Goal: Task Accomplishment & Management: Complete application form

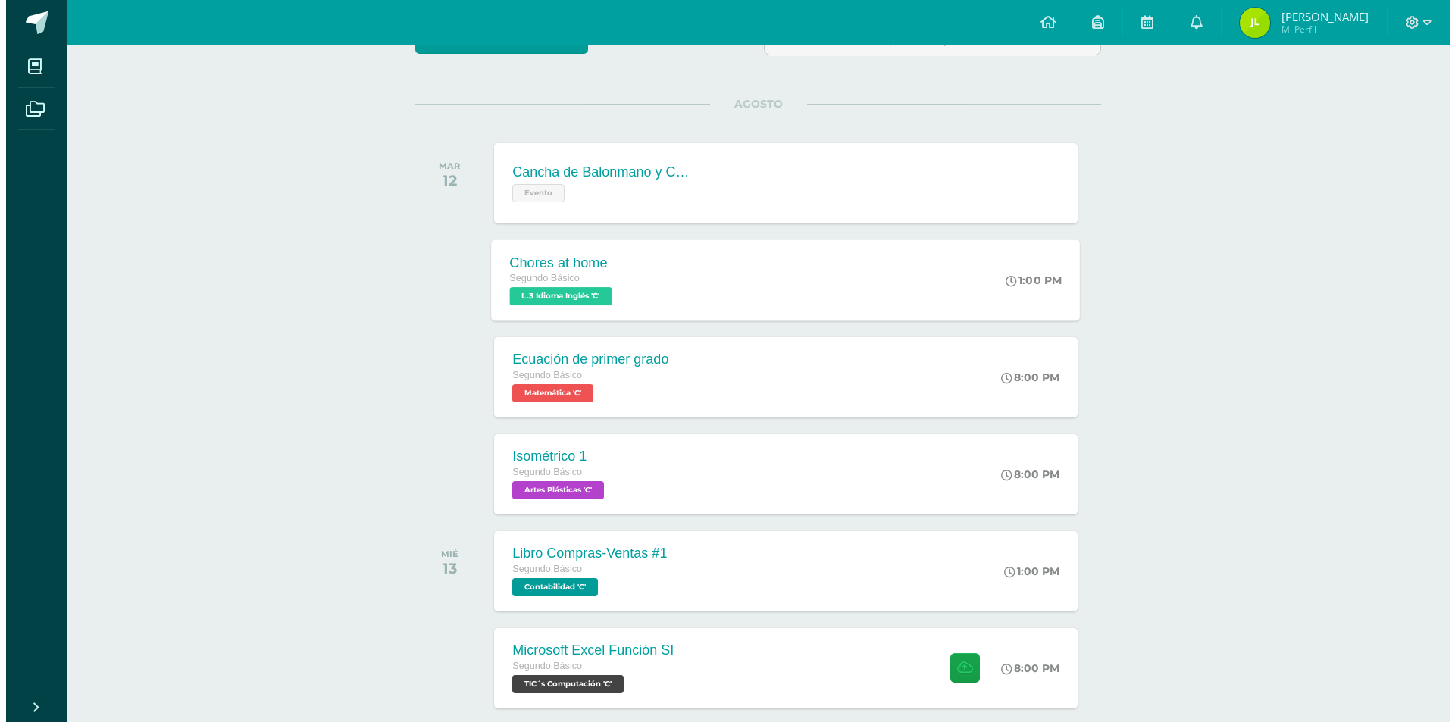
scroll to position [238, 0]
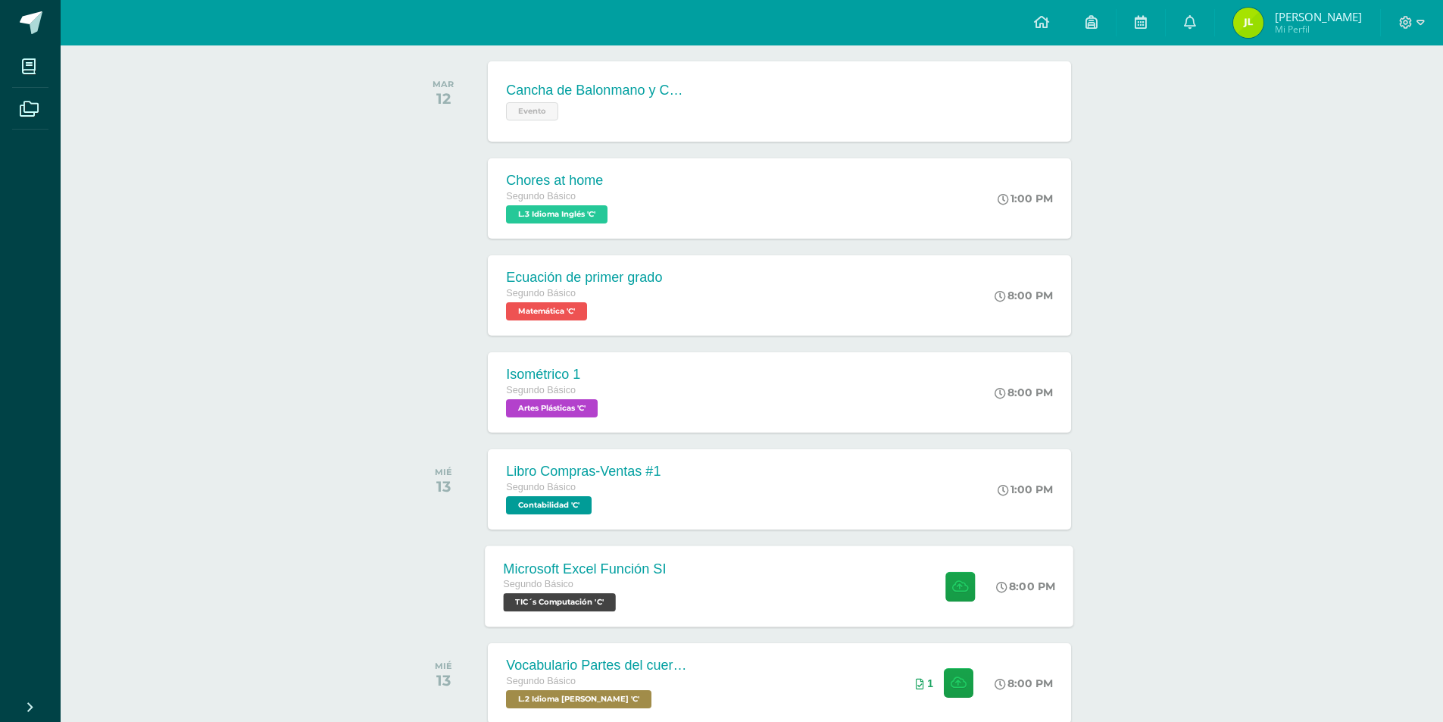
click at [696, 560] on div "Microsoft Excel Función SI Segundo Básico TIC´s Computación 'C' 8:00 PM Microso…" at bounding box center [780, 586] width 589 height 81
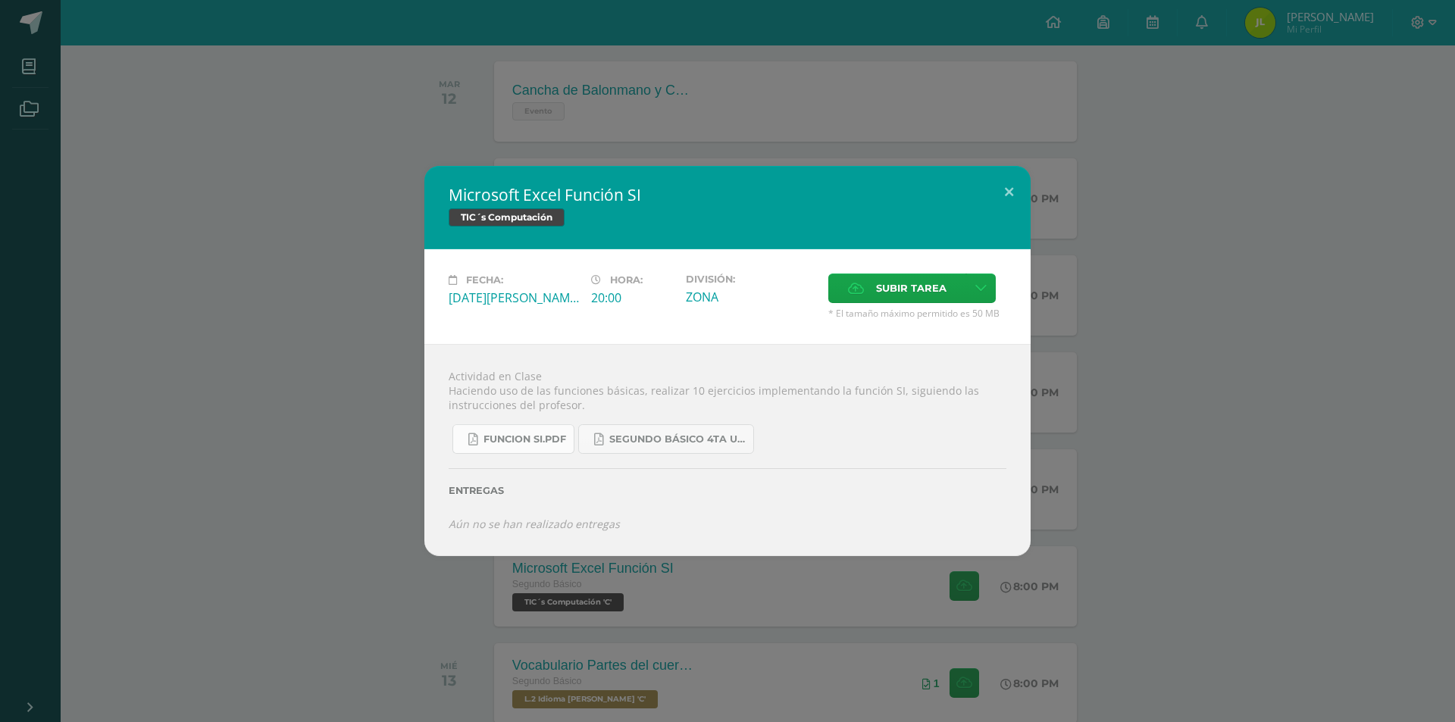
click at [529, 438] on span "FUNCION SI.pdf" at bounding box center [524, 439] width 83 height 12
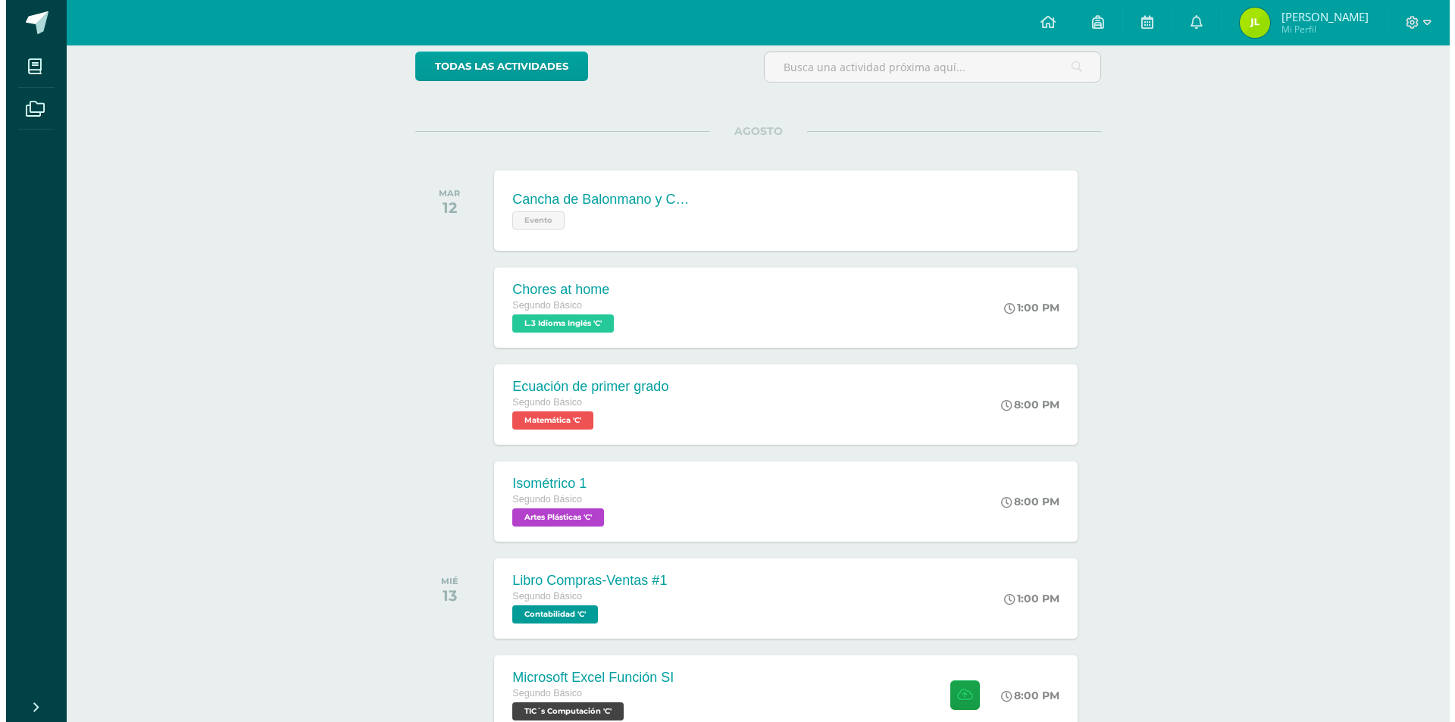
scroll to position [238, 0]
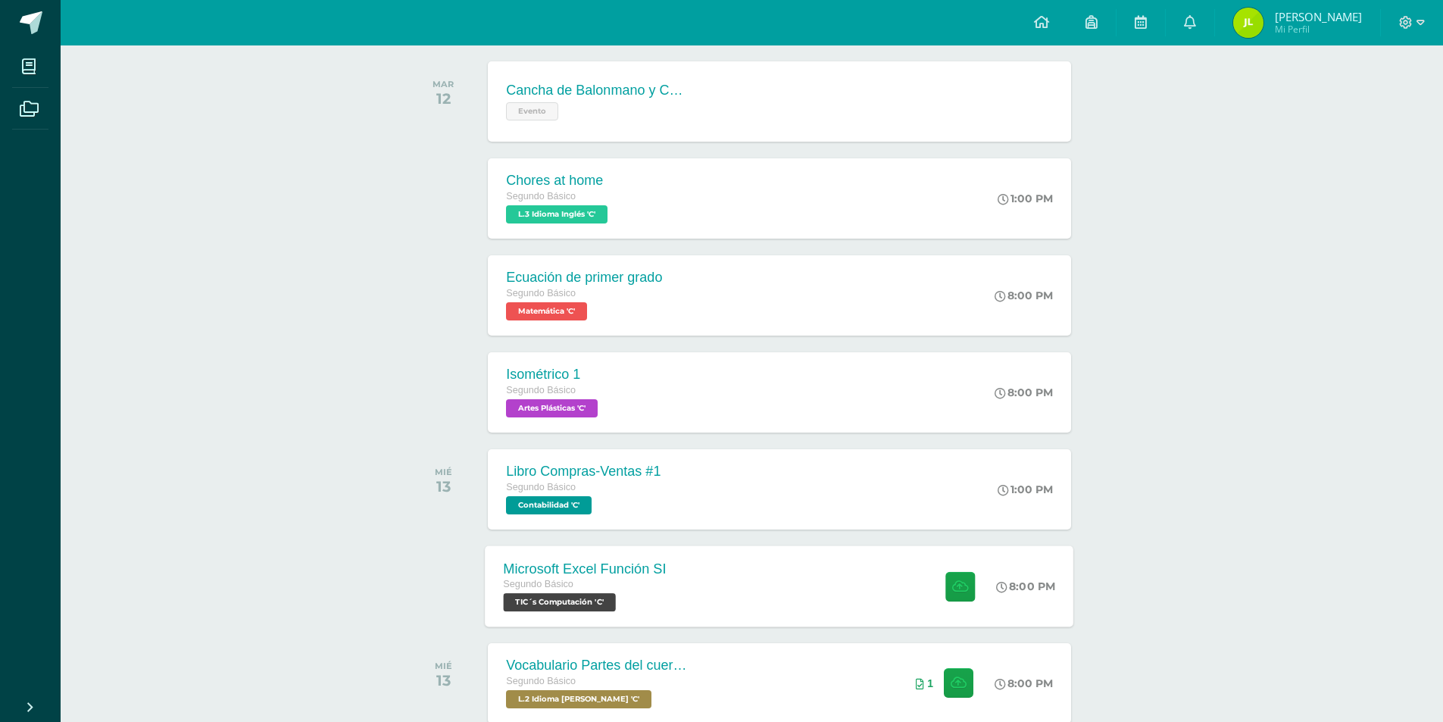
click at [721, 581] on div "Microsoft Excel Función SI Segundo Básico TIC´s Computación 'C' 8:00 PM Microso…" at bounding box center [780, 586] width 589 height 81
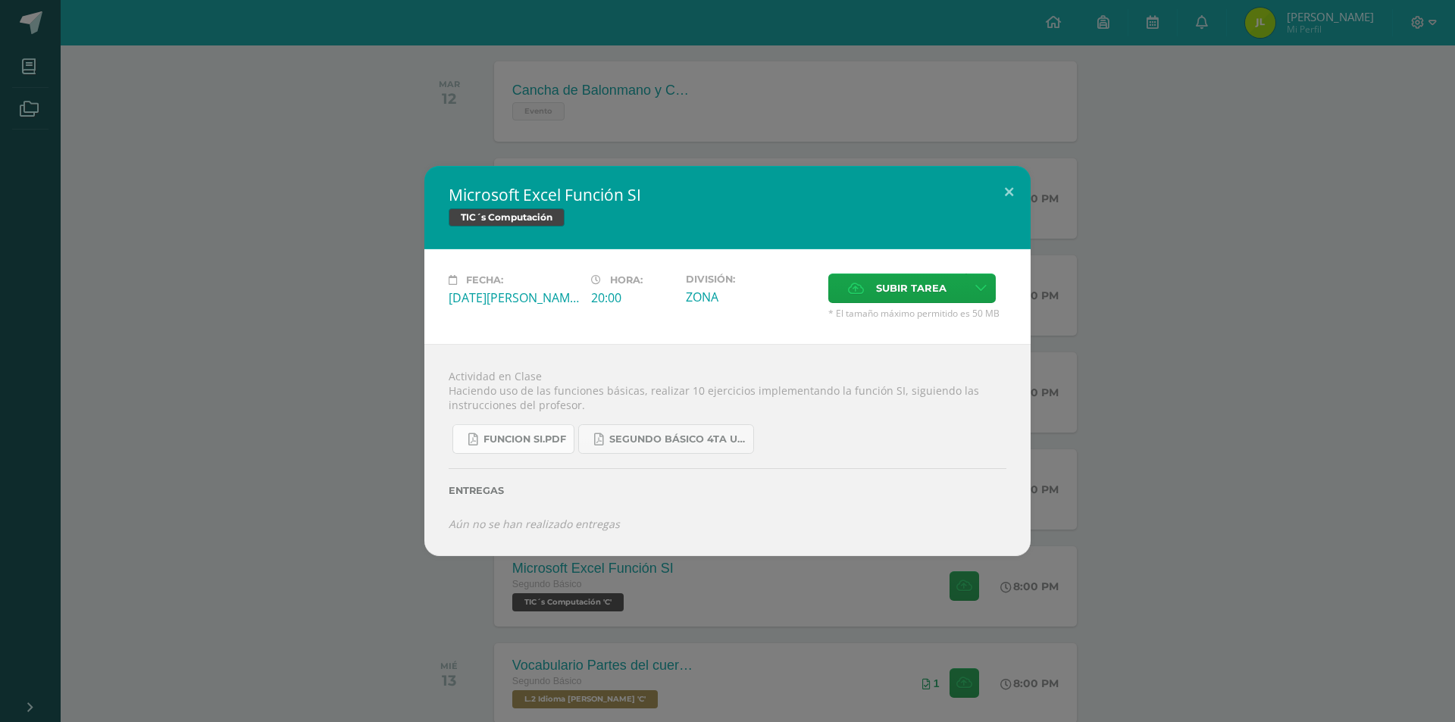
click at [510, 439] on span "FUNCION SI.pdf" at bounding box center [524, 439] width 83 height 12
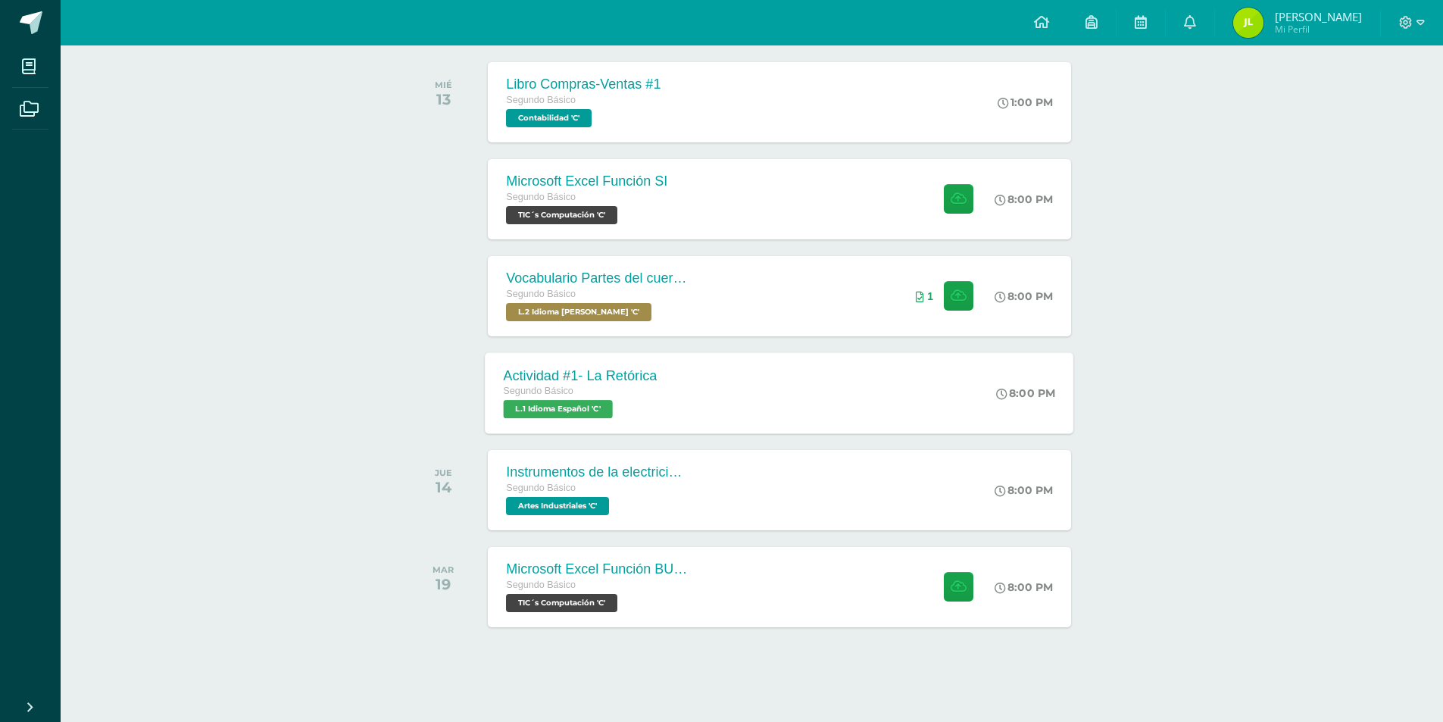
scroll to position [238, 0]
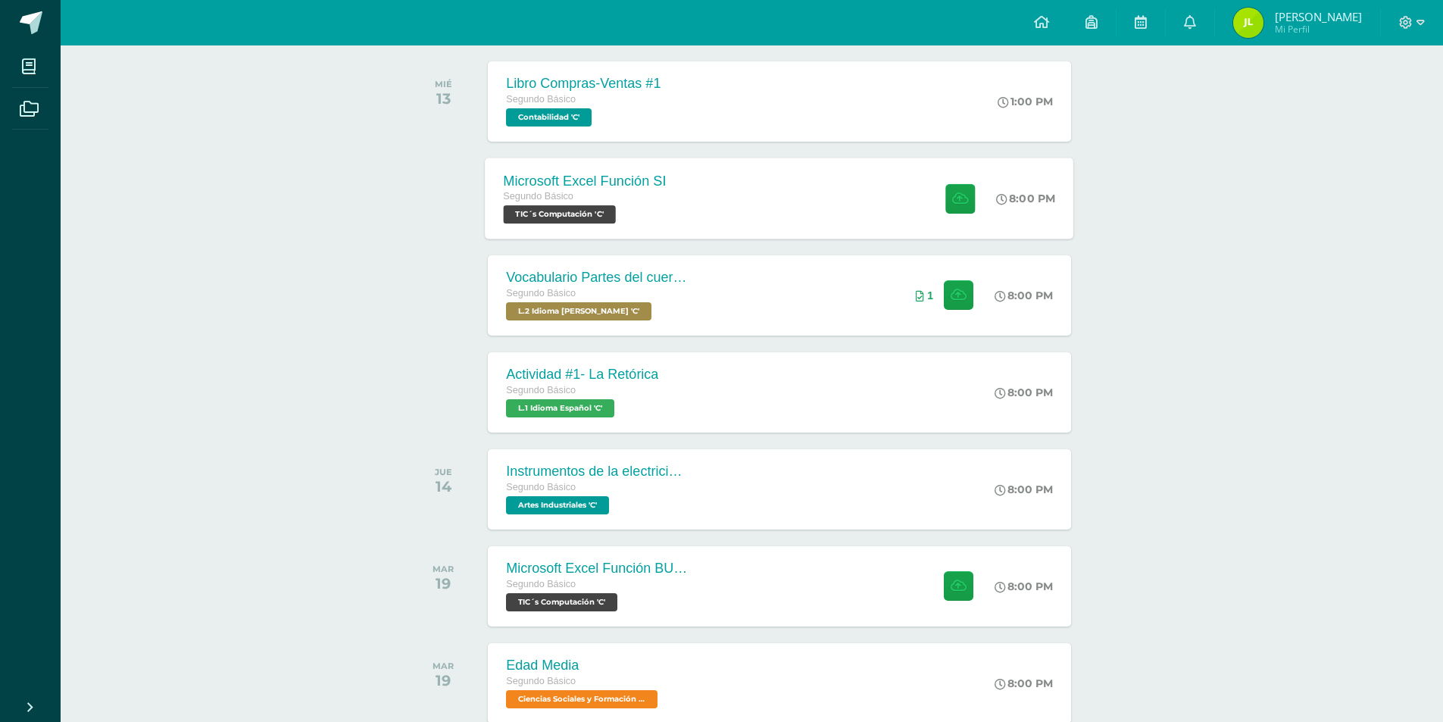
click at [762, 233] on div "Microsoft Excel Función SI Segundo Básico TIC´s Computación 'C' 8:00 PM Microso…" at bounding box center [780, 198] width 589 height 81
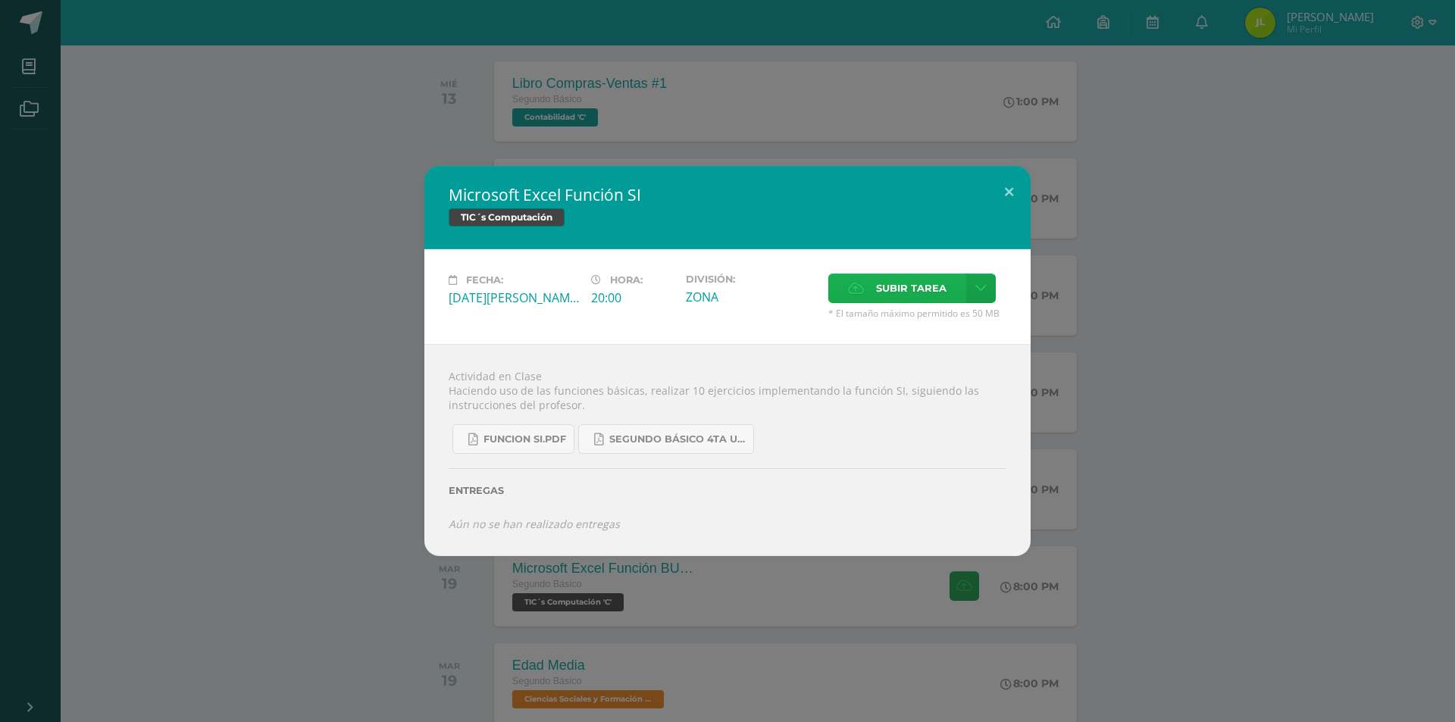
click at [902, 289] on span "Subir tarea" at bounding box center [911, 288] width 70 height 28
click at [0, 0] on input "Subir tarea" at bounding box center [0, 0] width 0 height 0
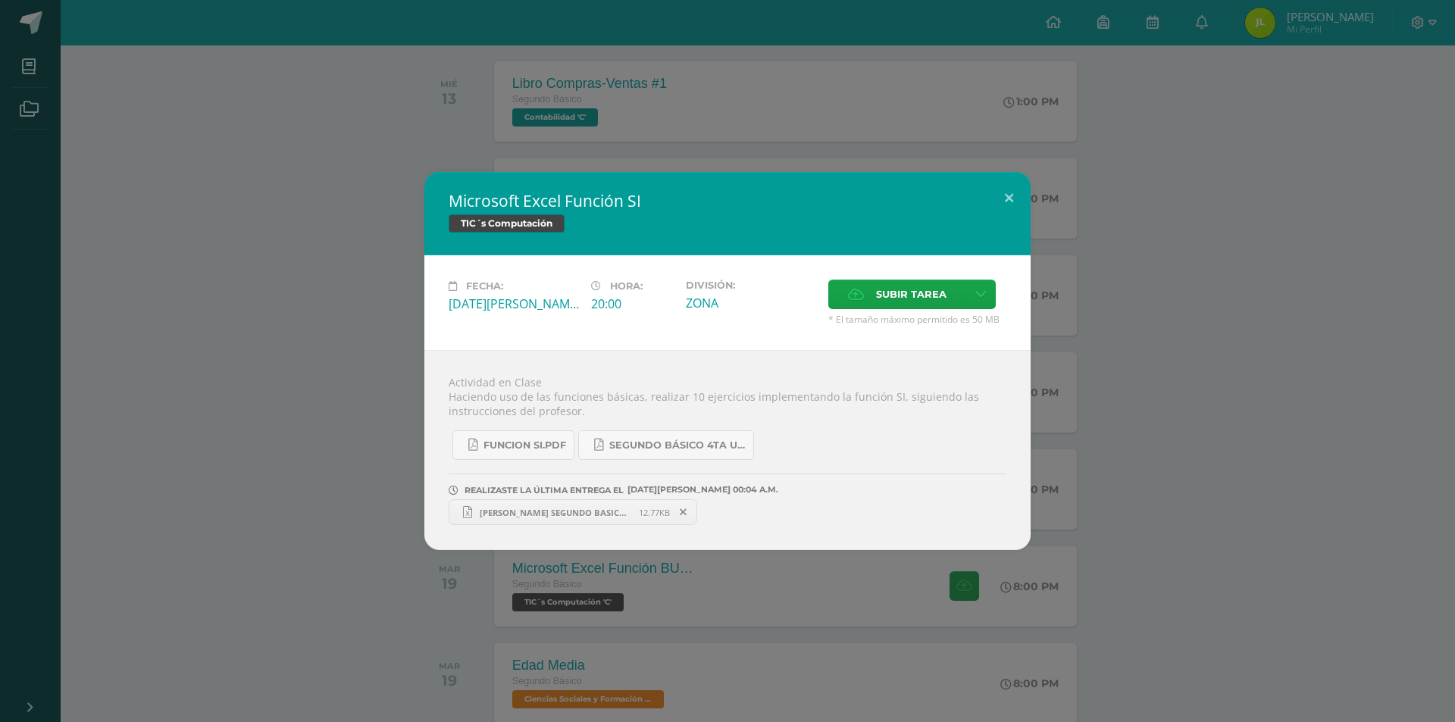
click at [615, 508] on span "[PERSON_NAME] SEGUNDO BASICO .xlsx" at bounding box center [555, 512] width 167 height 11
click at [1013, 202] on button at bounding box center [1008, 198] width 43 height 52
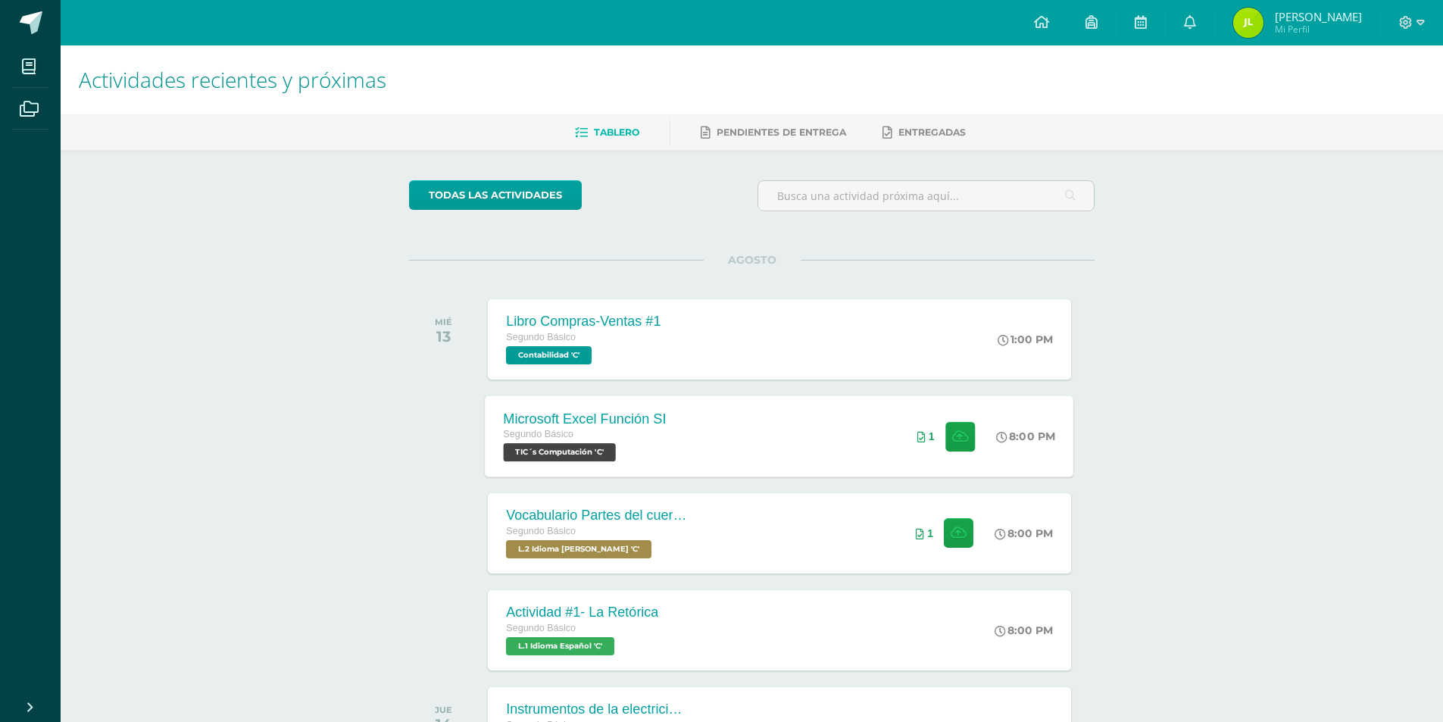
click at [789, 471] on div "Microsoft Excel Función SI Segundo Básico TIC´s Computación 'C' 8:00 PM 1 Micro…" at bounding box center [780, 436] width 589 height 81
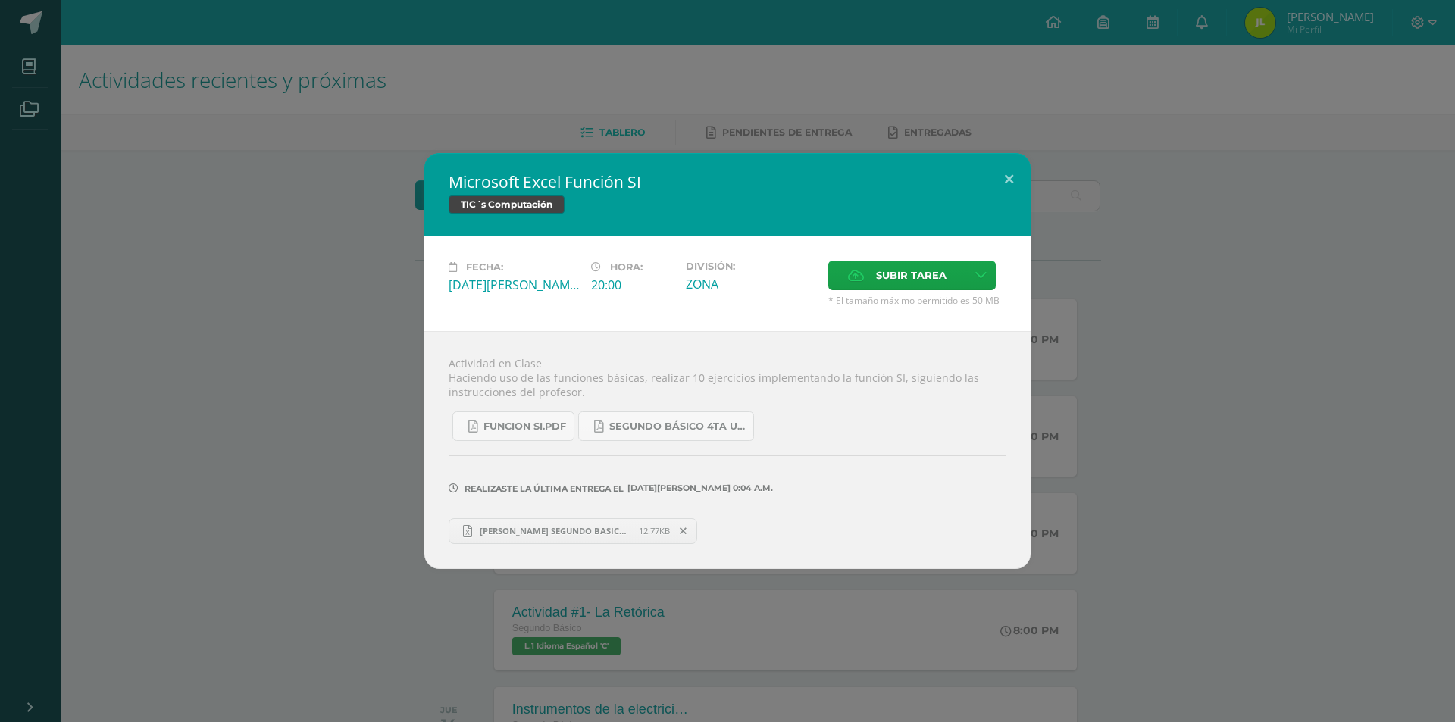
click at [682, 532] on icon at bounding box center [683, 531] width 7 height 11
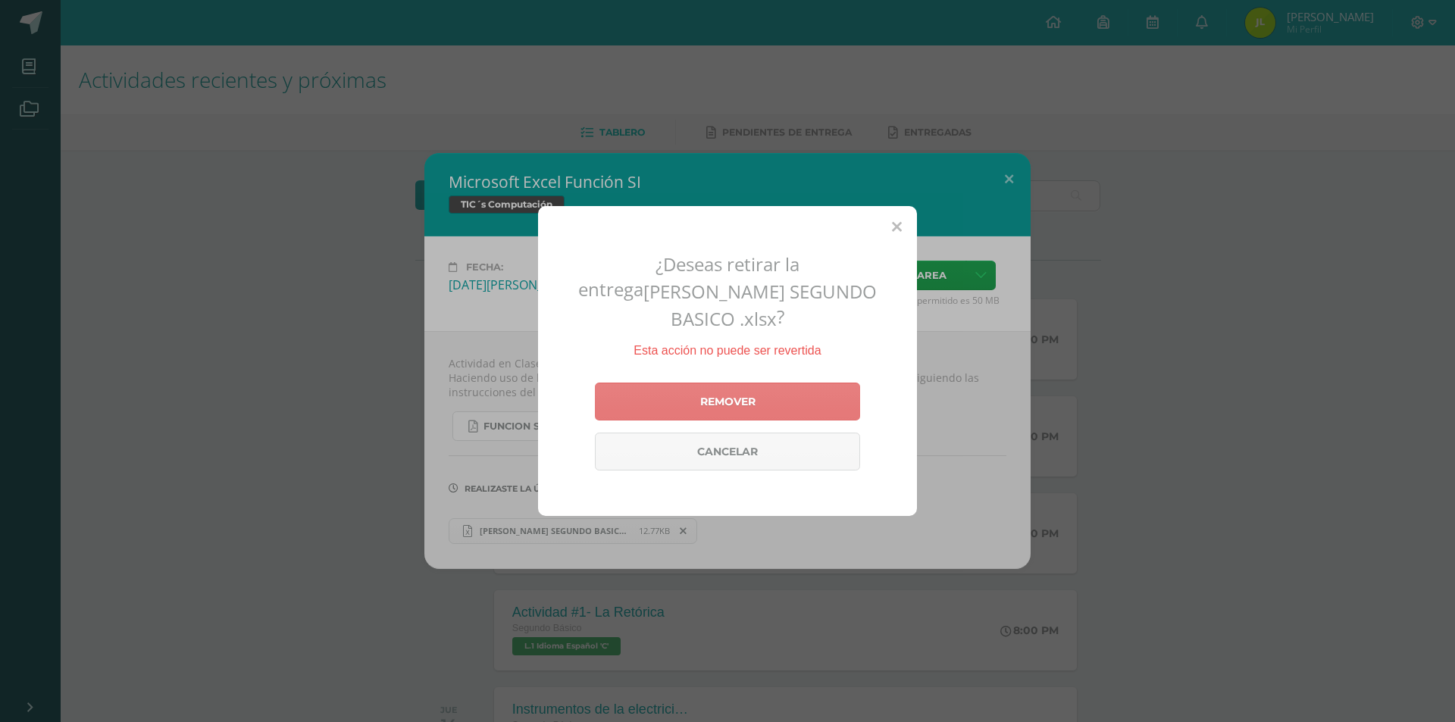
click at [779, 397] on link "Remover" at bounding box center [727, 402] width 265 height 38
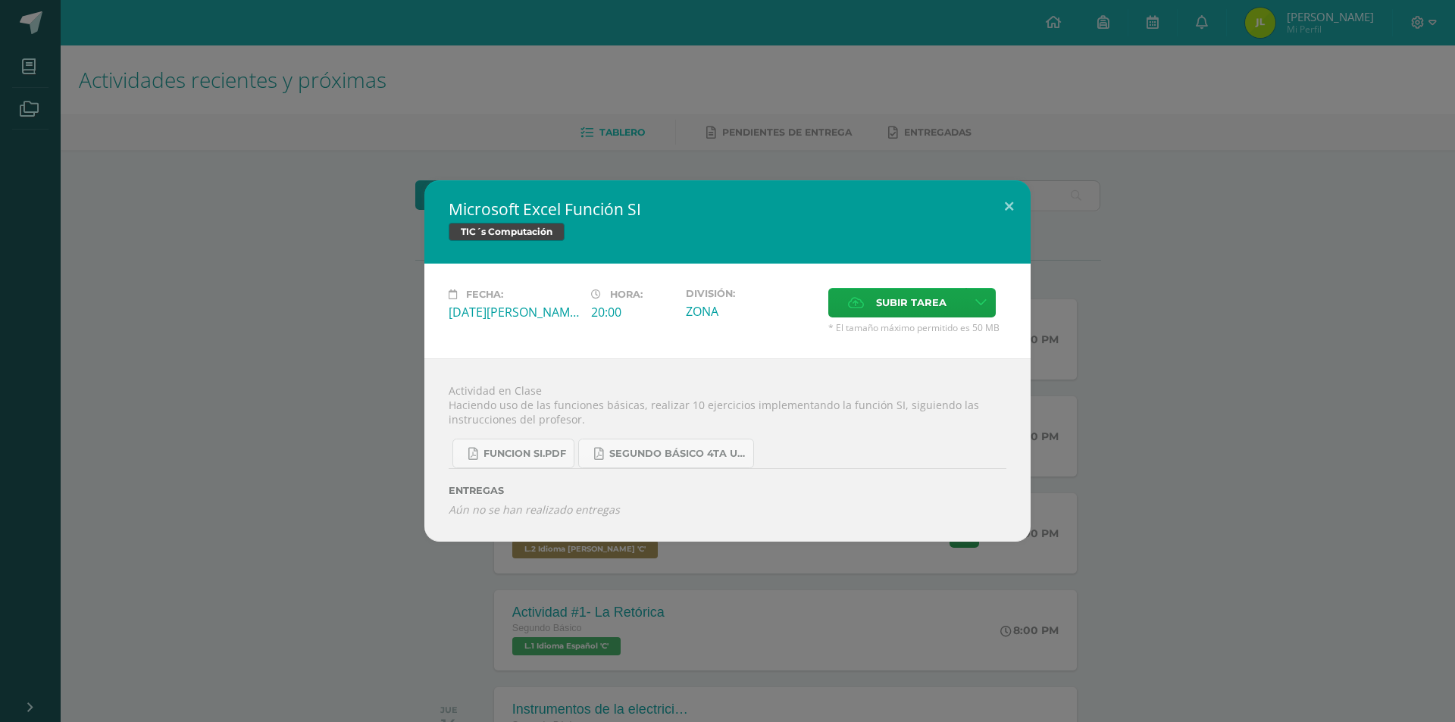
click at [941, 318] on div "Subir tarea" at bounding box center [917, 304] width 178 height 33
click at [937, 302] on span "Subir tarea" at bounding box center [911, 303] width 70 height 28
click at [0, 0] on input "Subir tarea" at bounding box center [0, 0] width 0 height 0
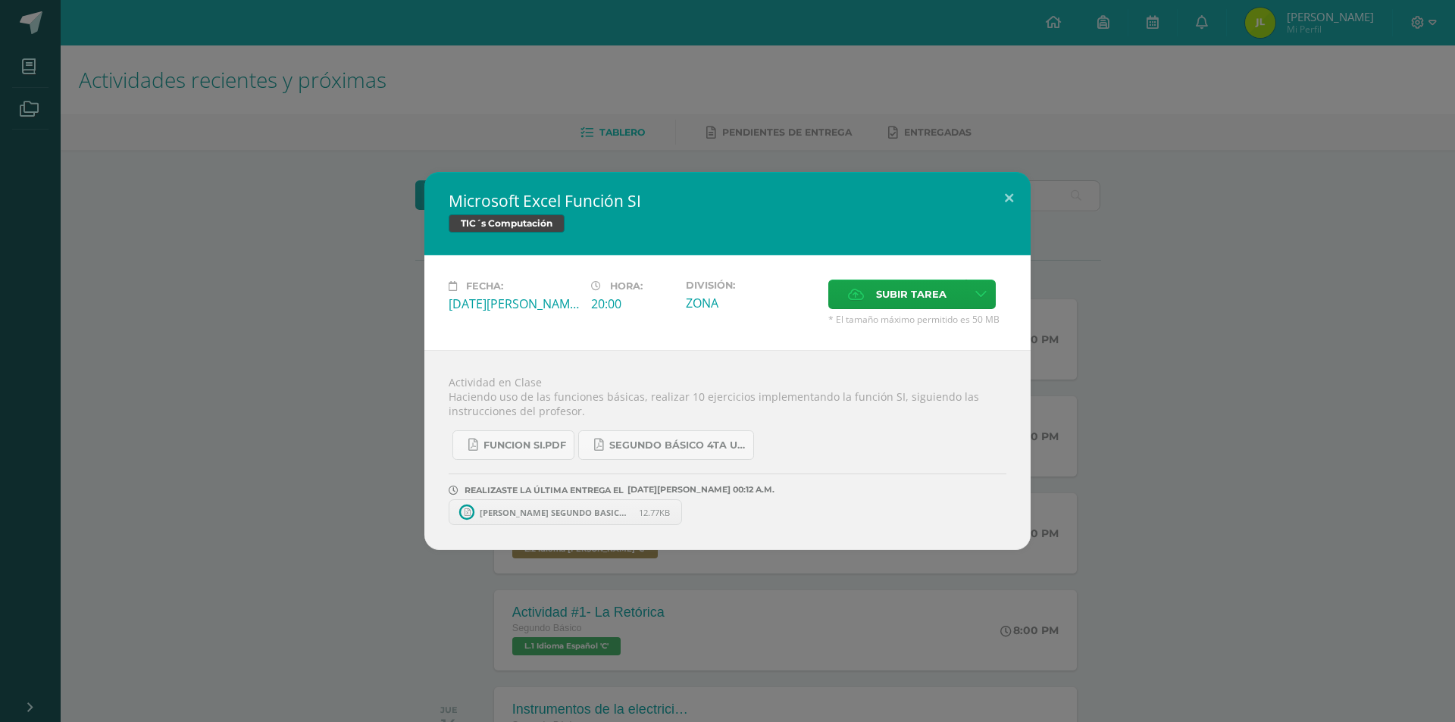
click at [621, 513] on span "[PERSON_NAME] SEGUNDO BASICO .xlsx" at bounding box center [555, 512] width 167 height 11
click at [616, 511] on span "JAQUELINE VENTURA SEGUNDO BASICO .xlsx" at bounding box center [555, 512] width 167 height 11
click at [1010, 189] on button at bounding box center [1008, 198] width 43 height 52
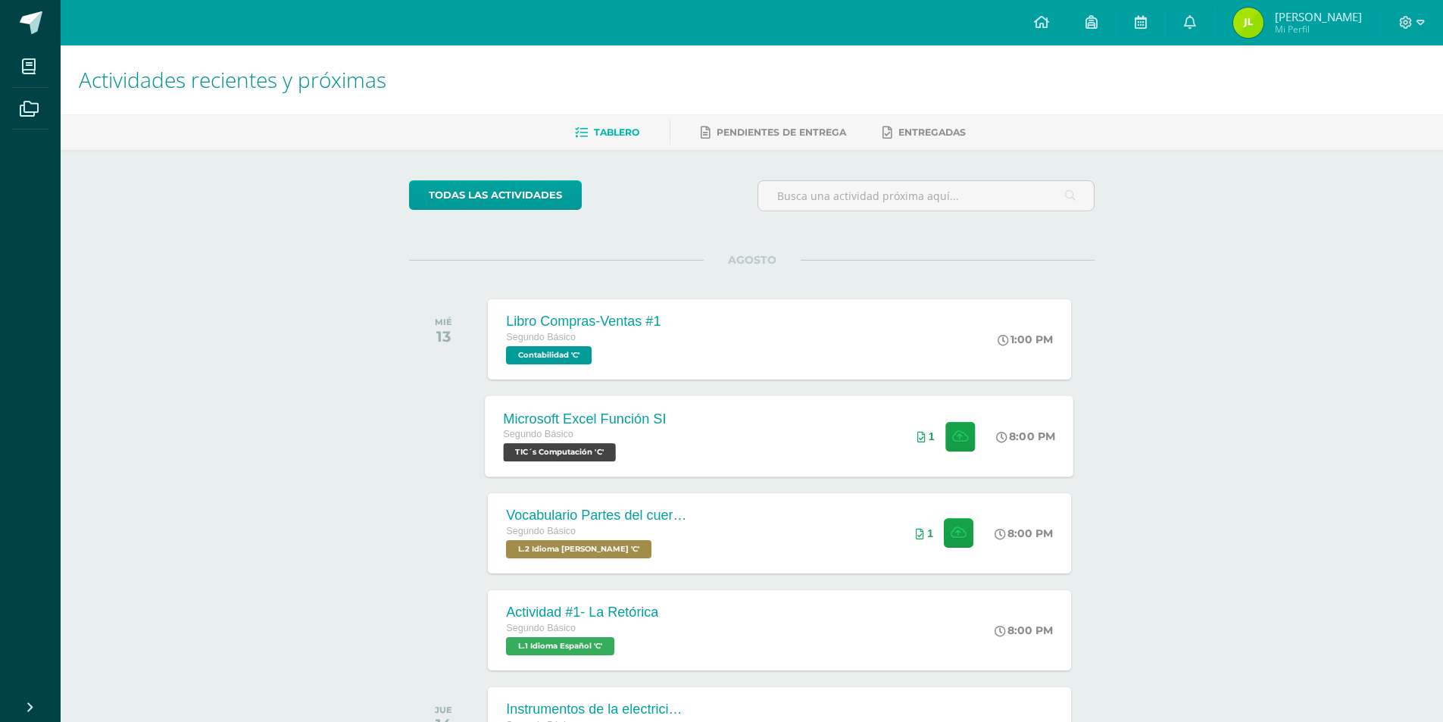
click at [802, 444] on div "Microsoft Excel Función SI Segundo Básico TIC´s Computación 'C' 8:00 PM 1 Micro…" at bounding box center [780, 436] width 589 height 81
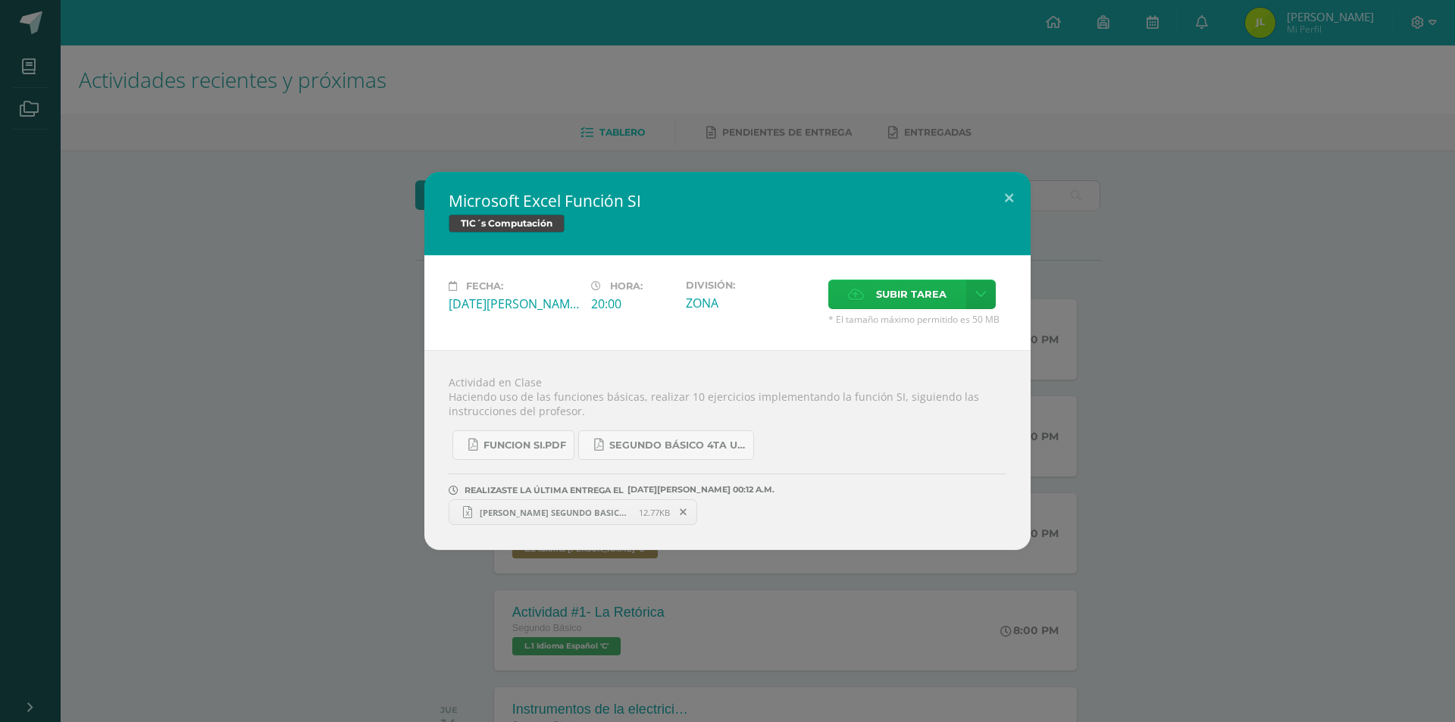
click at [920, 305] on span "Subir tarea" at bounding box center [911, 294] width 70 height 28
click at [0, 0] on input "Subir tarea" at bounding box center [0, 0] width 0 height 0
click at [1017, 205] on button at bounding box center [1008, 198] width 43 height 52
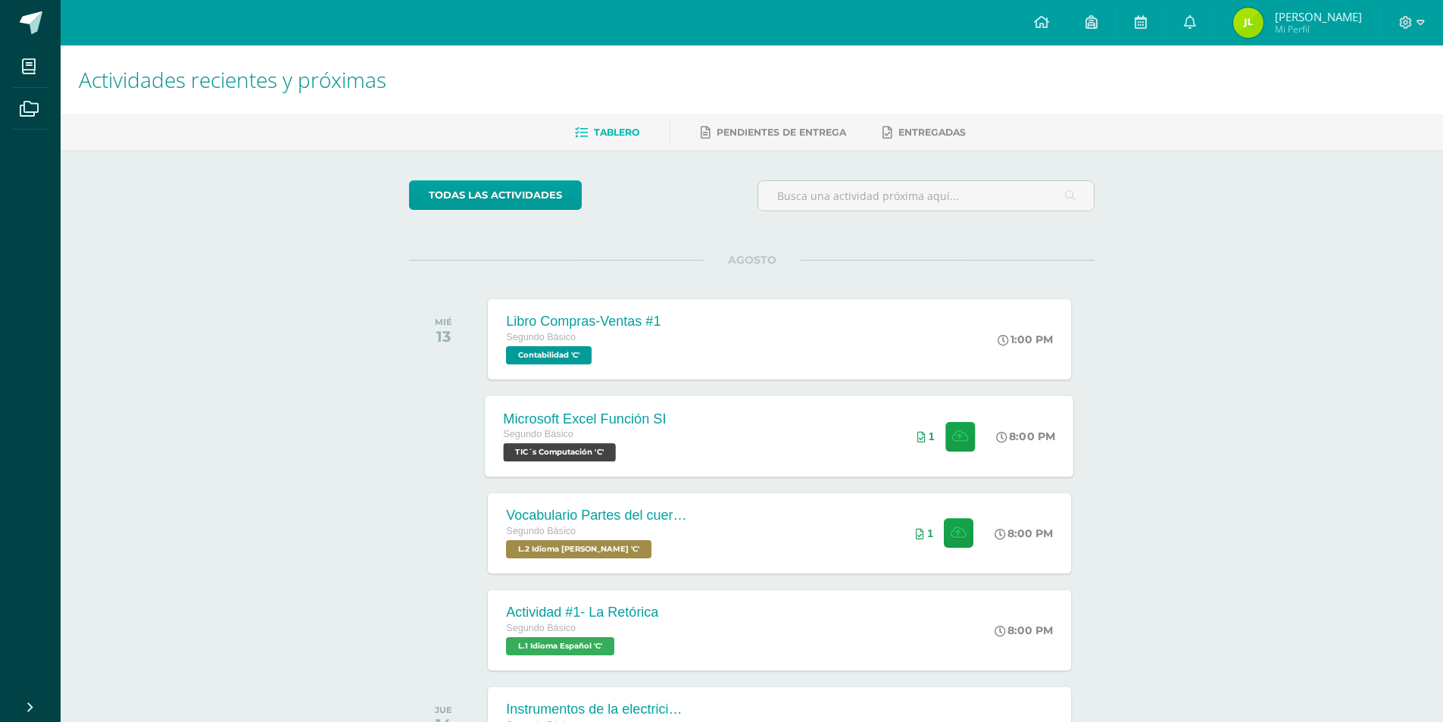
click at [871, 424] on div "Microsoft Excel Función SI Segundo Básico TIC´s Computación 'C' 8:00 PM 1 Micro…" at bounding box center [780, 436] width 589 height 81
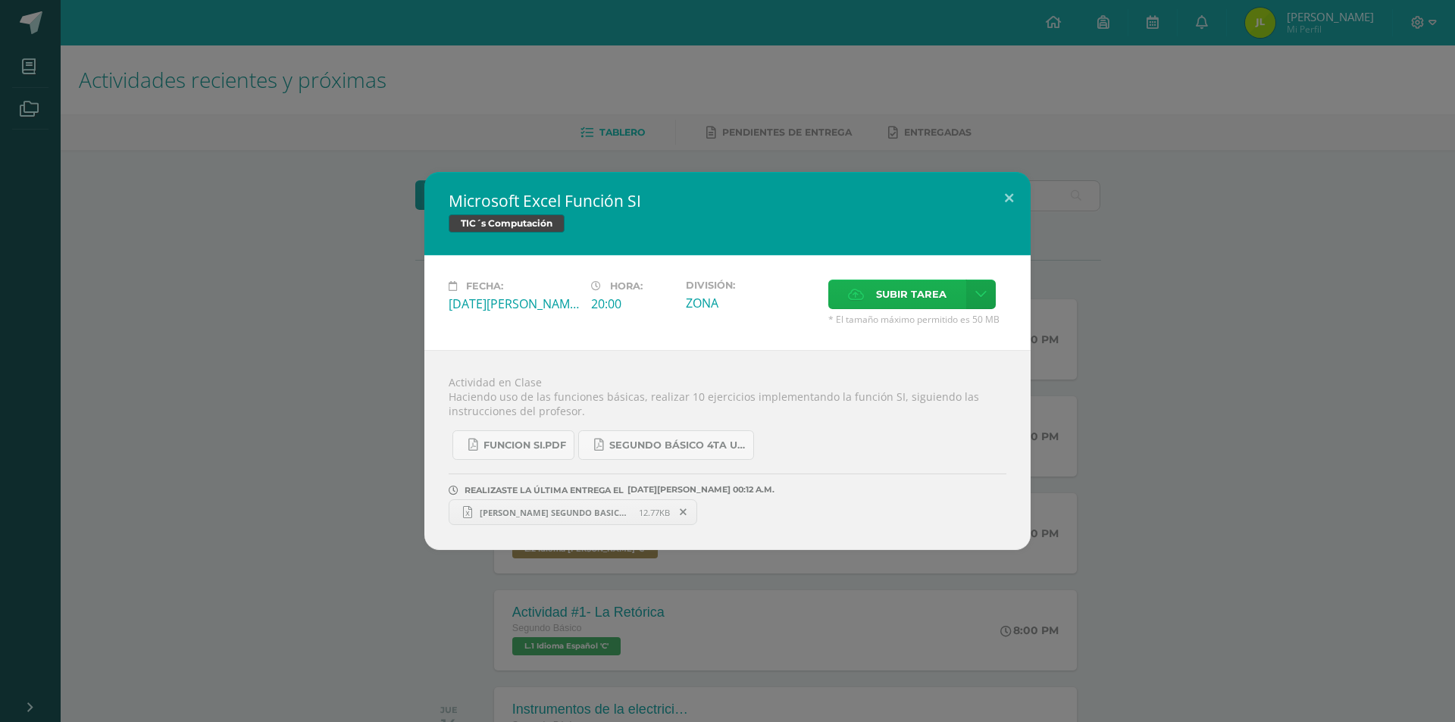
click at [885, 303] on span "Subir tarea" at bounding box center [911, 294] width 70 height 28
click at [0, 0] on input "Subir tarea" at bounding box center [0, 0] width 0 height 0
click at [563, 514] on span "JAQUELINE VENTURA SEGUNDO BASICO .xlsx" at bounding box center [555, 512] width 167 height 11
click at [691, 509] on span at bounding box center [684, 512] width 26 height 17
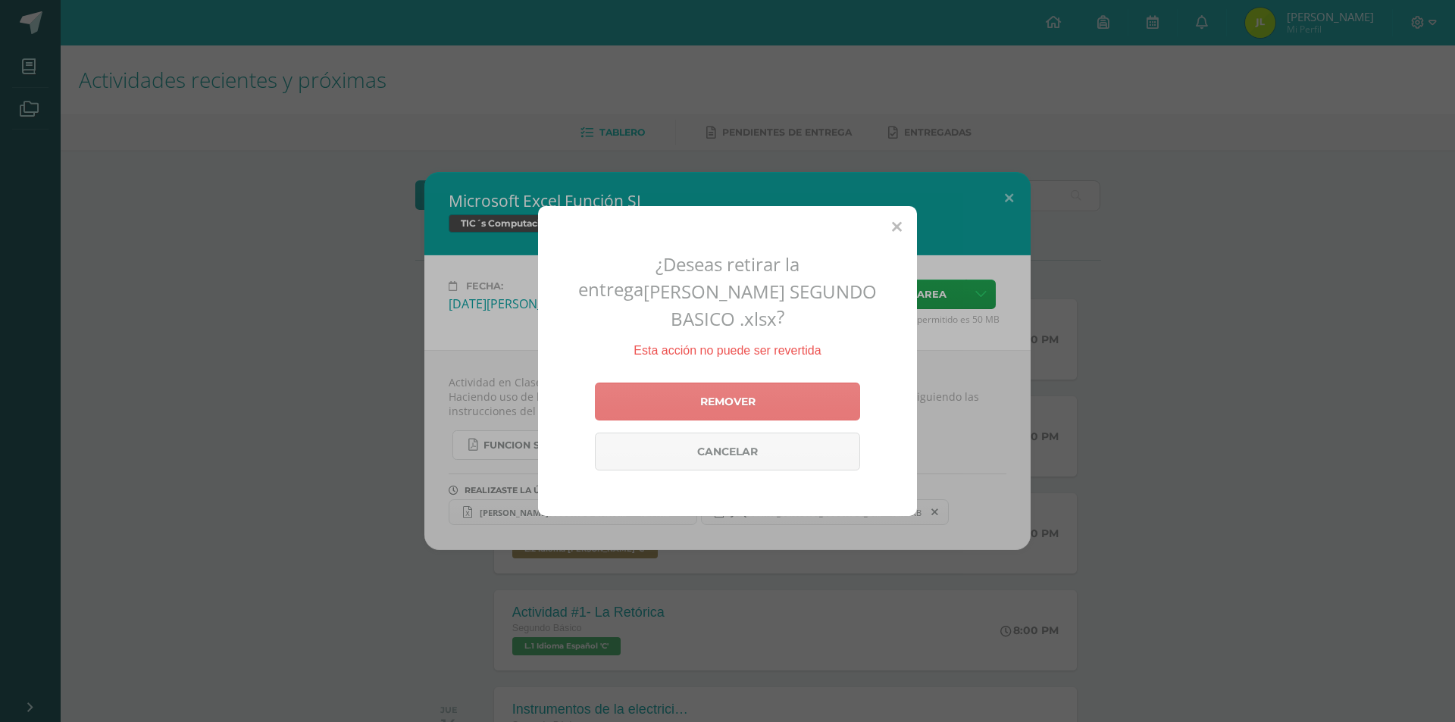
click at [755, 389] on link "Remover" at bounding box center [727, 402] width 265 height 38
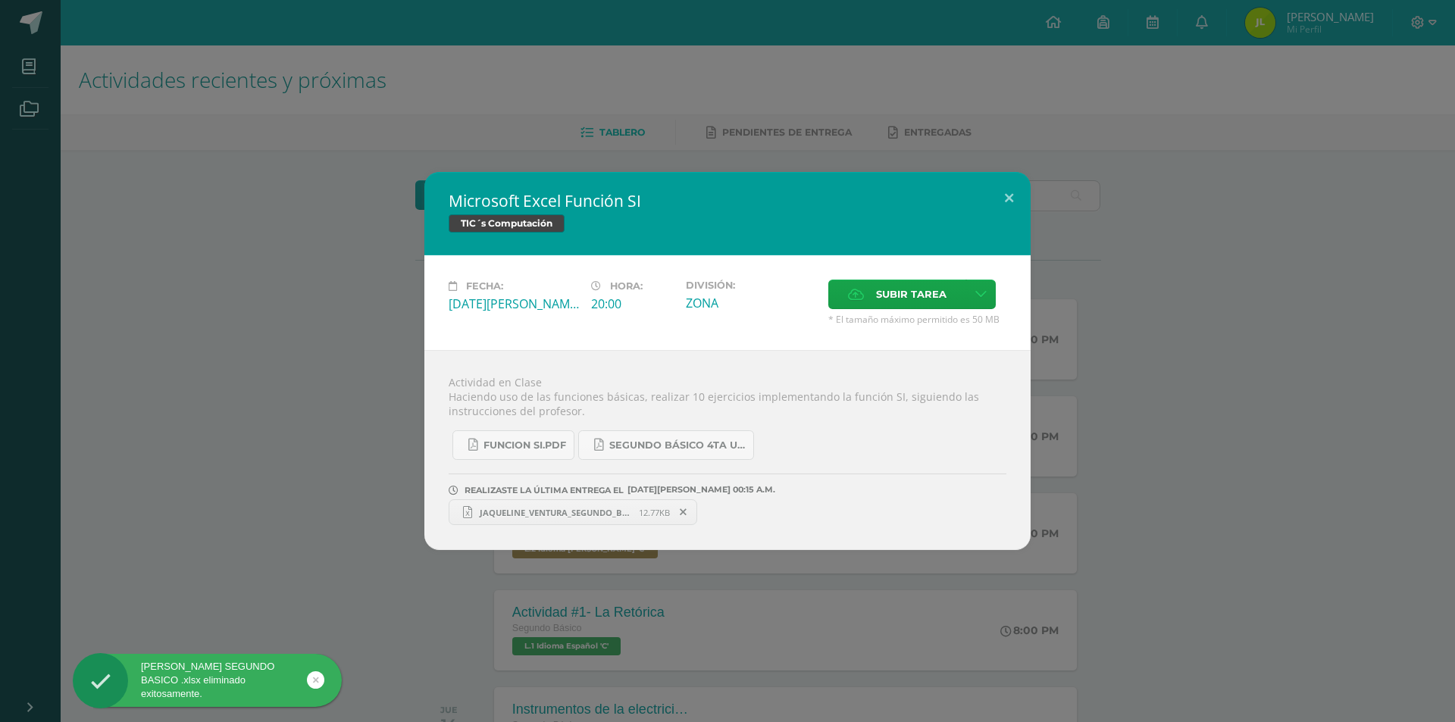
click at [610, 514] on span "JAQUELINE_VENTURA_SEGUNDO_BASICO_ (2).xlsx" at bounding box center [555, 512] width 167 height 11
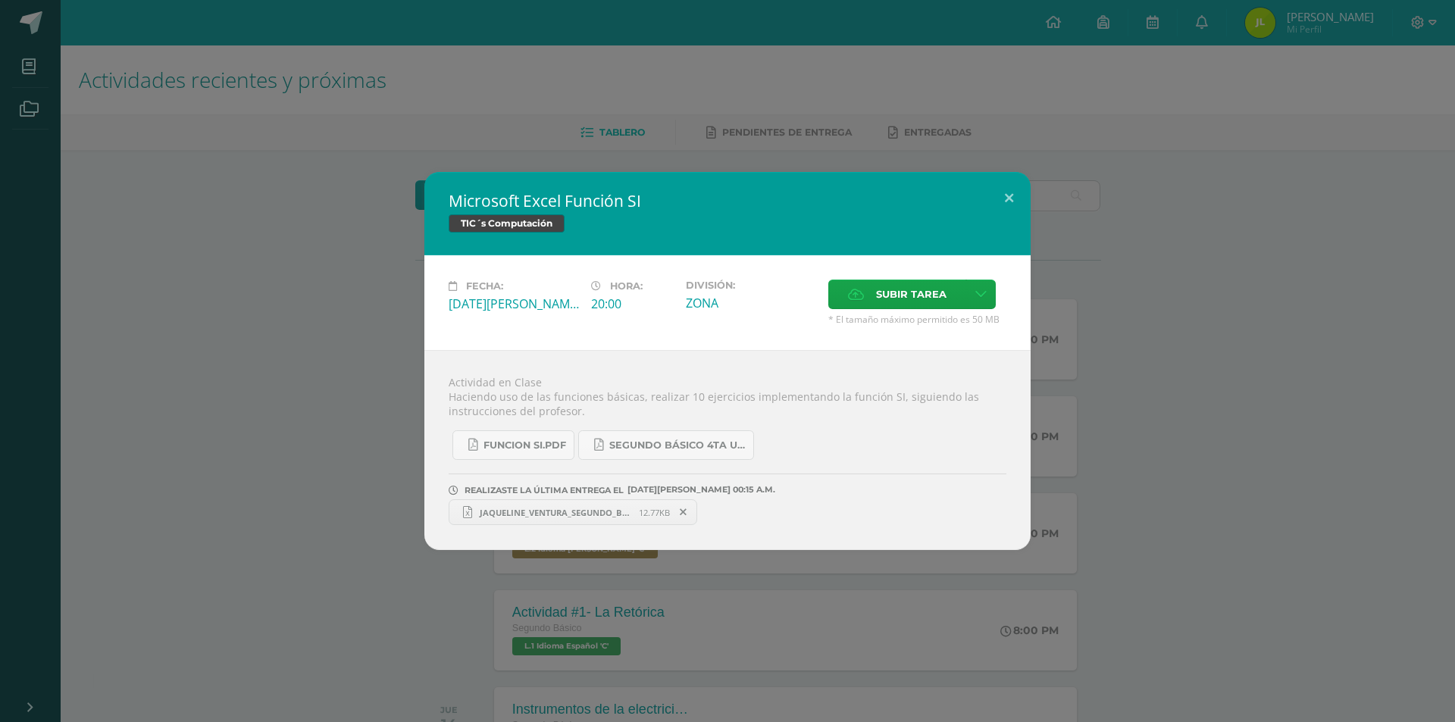
click at [568, 507] on span "JAQUELINE_VENTURA_SEGUNDO_BASICO_ (2).xlsx" at bounding box center [555, 512] width 167 height 11
click at [599, 508] on span "JAQUELINE_VENTURA_SEGUNDO_BASICO_ (2).xlsx" at bounding box center [555, 512] width 167 height 11
click at [681, 510] on icon at bounding box center [683, 512] width 7 height 11
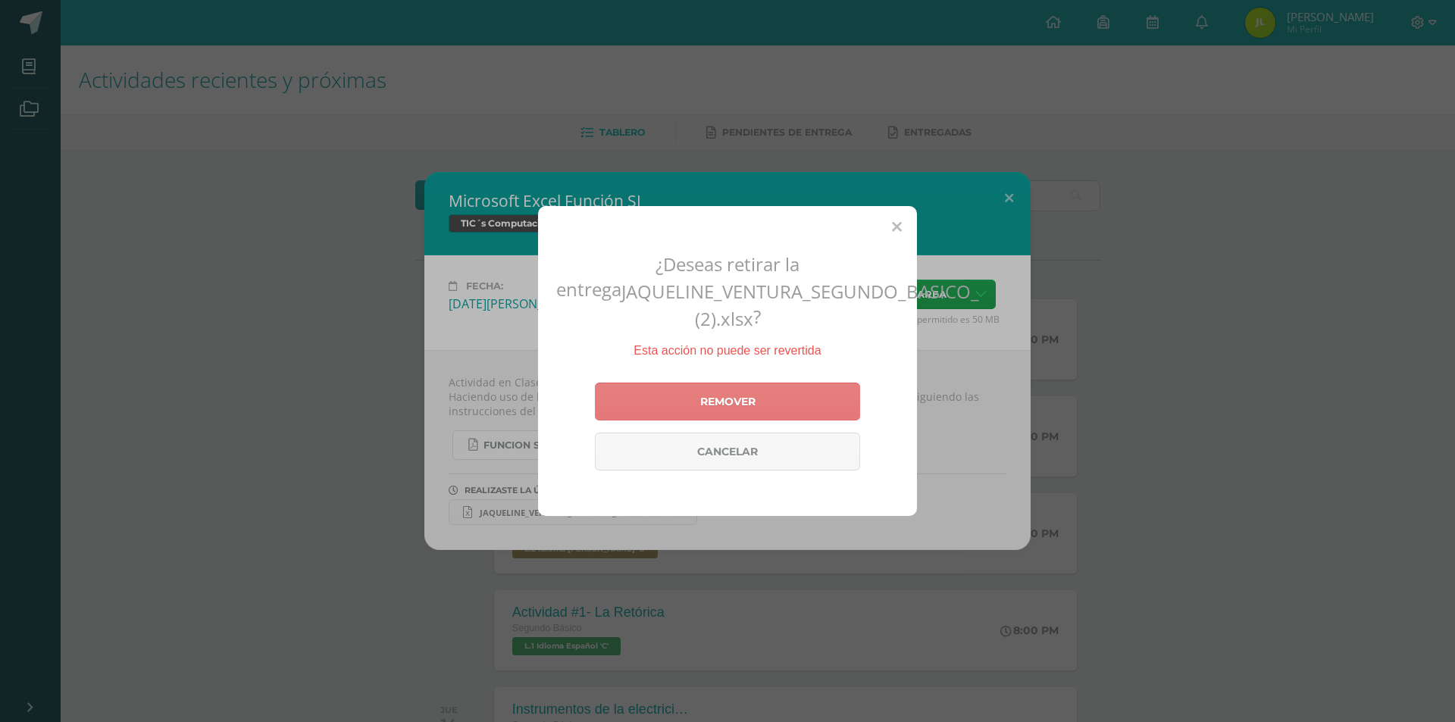
click at [771, 404] on link "Remover" at bounding box center [727, 402] width 265 height 38
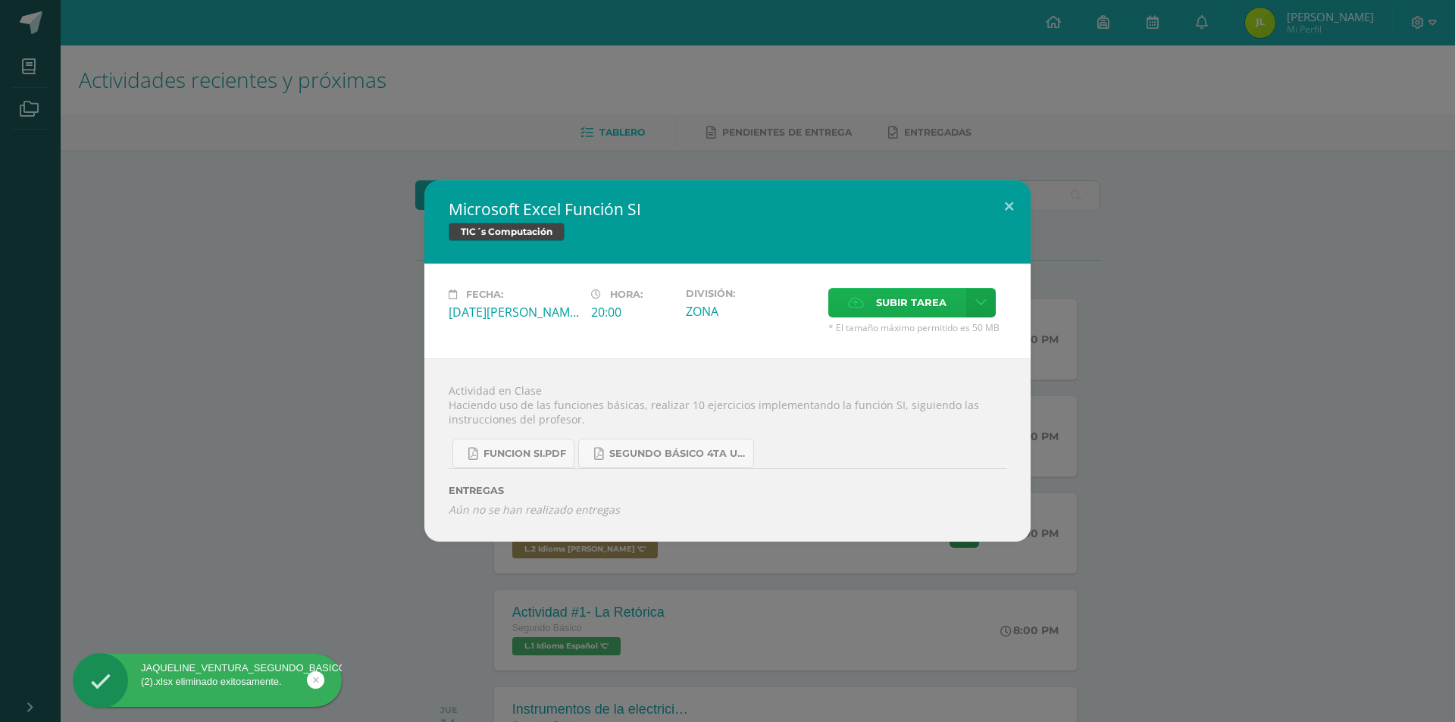
click at [918, 302] on span "Subir tarea" at bounding box center [911, 303] width 70 height 28
click at [0, 0] on input "Subir tarea" at bounding box center [0, 0] width 0 height 0
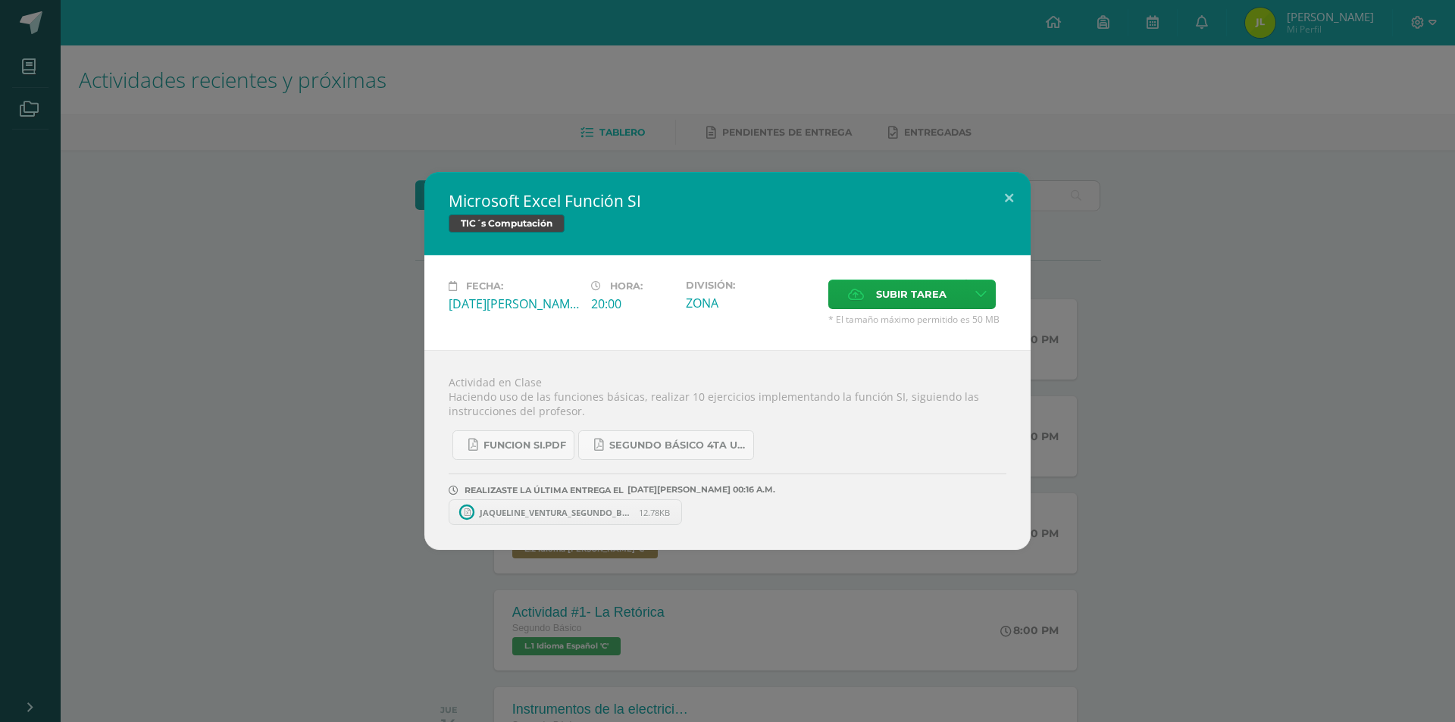
click at [599, 516] on span "JAQUELINE_VENTURA_SEGUNDO_BASICO_ (1).xlsx" at bounding box center [555, 512] width 167 height 11
click at [1006, 199] on button at bounding box center [1008, 198] width 43 height 52
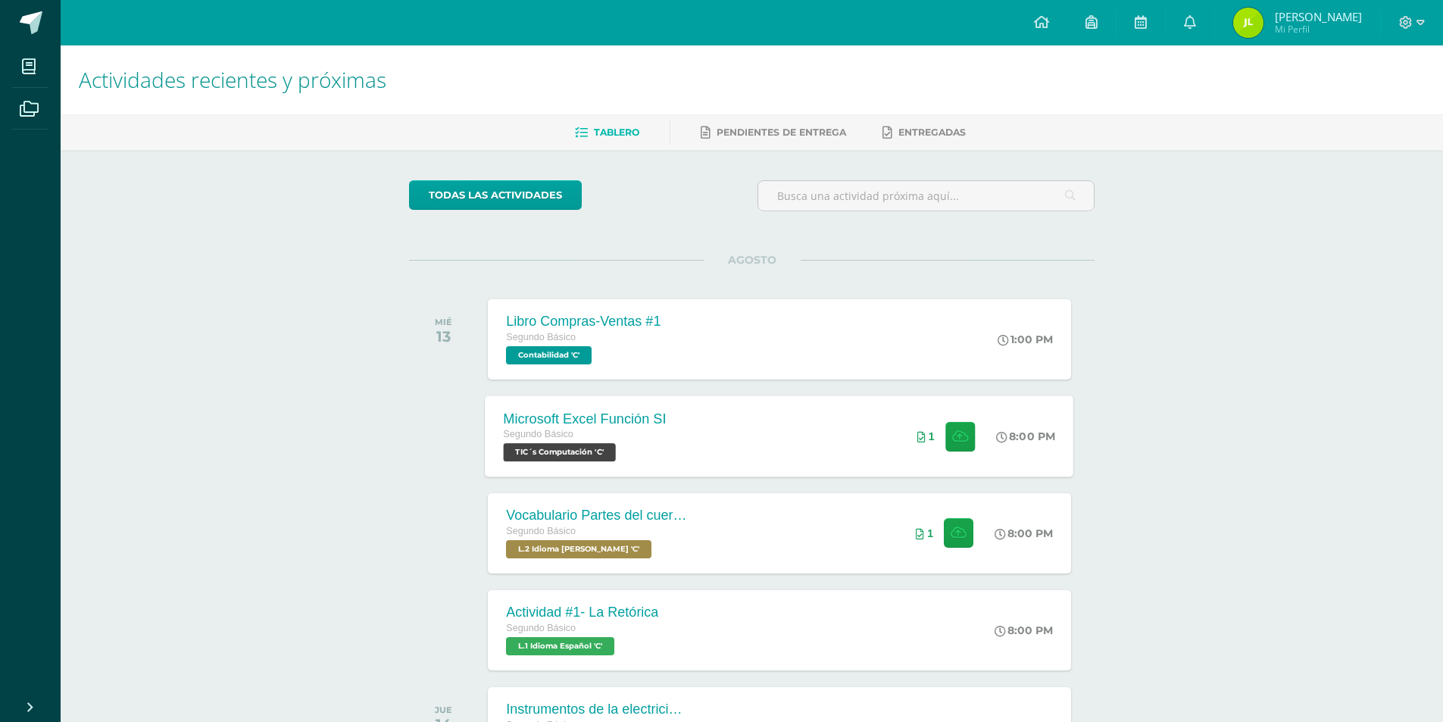
click at [887, 458] on div "Microsoft Excel Función SI Segundo Básico TIC´s Computación 'C' 8:00 PM 1 Micro…" at bounding box center [780, 436] width 589 height 81
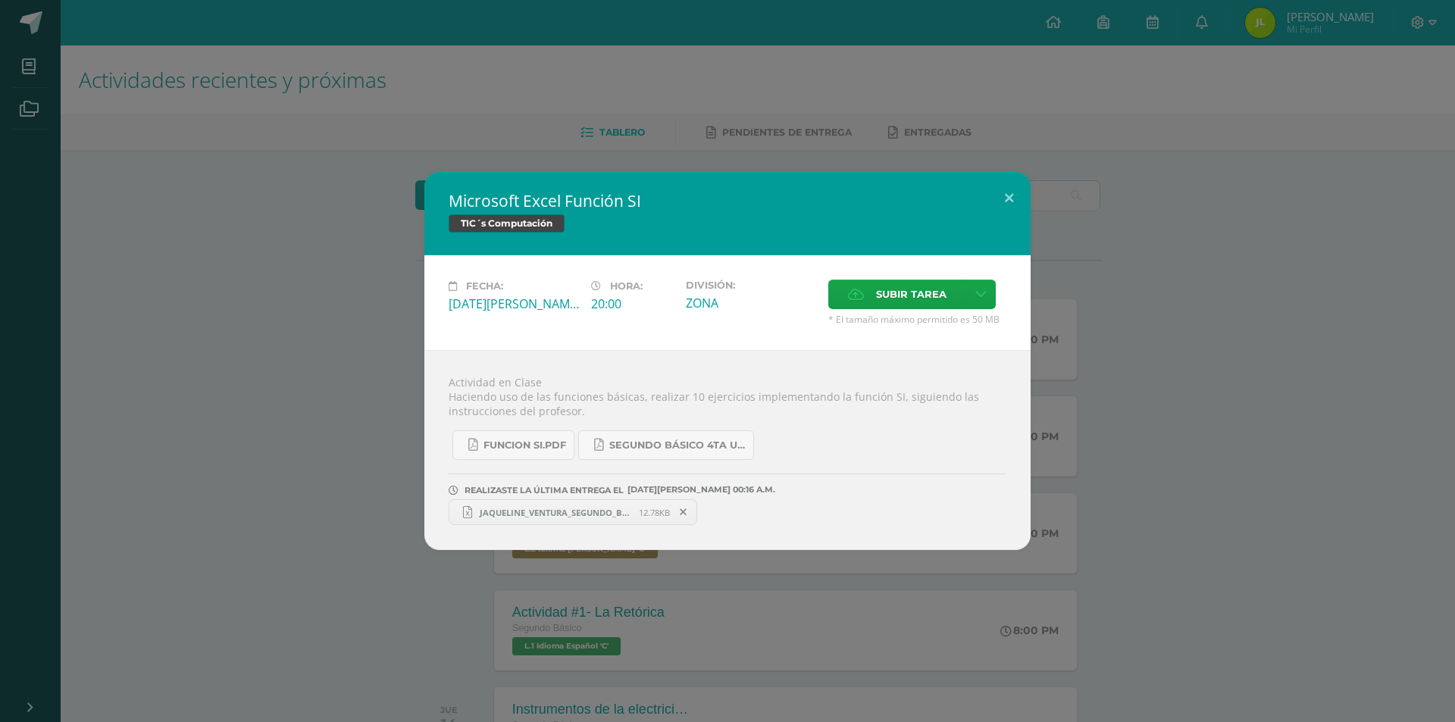
click at [626, 508] on span "JAQUELINE_VENTURA_SEGUNDO_BASICO_ (1).xlsx" at bounding box center [555, 512] width 167 height 11
click at [635, 517] on span "JAQUELINE_VENTURA_SEGUNDO_BASICO_ (1).xlsx" at bounding box center [555, 512] width 167 height 11
click at [1004, 195] on button at bounding box center [1008, 198] width 43 height 52
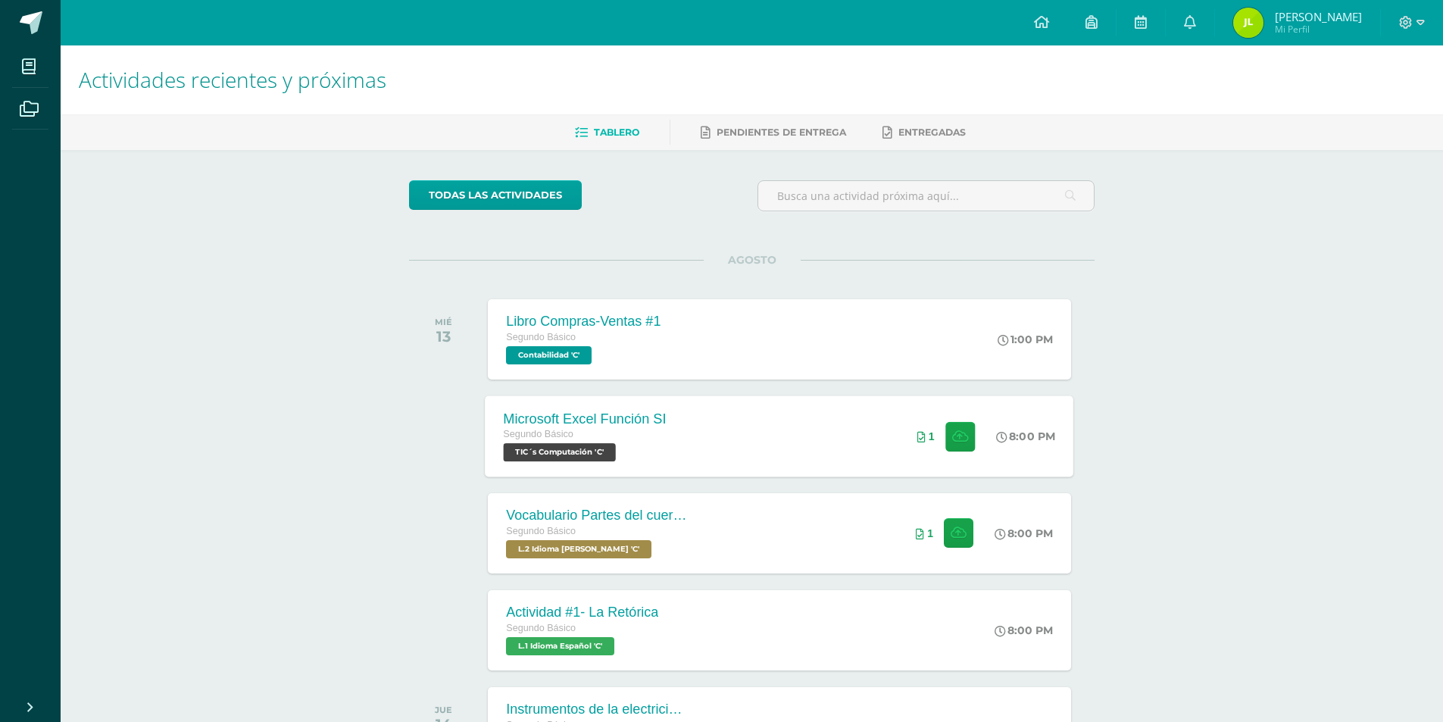
click at [729, 423] on div "Microsoft Excel Función SI Segundo Básico TIC´s Computación 'C' 8:00 PM 1 Micro…" at bounding box center [780, 436] width 589 height 81
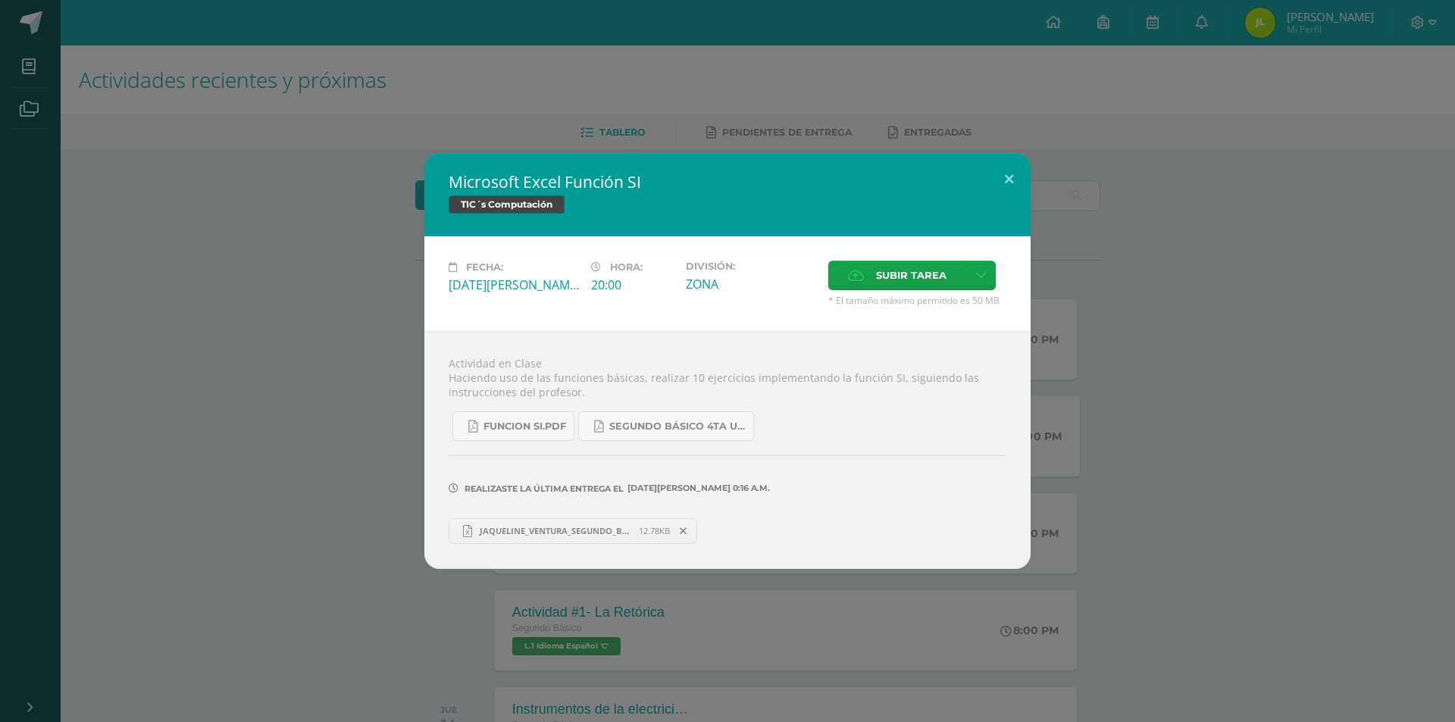
click at [679, 527] on span at bounding box center [684, 531] width 26 height 17
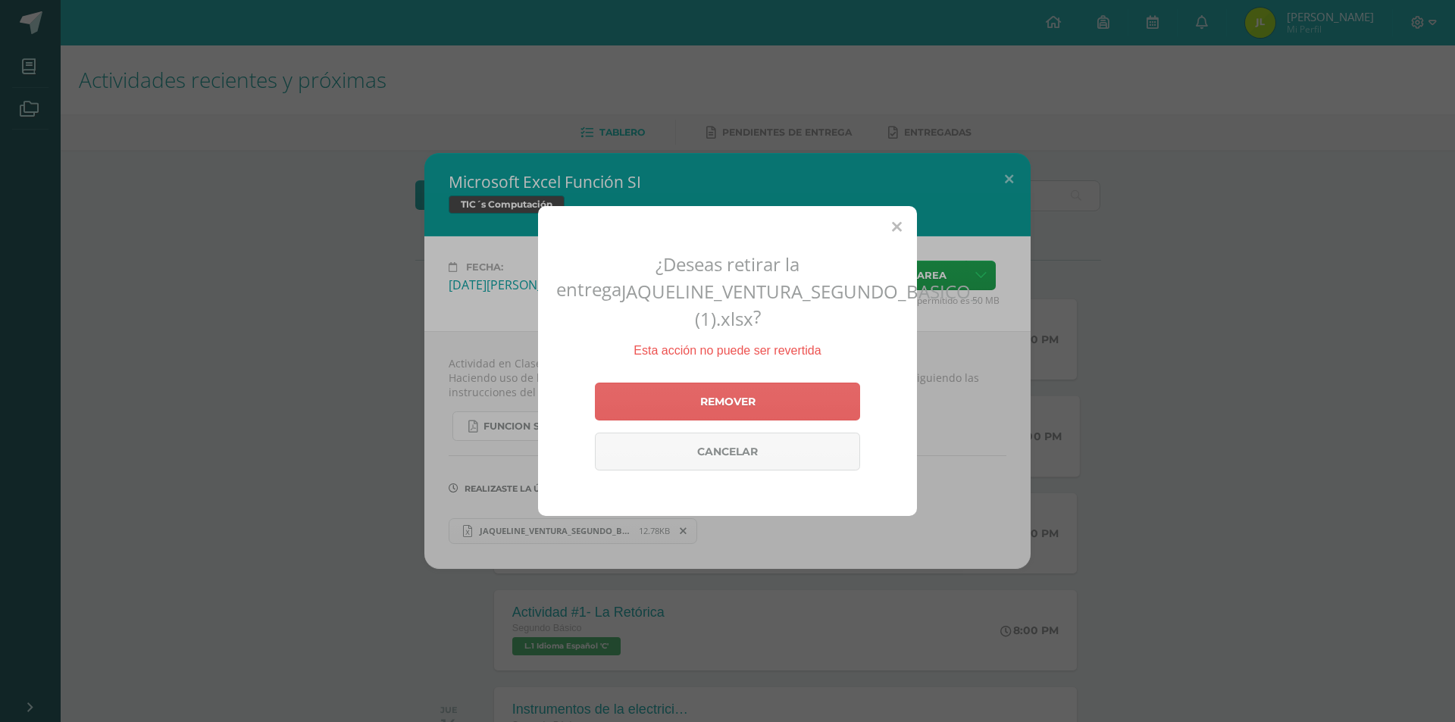
click at [1055, 224] on div "¿Deseas retirar la entrega JAQUELINE_VENTURA_SEGUNDO_BASICO_ (1).xlsx ? Esta ac…" at bounding box center [727, 361] width 1455 height 722
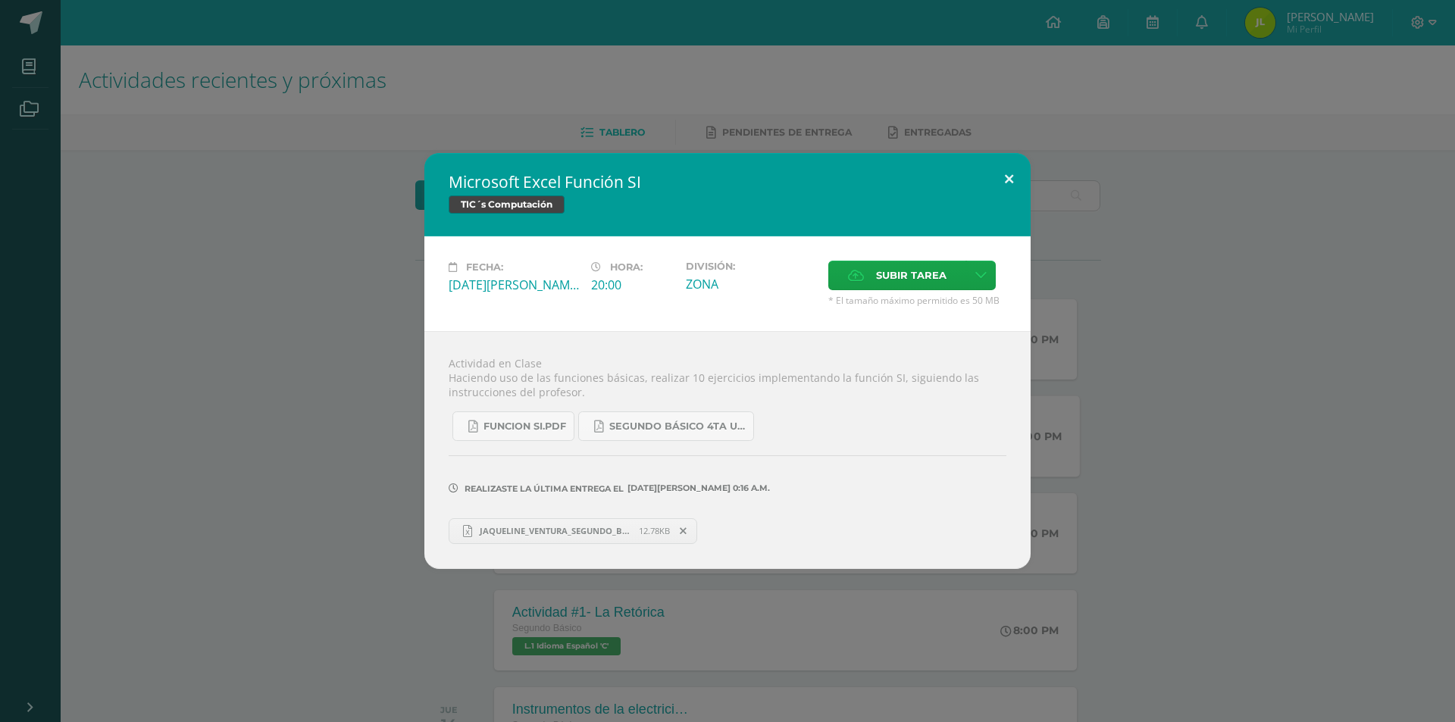
click at [1012, 182] on button at bounding box center [1008, 179] width 43 height 52
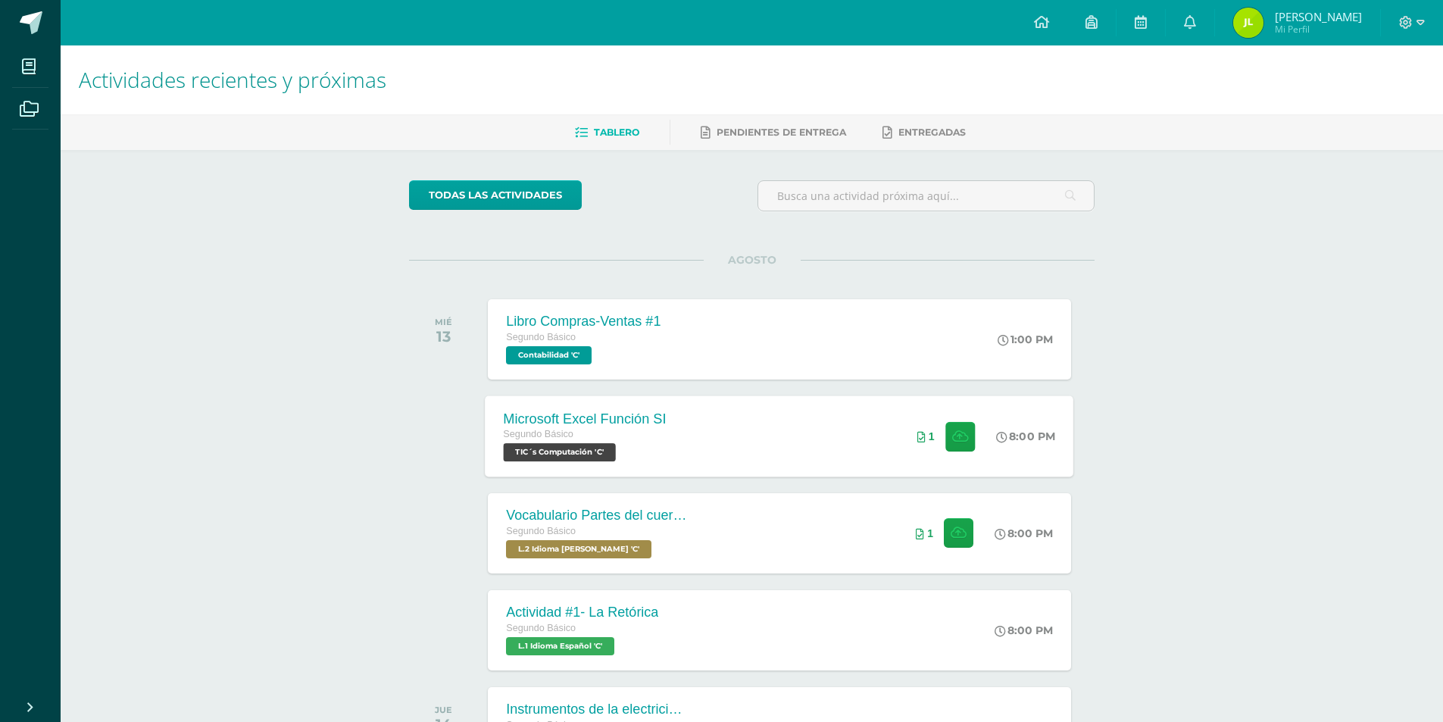
click at [704, 427] on div "Microsoft Excel Función SI Segundo Básico TIC´s Computación 'C' 8:00 PM 1 Micro…" at bounding box center [780, 436] width 589 height 81
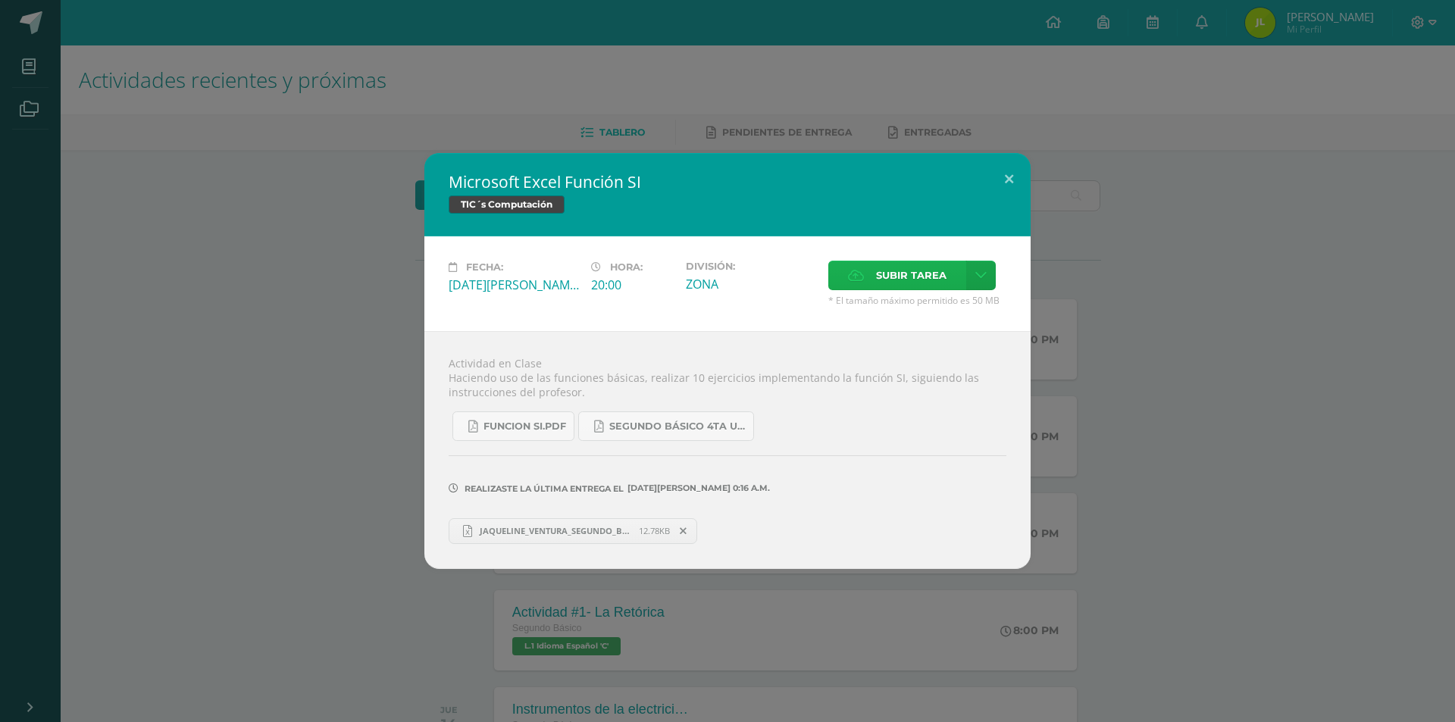
click at [932, 289] on span "Subir tarea" at bounding box center [911, 275] width 70 height 28
click at [0, 0] on input "Subir tarea" at bounding box center [0, 0] width 0 height 0
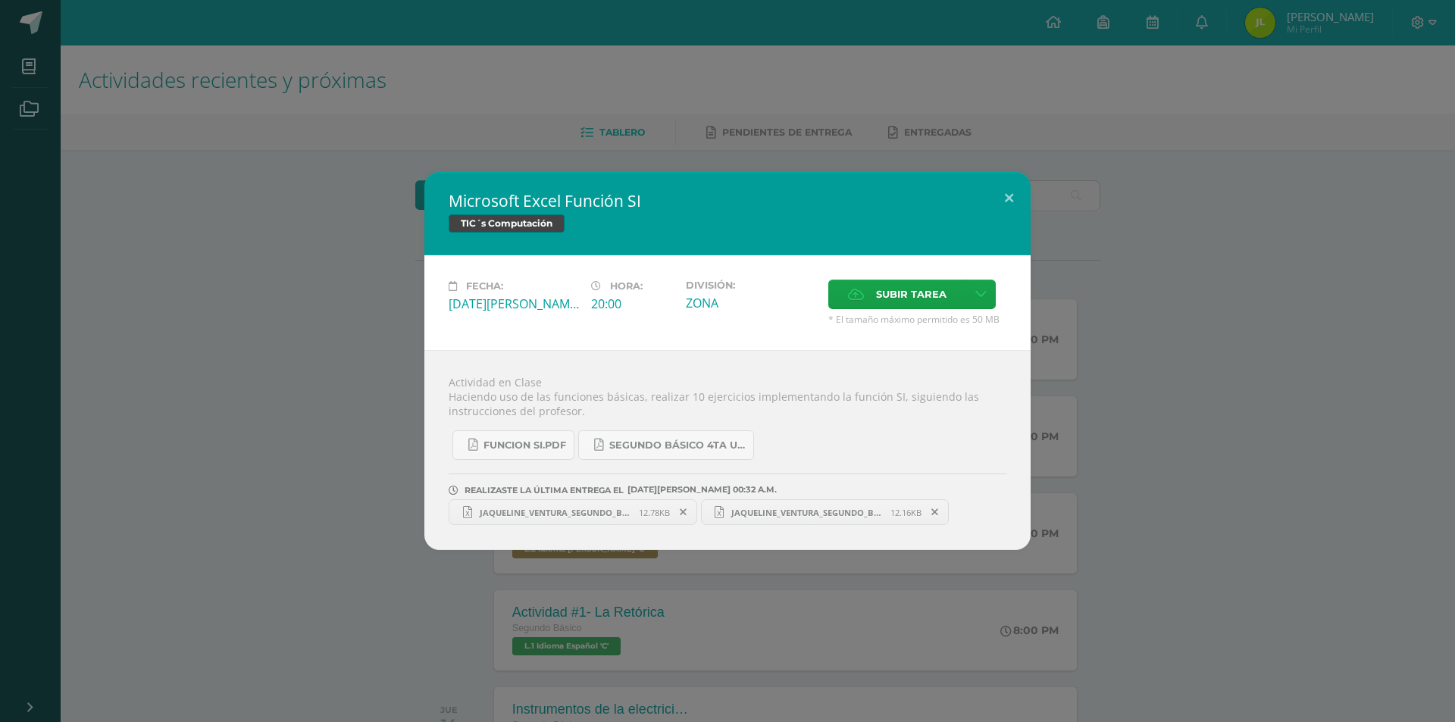
click at [788, 514] on span "JAQUELINE_VENTURA_SEGUNDO_BASICO__(1) (1).xlsx" at bounding box center [807, 512] width 167 height 11
click at [685, 508] on icon at bounding box center [683, 512] width 7 height 11
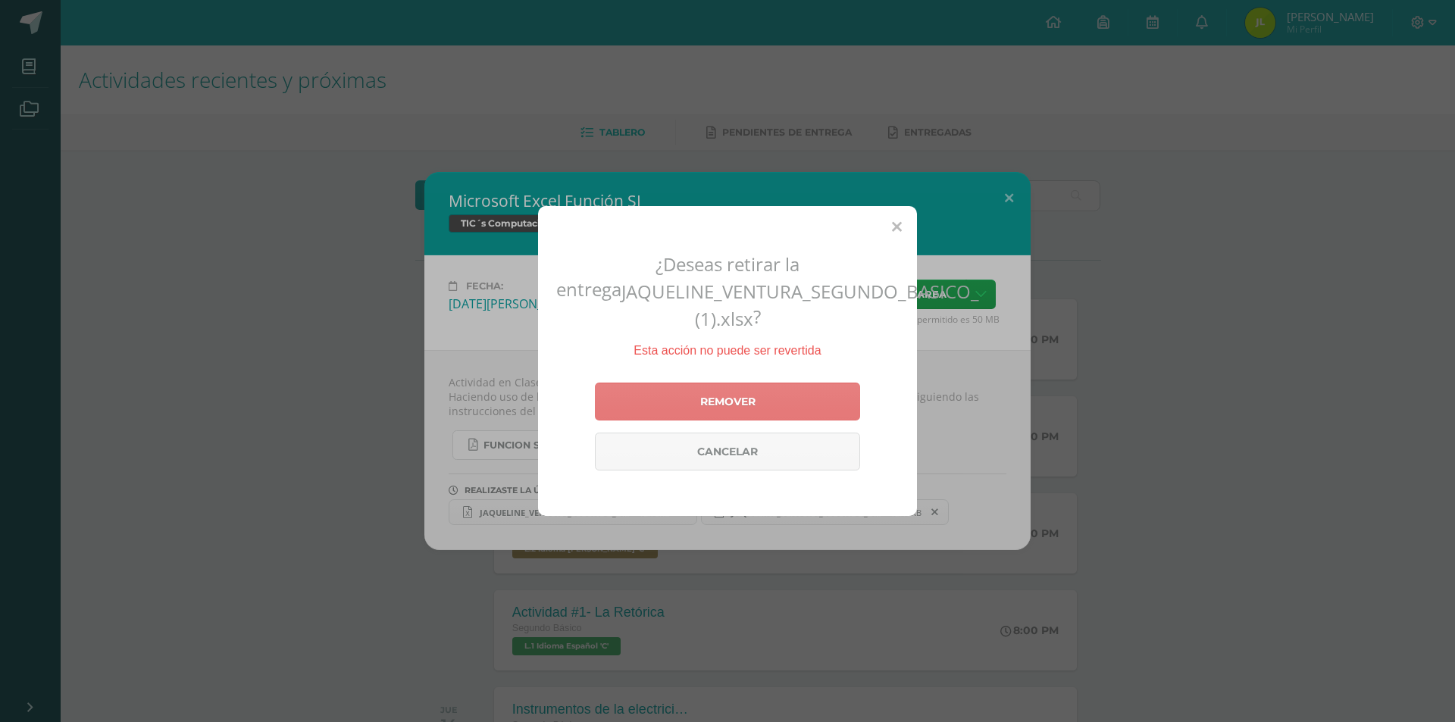
click at [730, 405] on link "Remover" at bounding box center [727, 402] width 265 height 38
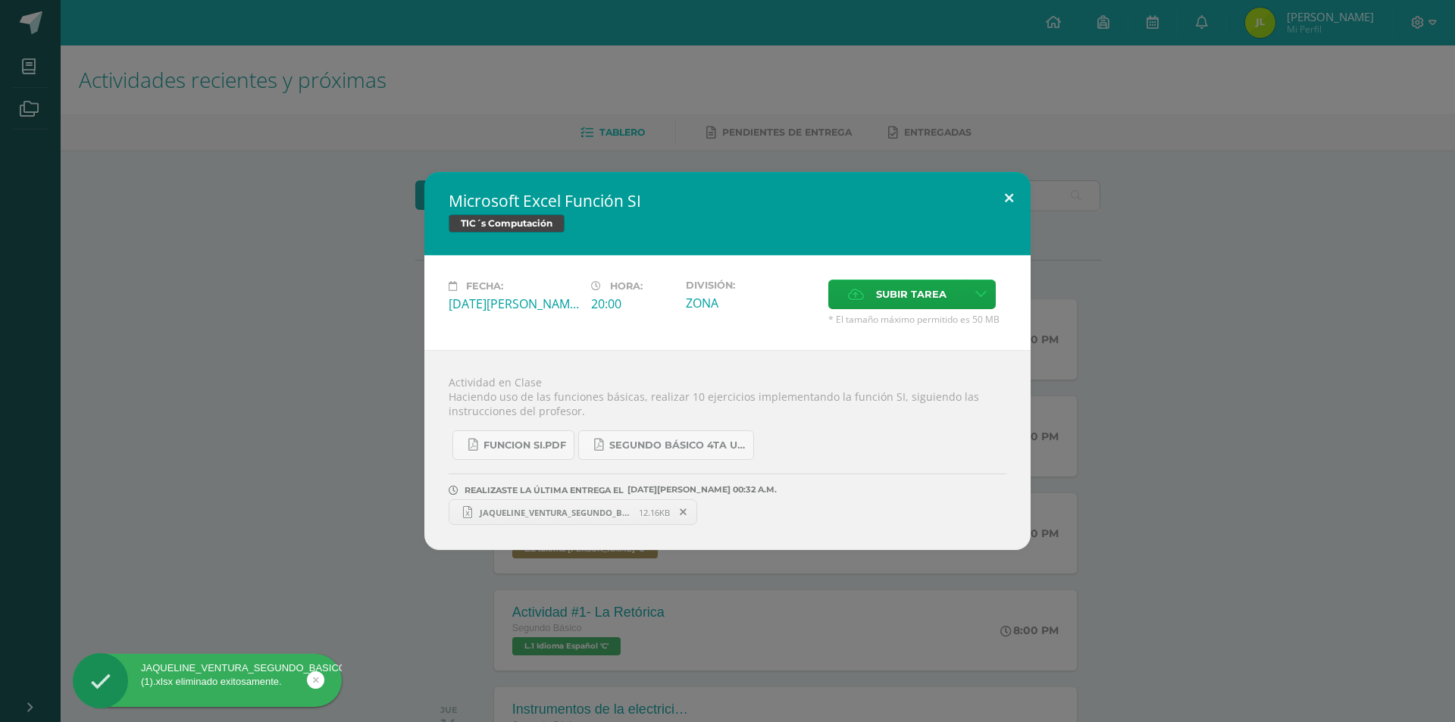
click at [1003, 186] on button at bounding box center [1008, 198] width 43 height 52
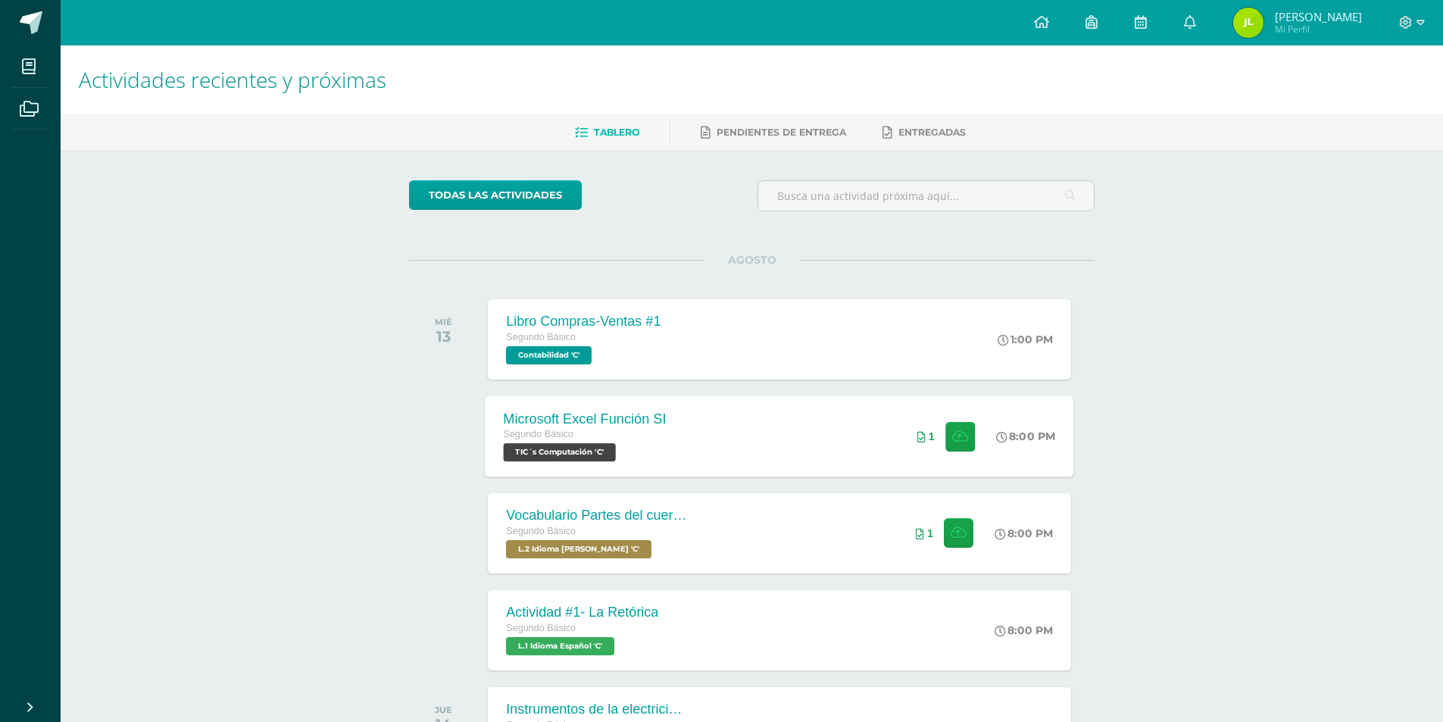
click at [782, 439] on div "Microsoft Excel Función SI Segundo Básico TIC´s Computación 'C' 8:00 PM 1 Micro…" at bounding box center [780, 436] width 589 height 81
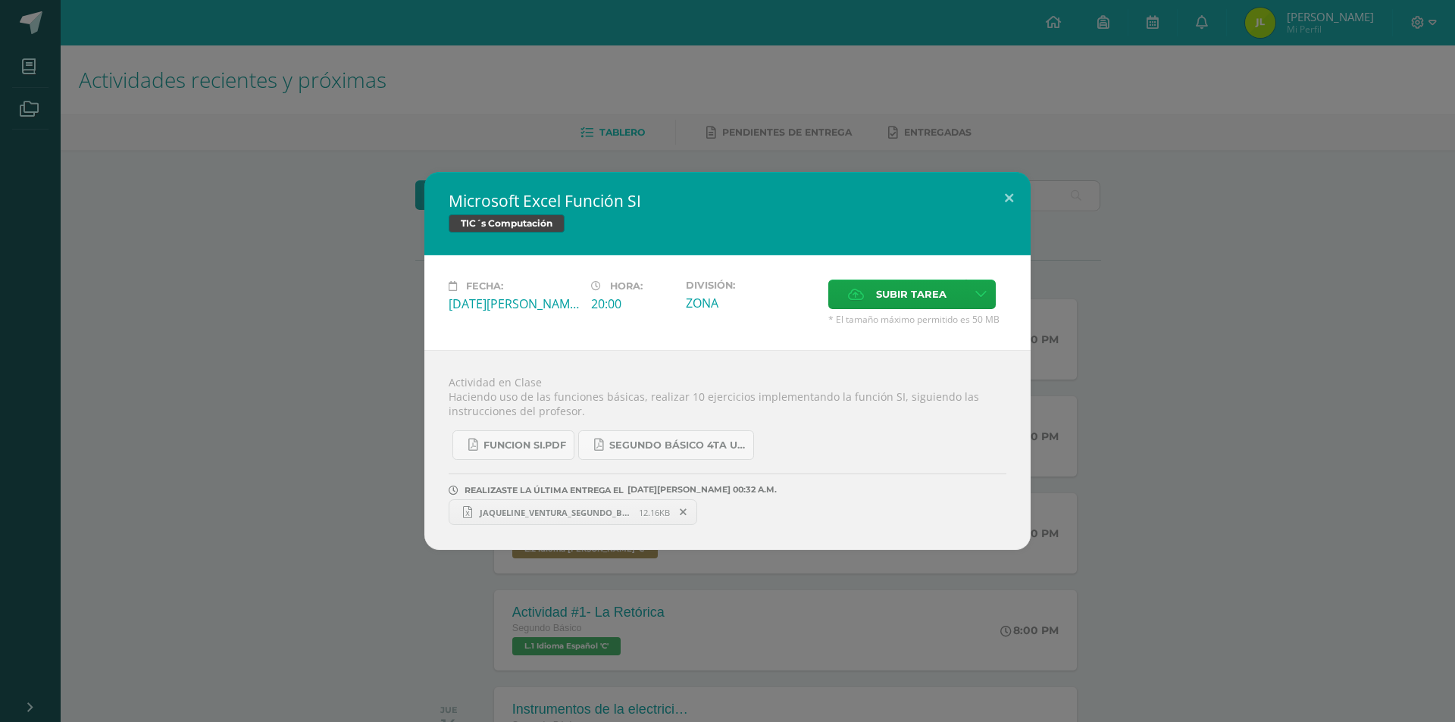
click at [599, 505] on link "JAQUELINE_VENTURA_SEGUNDO_BASICO__(1) (1).xlsx 12.16KB" at bounding box center [573, 512] width 249 height 26
click at [1008, 199] on button at bounding box center [1008, 198] width 43 height 52
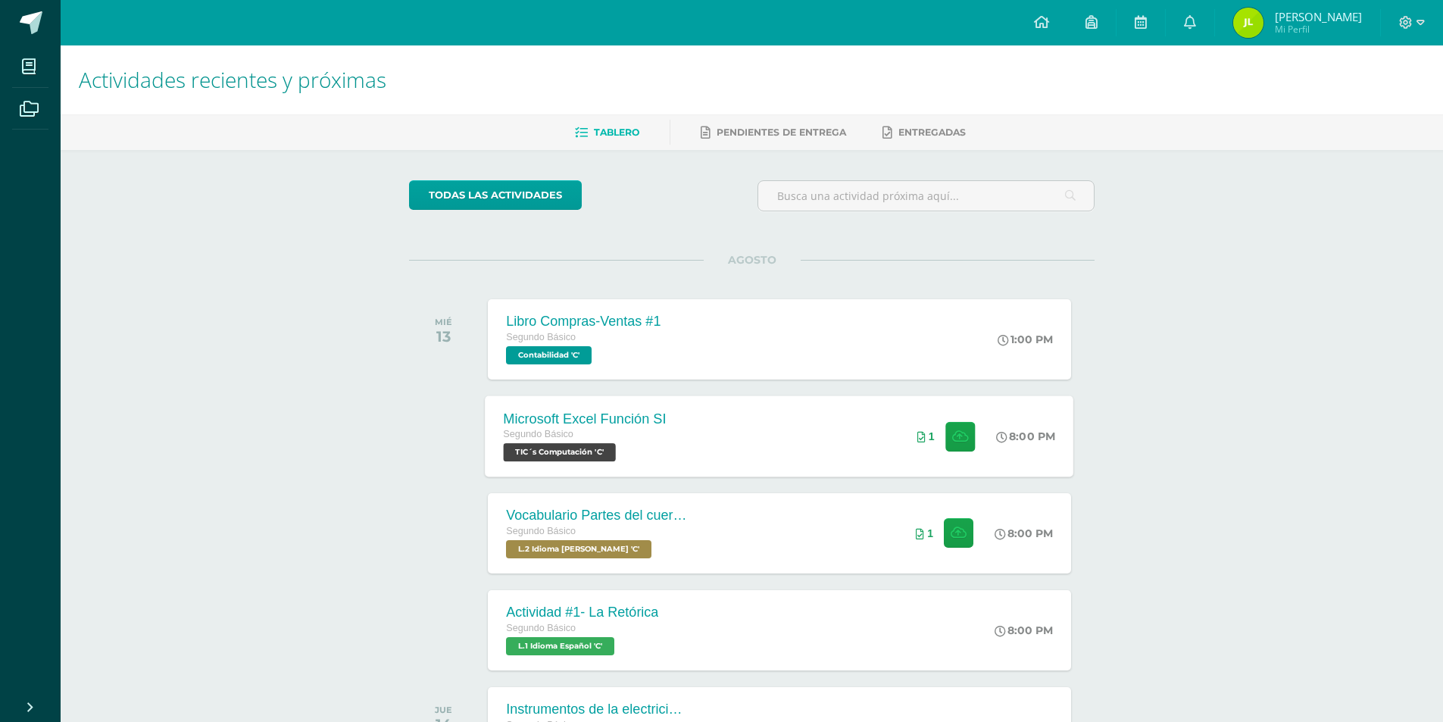
click at [803, 439] on div "Microsoft Excel Función SI Segundo Básico TIC´s Computación 'C' 8:00 PM 1 Micro…" at bounding box center [780, 436] width 589 height 81
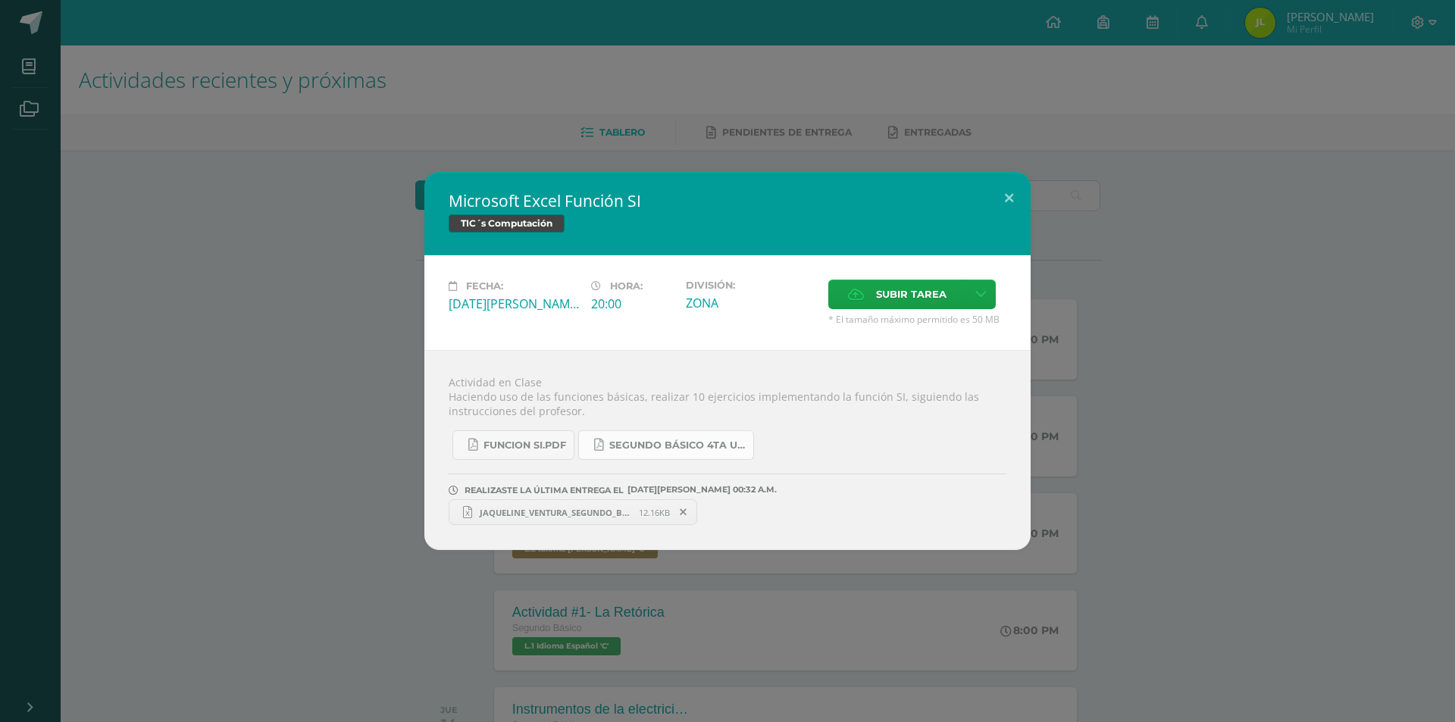
click at [671, 439] on span "SEGUNDO BÁSICO 4TA UNIDAD.pdf" at bounding box center [677, 445] width 136 height 12
click at [633, 502] on link "JAQUELINE_VENTURA_SEGUNDO_BASICO__(1) (1).xlsx 12.16KB" at bounding box center [573, 512] width 249 height 26
click at [690, 449] on span "SEGUNDO BÁSICO 4TA UNIDAD.pdf" at bounding box center [677, 445] width 136 height 12
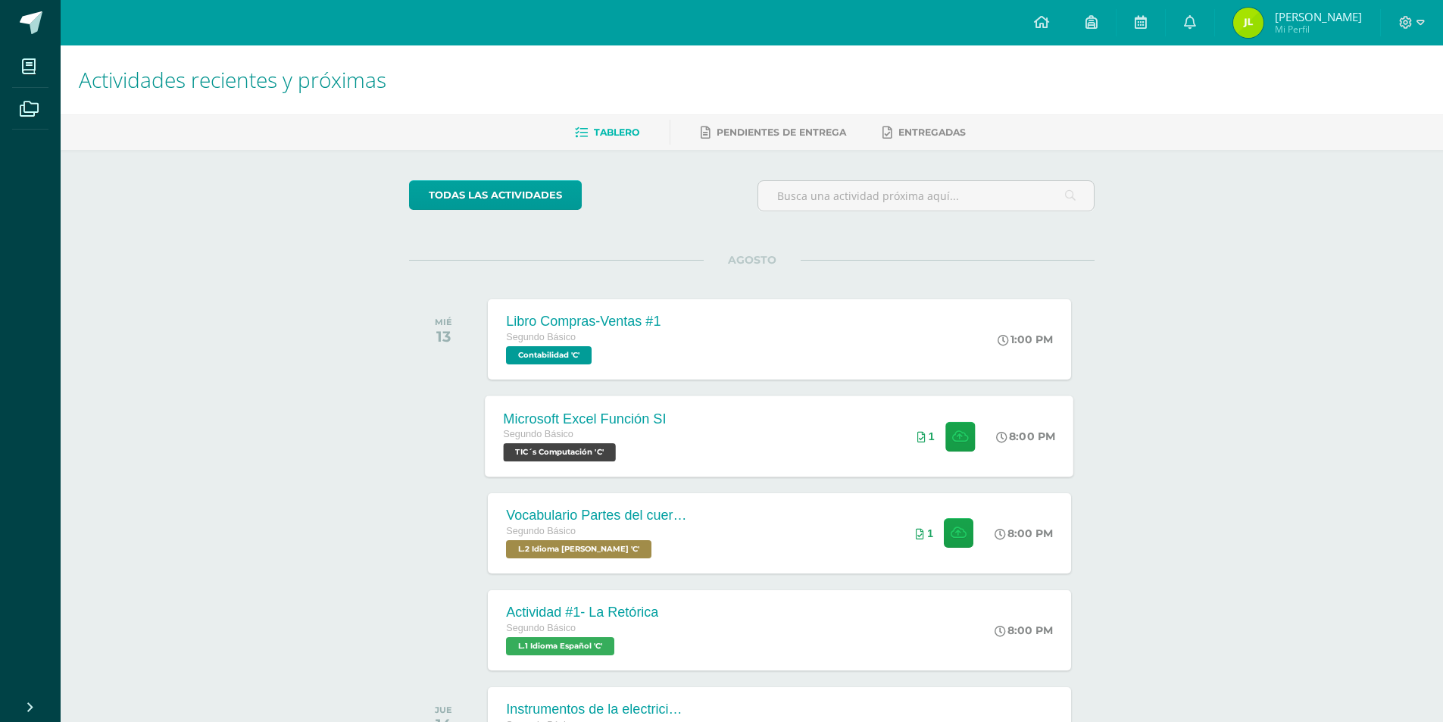
click at [799, 442] on div "Microsoft Excel Función SI Segundo Básico TIC´s Computación 'C' 8:00 PM 1 Micro…" at bounding box center [780, 436] width 589 height 81
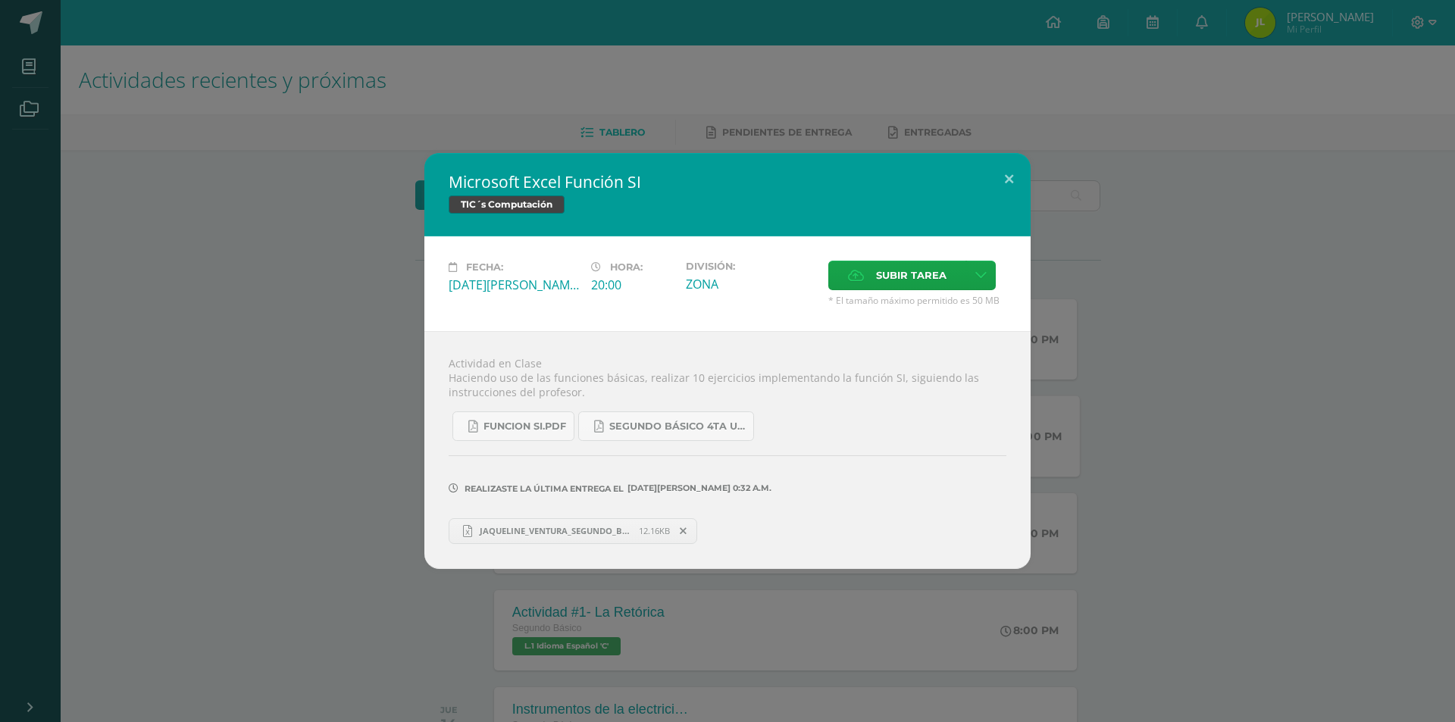
click at [562, 531] on span "JAQUELINE_VENTURA_SEGUNDO_BASICO__(1) (1).xlsx" at bounding box center [555, 530] width 167 height 11
click at [912, 283] on span "Subir tarea" at bounding box center [911, 275] width 70 height 28
click at [0, 0] on input "Subir tarea" at bounding box center [0, 0] width 0 height 0
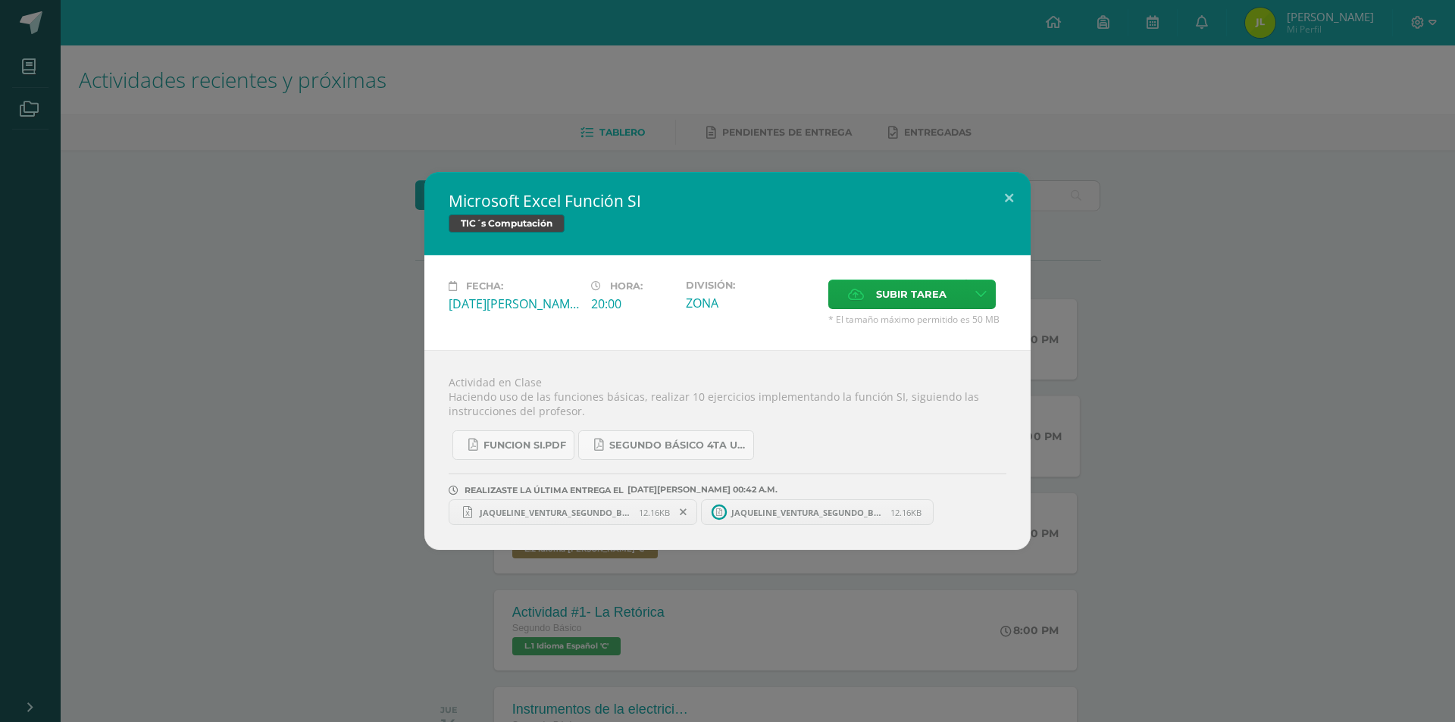
click at [823, 512] on span "JAQUELINE_VENTURA_SEGUNDO_BASICO__(1)_(1) (2).xlsx" at bounding box center [807, 512] width 167 height 11
click at [937, 510] on icon at bounding box center [934, 512] width 7 height 11
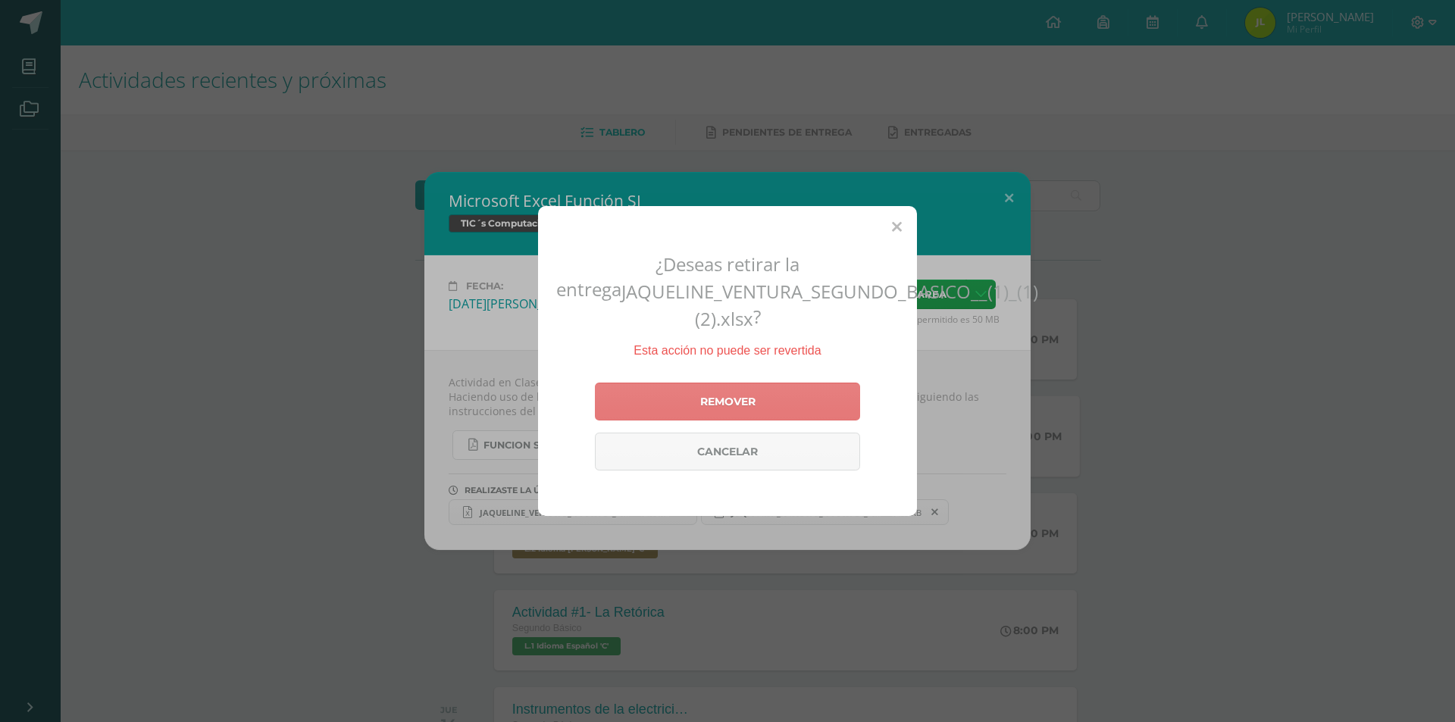
click at [796, 405] on link "Remover" at bounding box center [727, 402] width 265 height 38
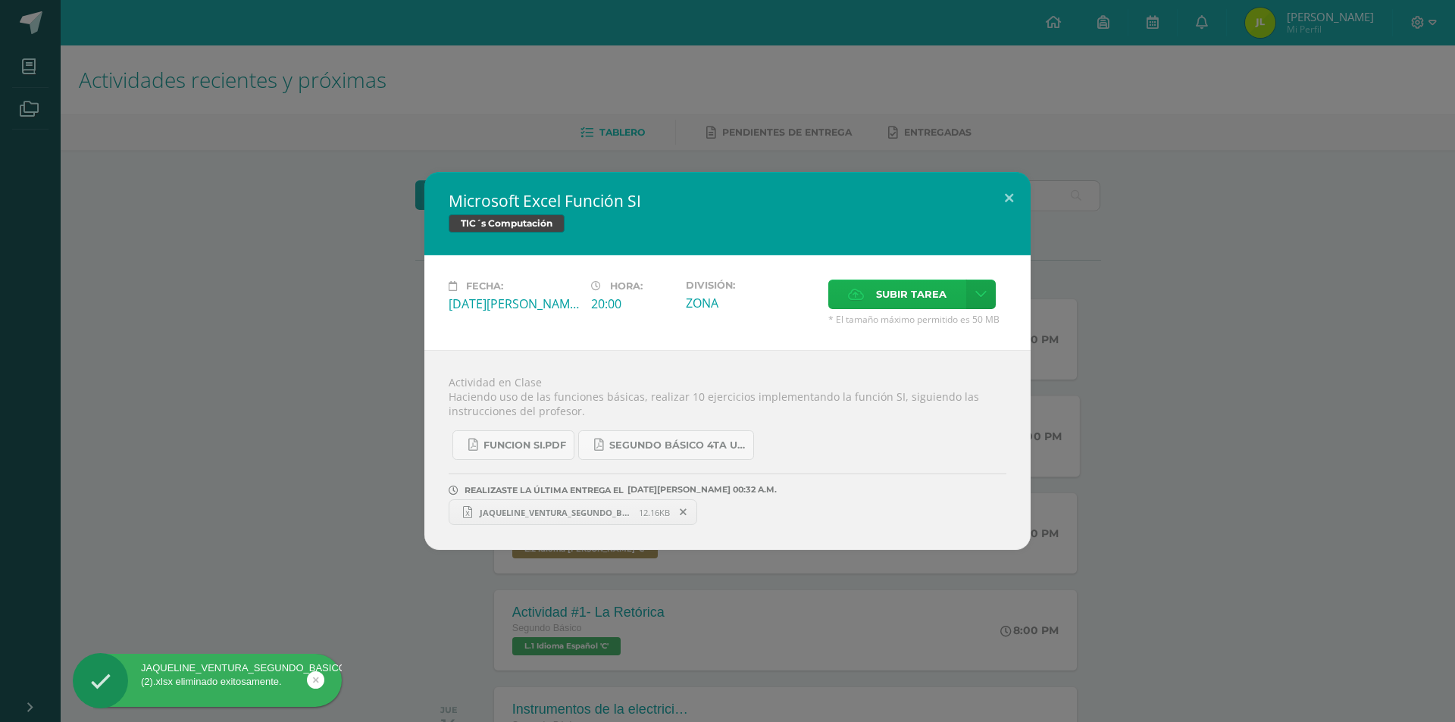
click at [909, 299] on span "Subir tarea" at bounding box center [911, 294] width 70 height 28
click at [0, 0] on input "Subir tarea" at bounding box center [0, 0] width 0 height 0
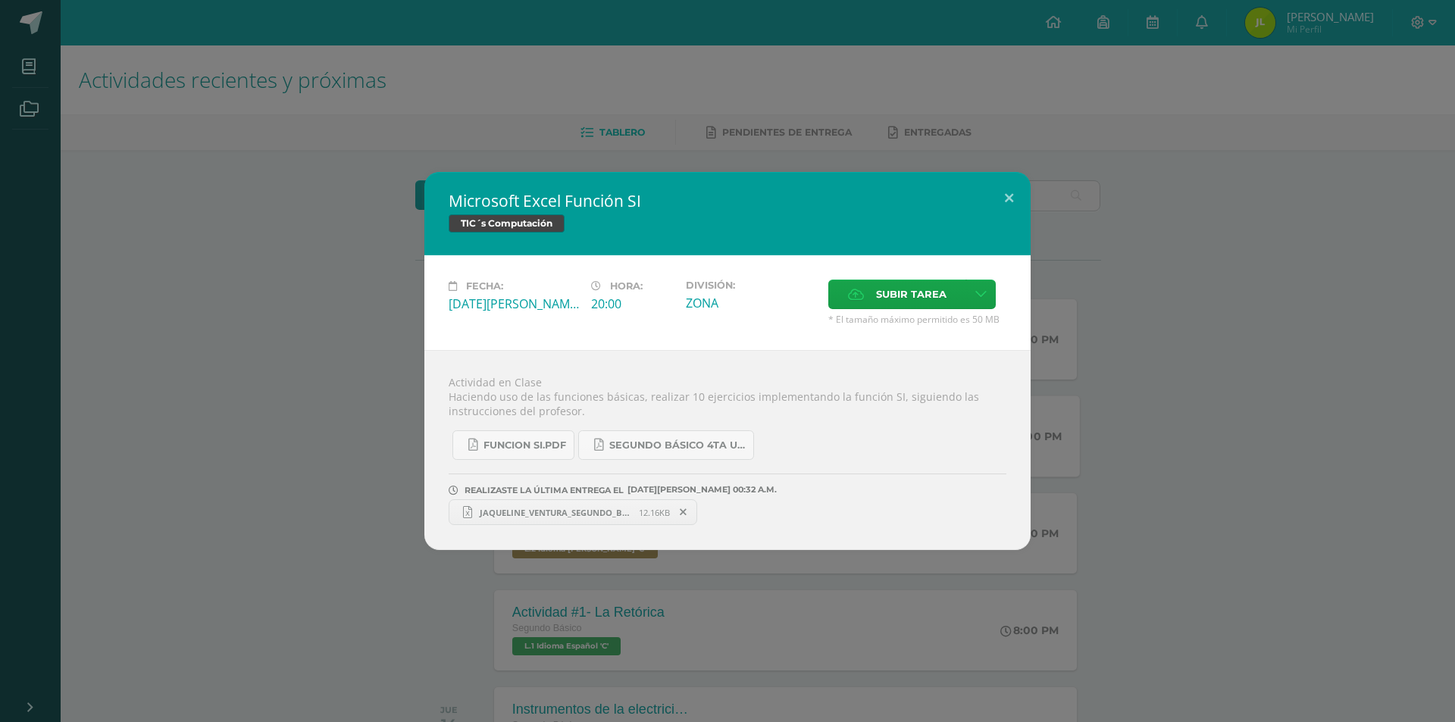
click at [636, 518] on link "JAQUELINE_VENTURA_SEGUNDO_BASICO__(1) (1).xlsx 12.16KB" at bounding box center [573, 512] width 249 height 26
click at [605, 509] on span "JAQUELINE_VENTURA_SEGUNDO_BASICO__(1) (1).xlsx" at bounding box center [555, 512] width 167 height 11
click at [915, 311] on div "Subir tarea" at bounding box center [917, 296] width 178 height 33
click at [915, 305] on span "Subir tarea" at bounding box center [911, 294] width 70 height 28
click at [0, 0] on input "Subir tarea" at bounding box center [0, 0] width 0 height 0
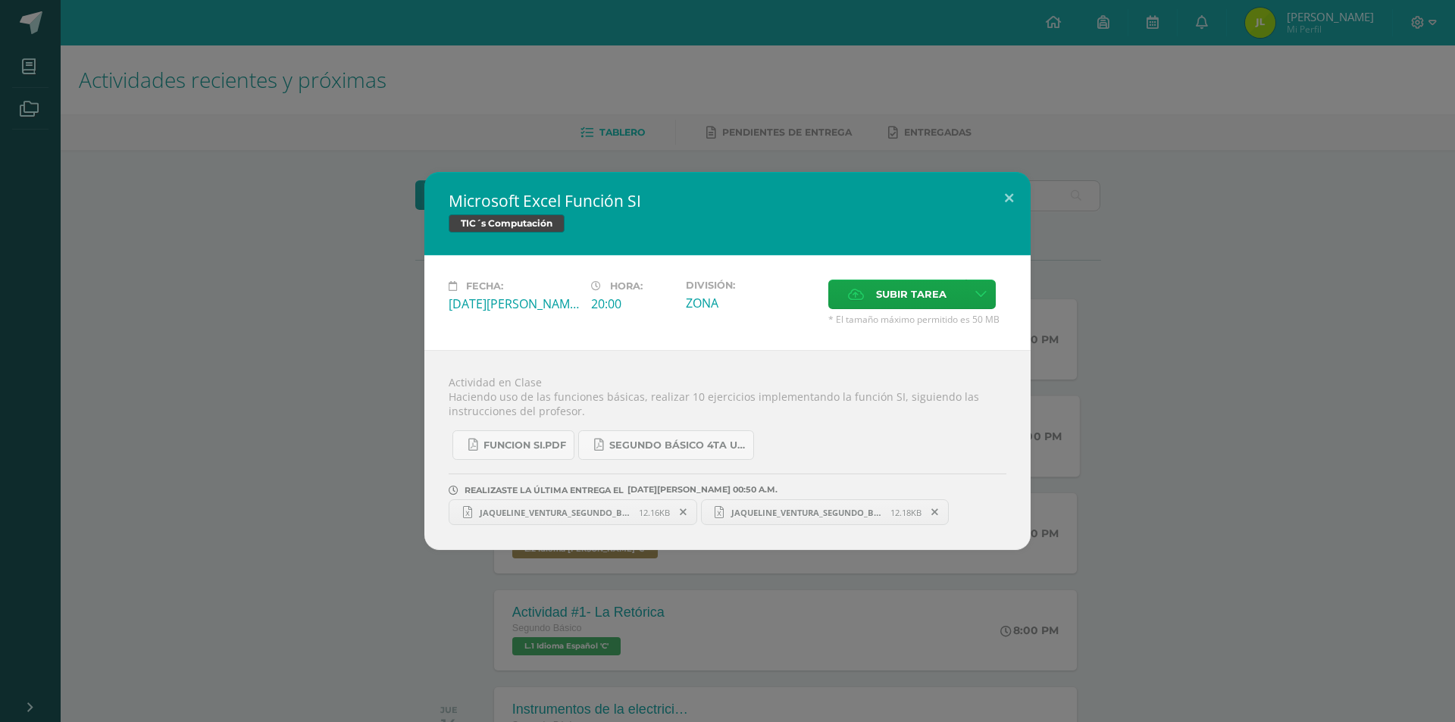
click at [752, 514] on span "JAQUELINE_VENTURA_SEGUNDO_BASICO__(1)_(1) (4).xlsx" at bounding box center [807, 512] width 167 height 11
click at [685, 514] on icon at bounding box center [683, 512] width 7 height 11
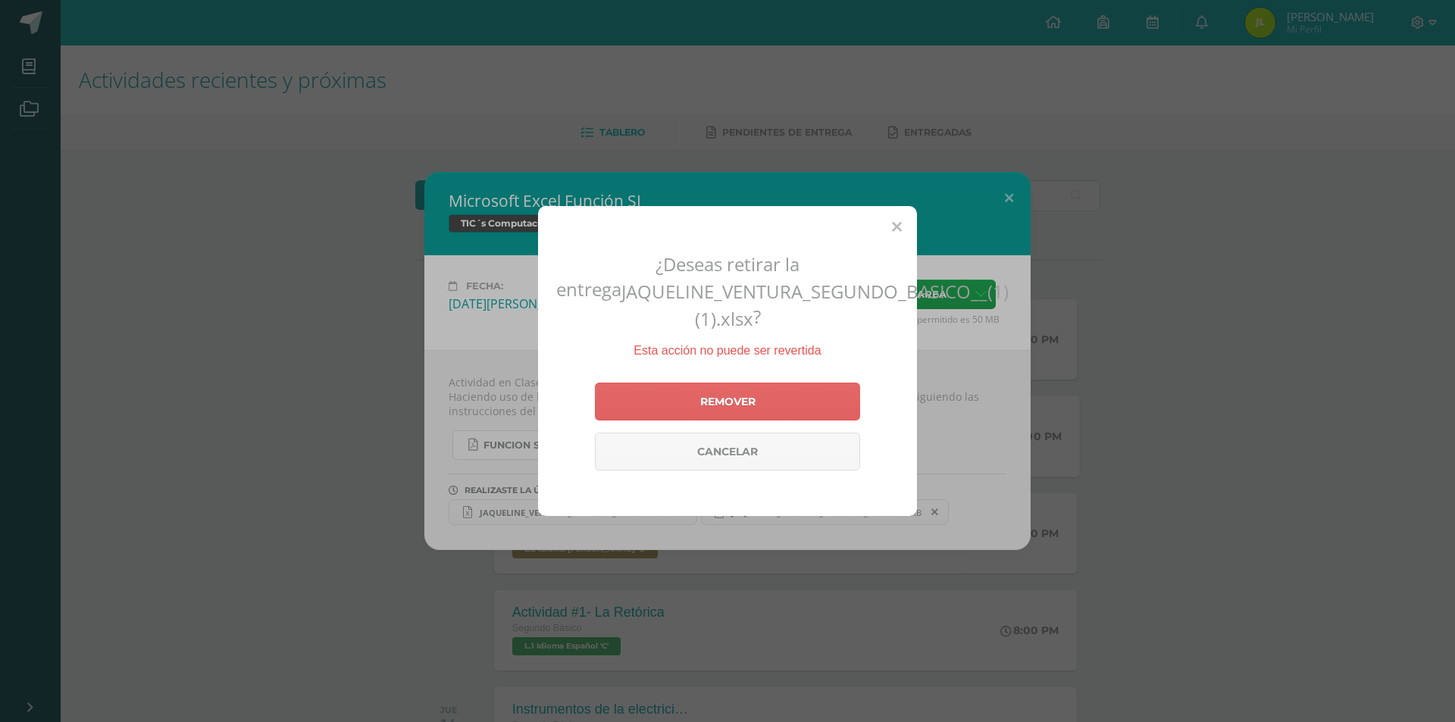
click at [895, 227] on icon at bounding box center [897, 228] width 10 height 16
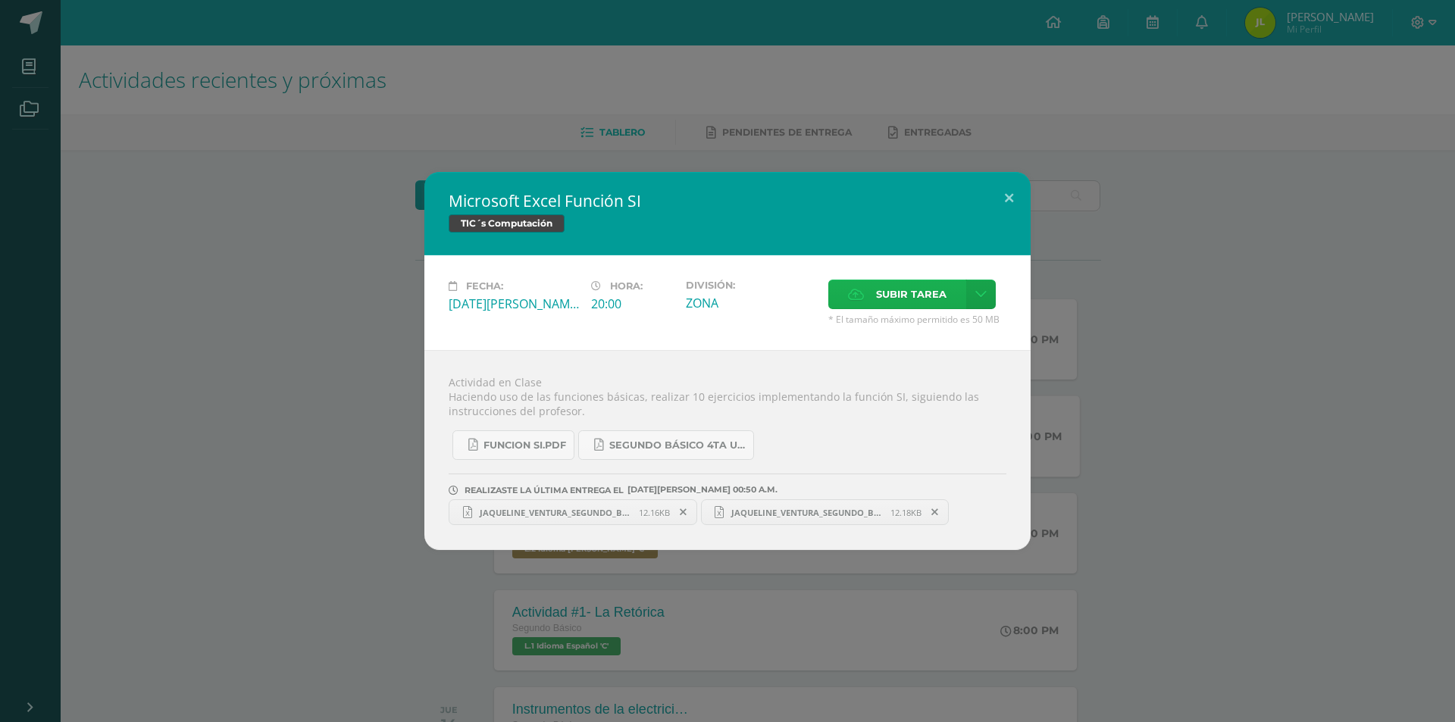
click at [927, 302] on span "Subir tarea" at bounding box center [911, 294] width 70 height 28
click at [0, 0] on input "Subir tarea" at bounding box center [0, 0] width 0 height 0
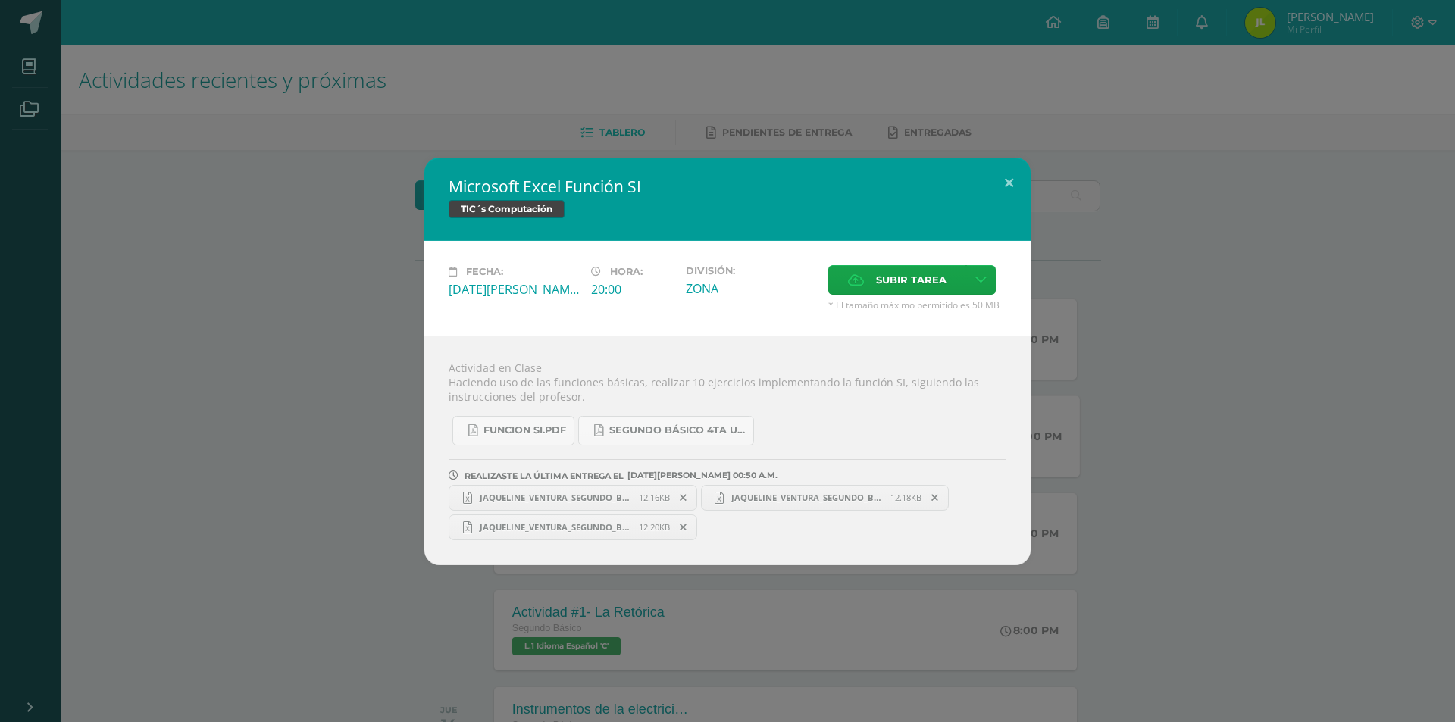
click at [602, 524] on span "JAQUELINE_VENTURA_SEGUNDO_BASICO__(1)_(1)_(4).xlsx" at bounding box center [555, 526] width 167 height 11
click at [689, 497] on span at bounding box center [684, 497] width 26 height 17
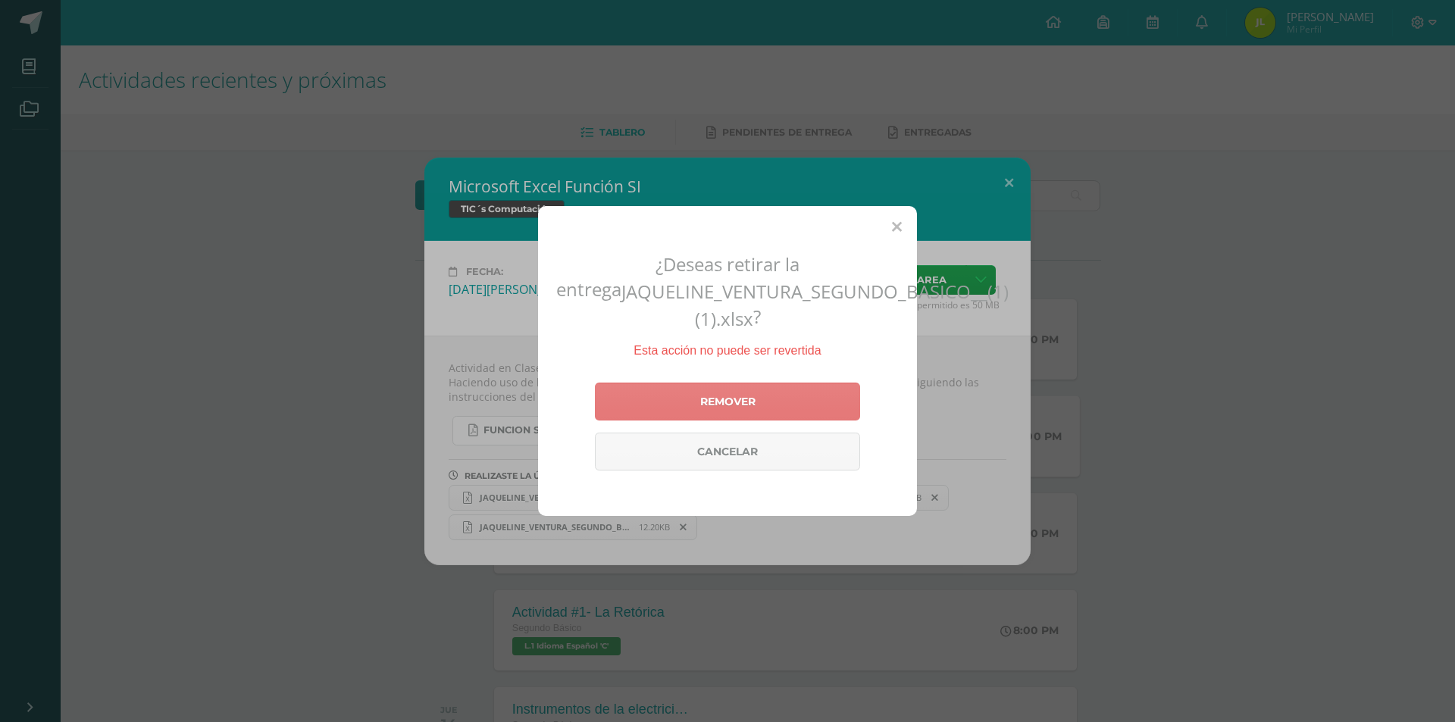
click at [770, 400] on link "Remover" at bounding box center [727, 402] width 265 height 38
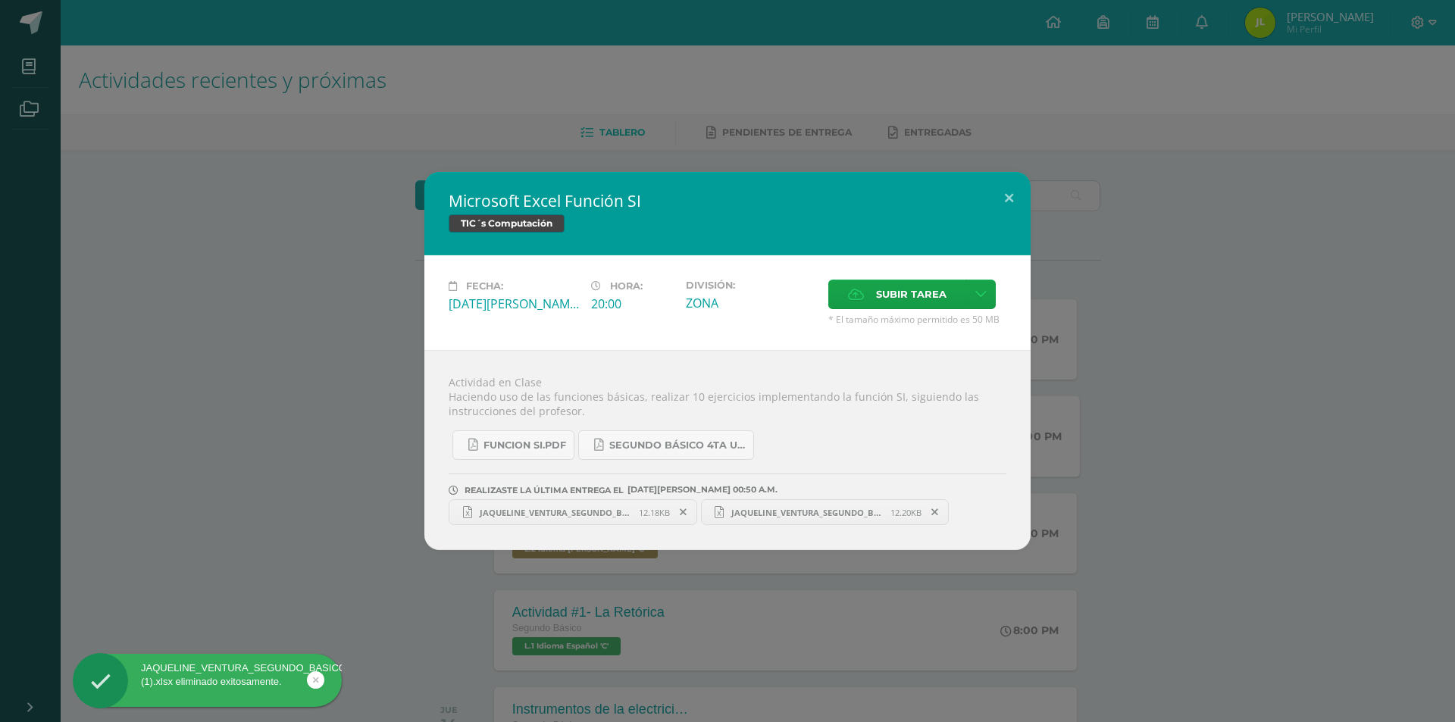
click at [786, 512] on span "JAQUELINE_VENTURA_SEGUNDO_BASICO__(1)_(1)_(4).xlsx" at bounding box center [807, 512] width 167 height 11
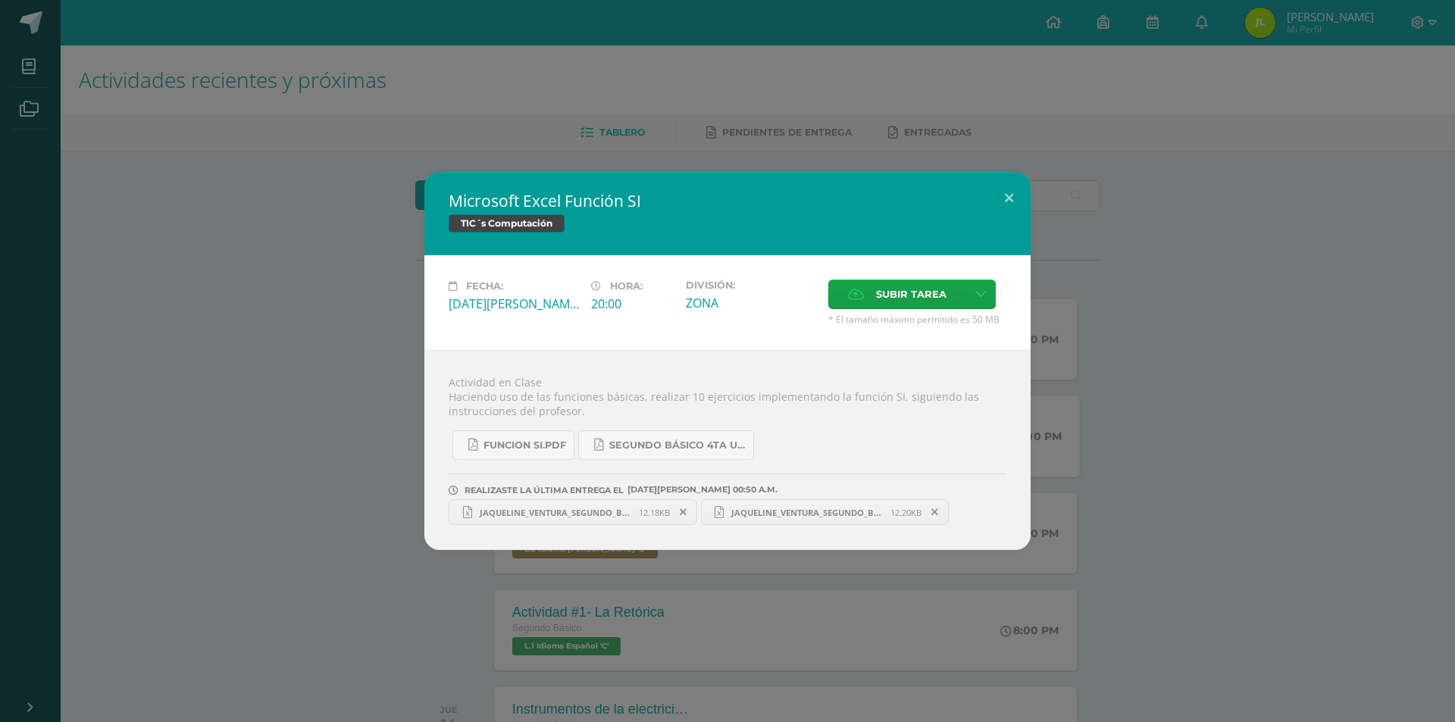
click at [681, 511] on icon at bounding box center [683, 512] width 7 height 11
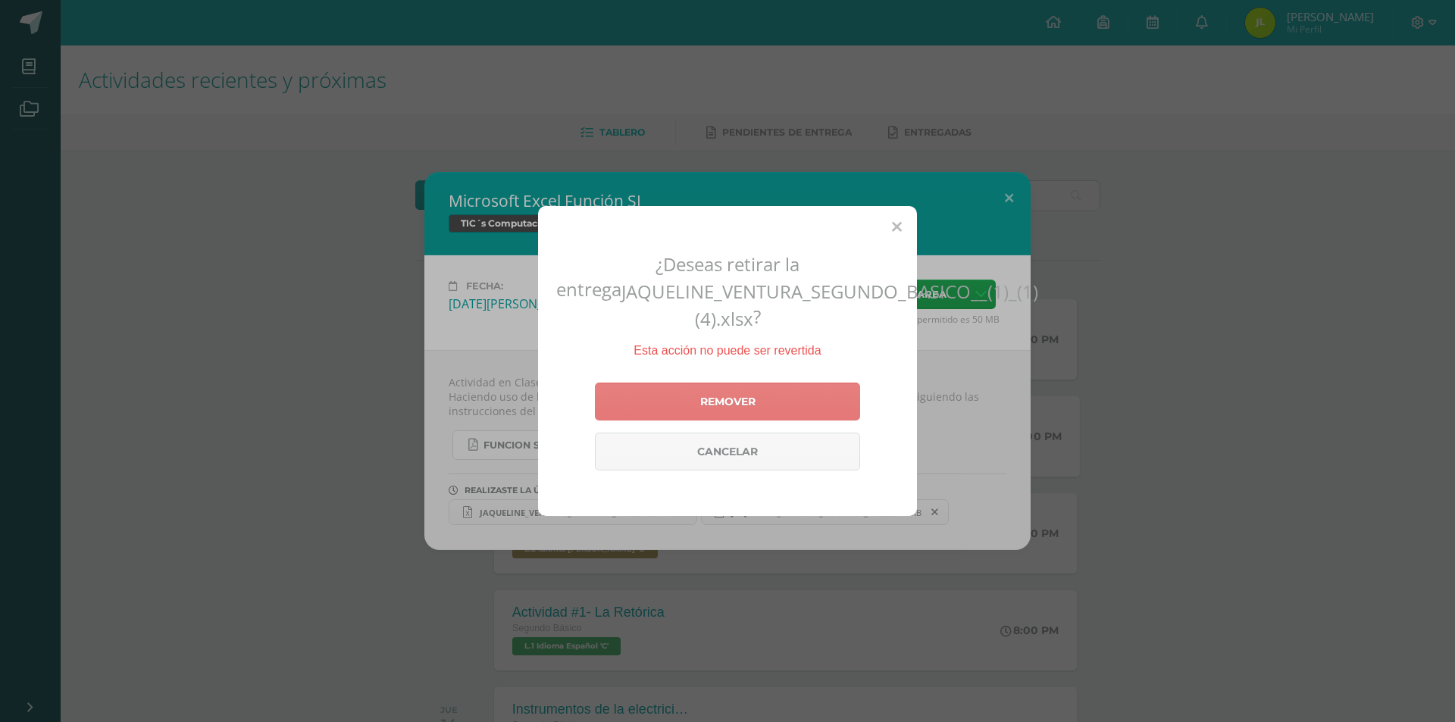
click at [765, 401] on link "Remover" at bounding box center [727, 402] width 265 height 38
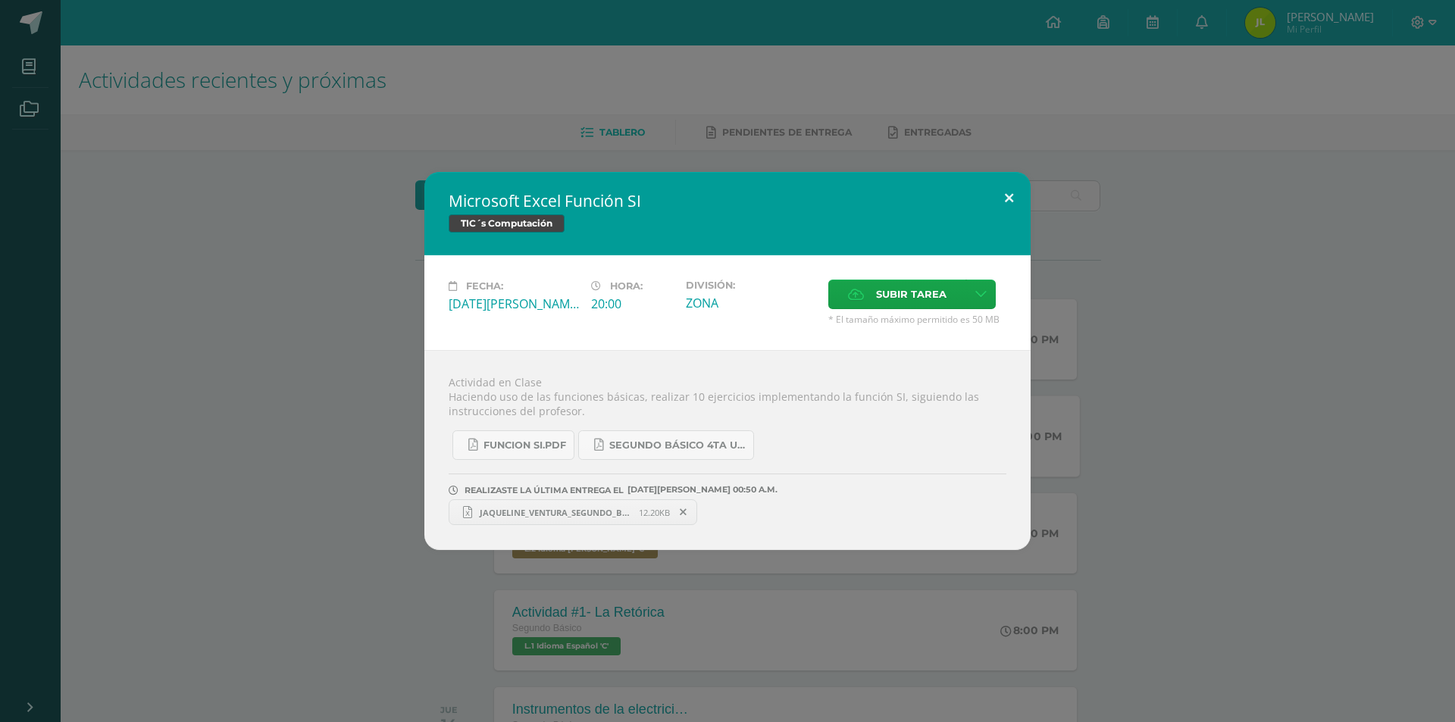
click at [1002, 202] on button at bounding box center [1008, 198] width 43 height 52
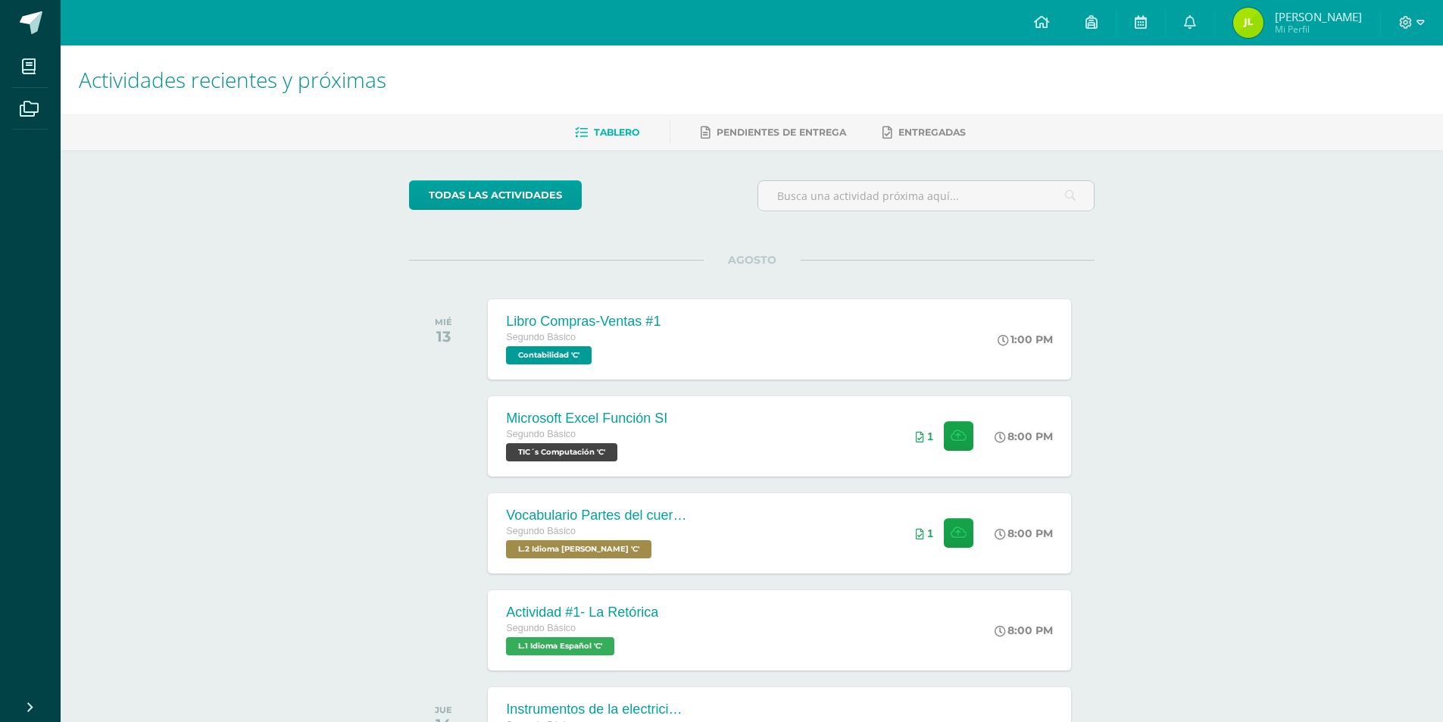
click at [810, 424] on div "Microsoft Excel Función SI Segundo Básico TIC´s Computación 'C' 8:00 PM 1 Micro…" at bounding box center [779, 436] width 583 height 80
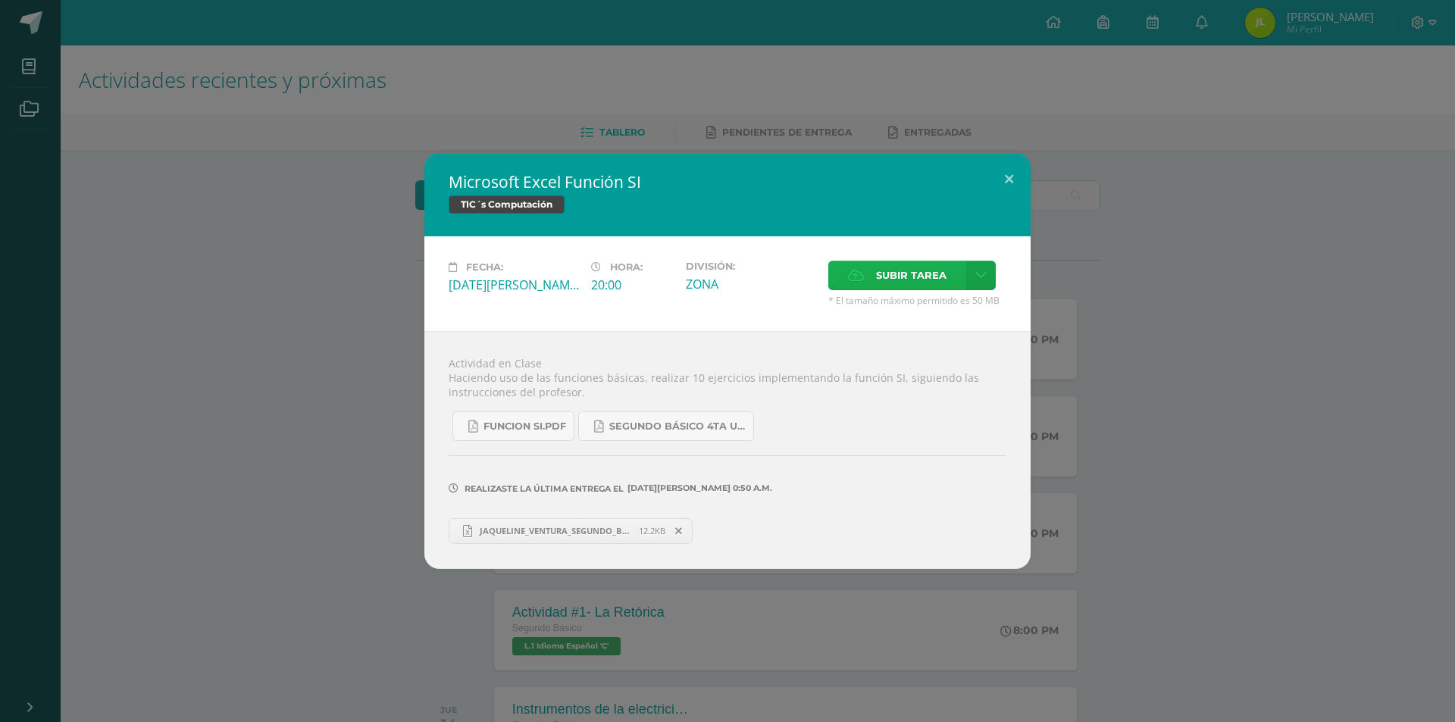
click at [912, 286] on span "Subir tarea" at bounding box center [911, 275] width 70 height 28
click at [0, 0] on input "Subir tarea" at bounding box center [0, 0] width 0 height 0
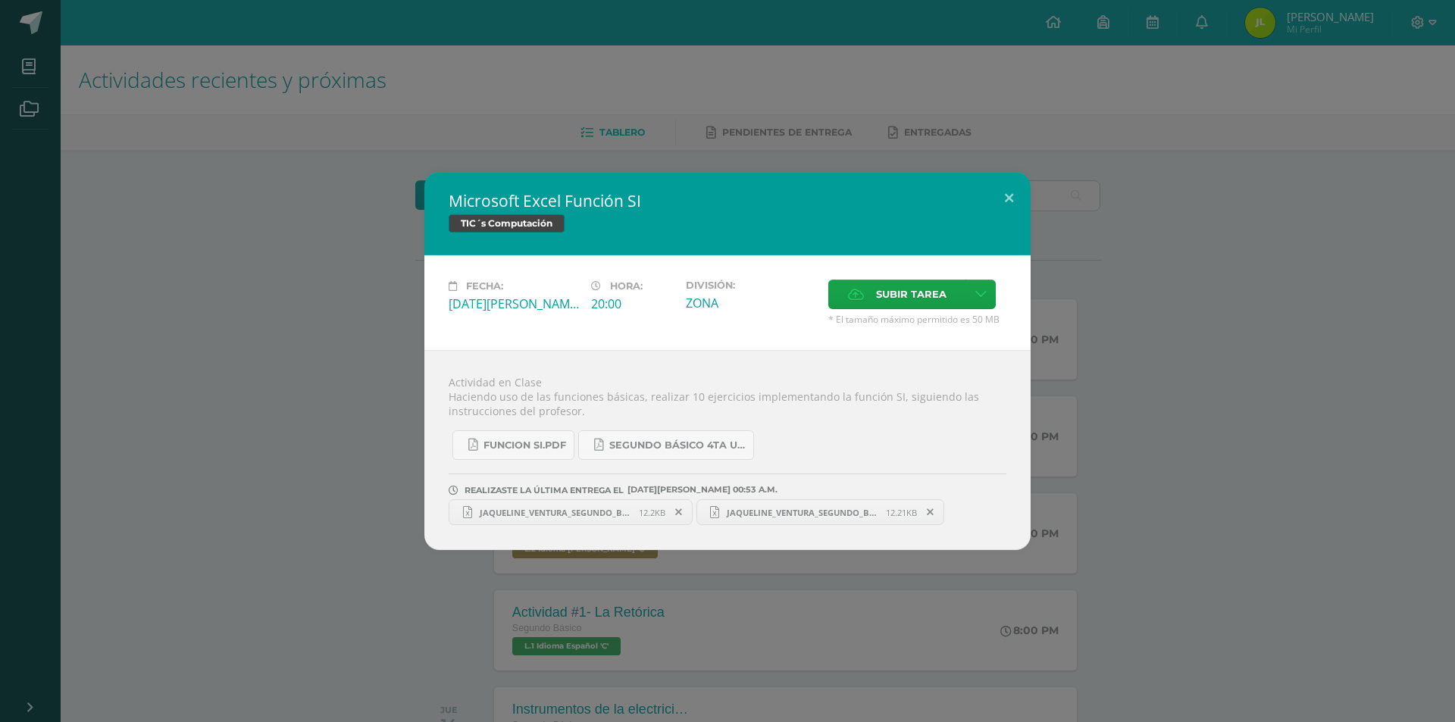
click at [783, 507] on span "JAQUELINE_VENTURA_SEGUNDO_BASICO__(1)_(1)_(4) (1).xlsx" at bounding box center [802, 512] width 167 height 11
click at [1012, 204] on button at bounding box center [1008, 198] width 43 height 52
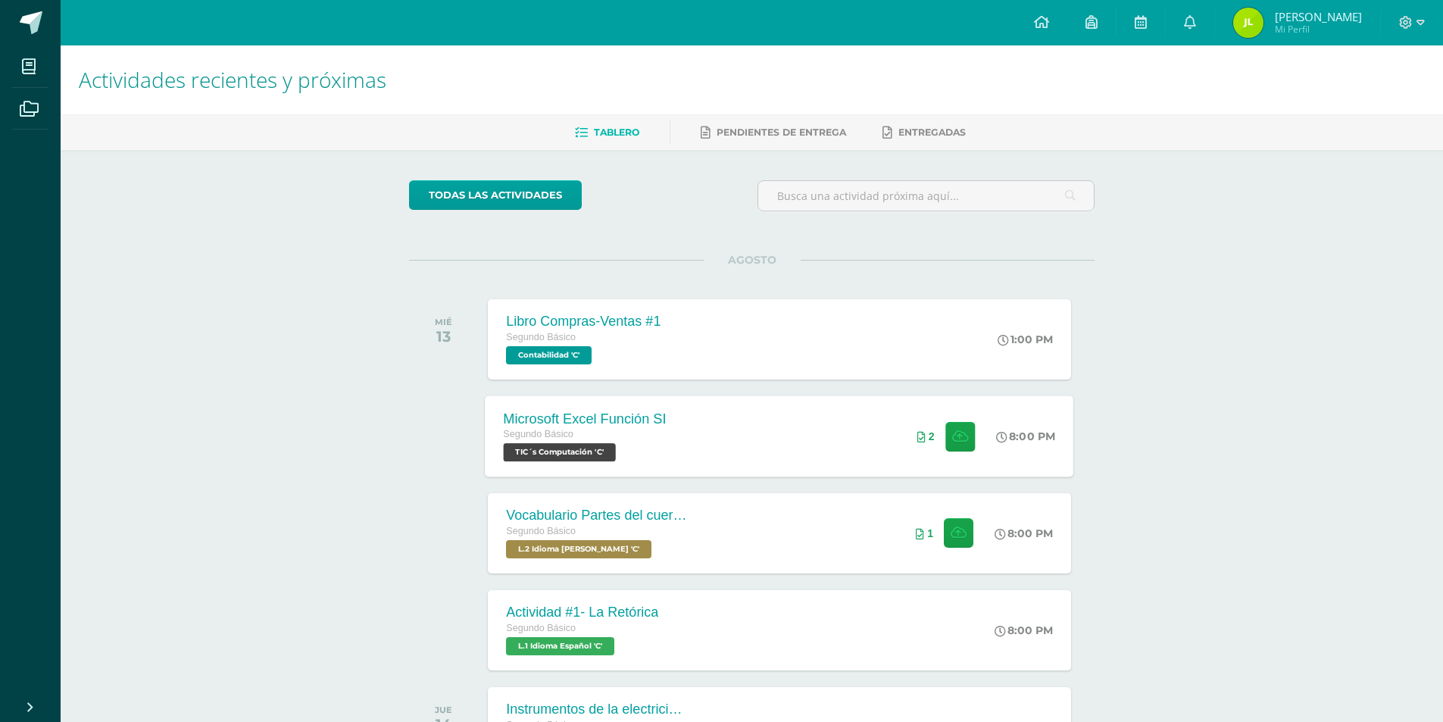
click at [866, 446] on div "Microsoft Excel Función SI Segundo Básico TIC´s Computación 'C' 8:00 PM 2 Micro…" at bounding box center [780, 436] width 589 height 81
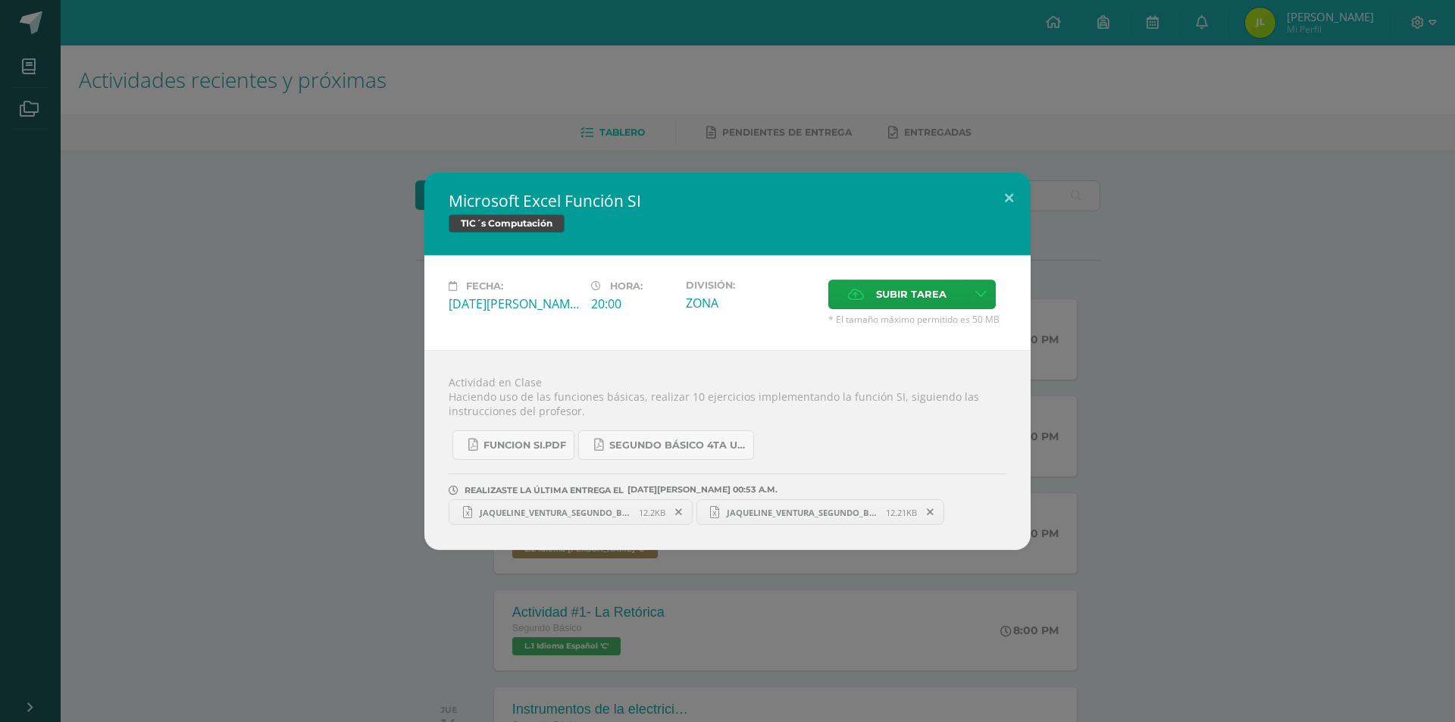
click at [776, 513] on span "JAQUELINE_VENTURA_SEGUNDO_BASICO__(1)_(1)_(4) (1).xlsx" at bounding box center [802, 512] width 167 height 11
click at [833, 504] on link "JAQUELINE_VENTURA_SEGUNDO_BASICO__(1)_(1)_(4) (1).xlsx 12.21KB" at bounding box center [820, 512] width 249 height 26
click at [677, 511] on icon at bounding box center [678, 512] width 7 height 11
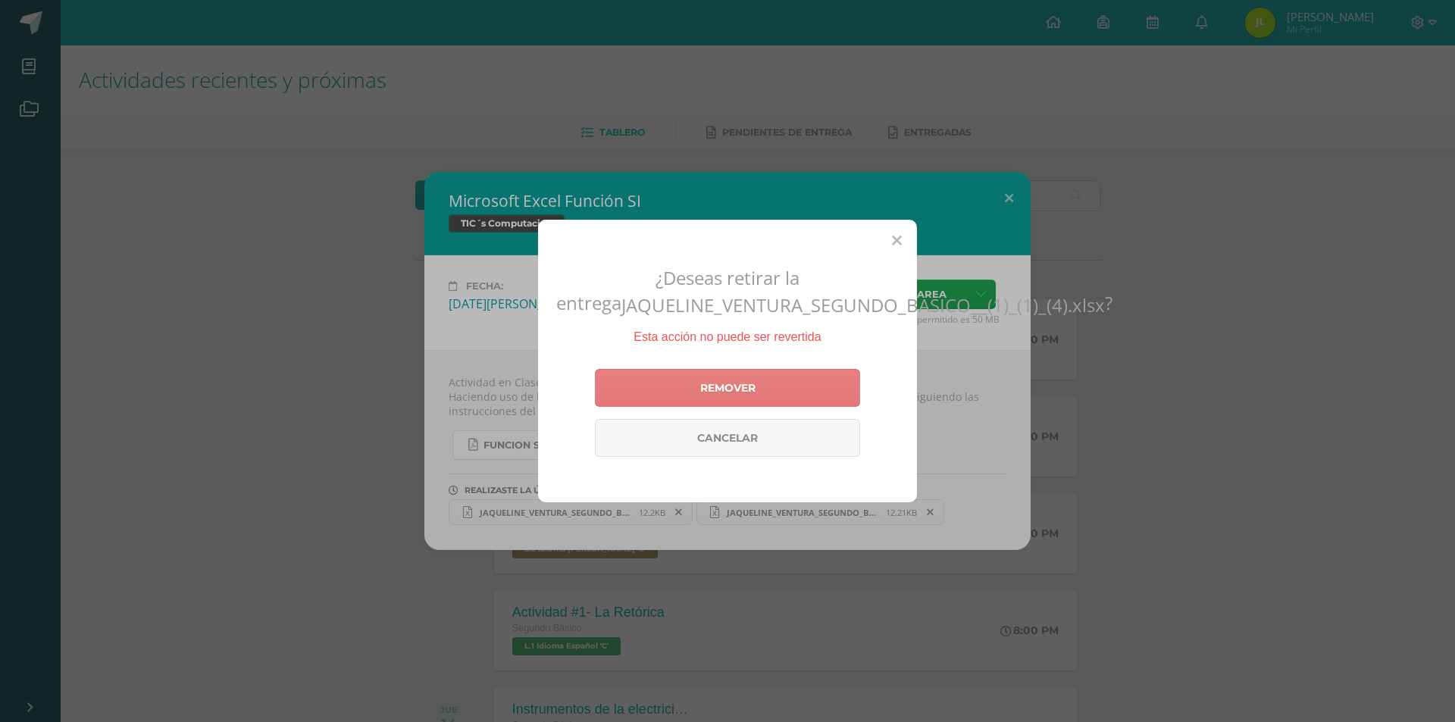
click at [727, 399] on link "Remover" at bounding box center [727, 388] width 265 height 38
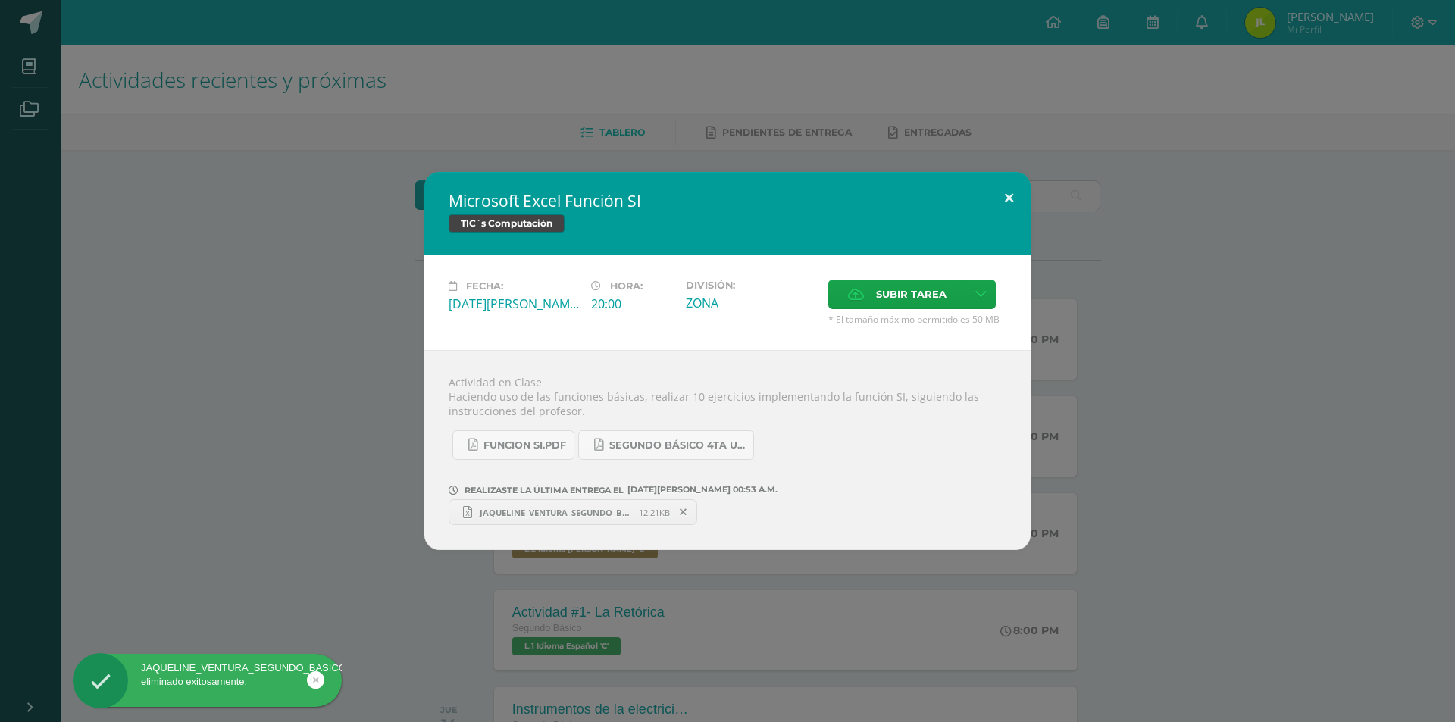
click at [1018, 190] on button at bounding box center [1008, 198] width 43 height 52
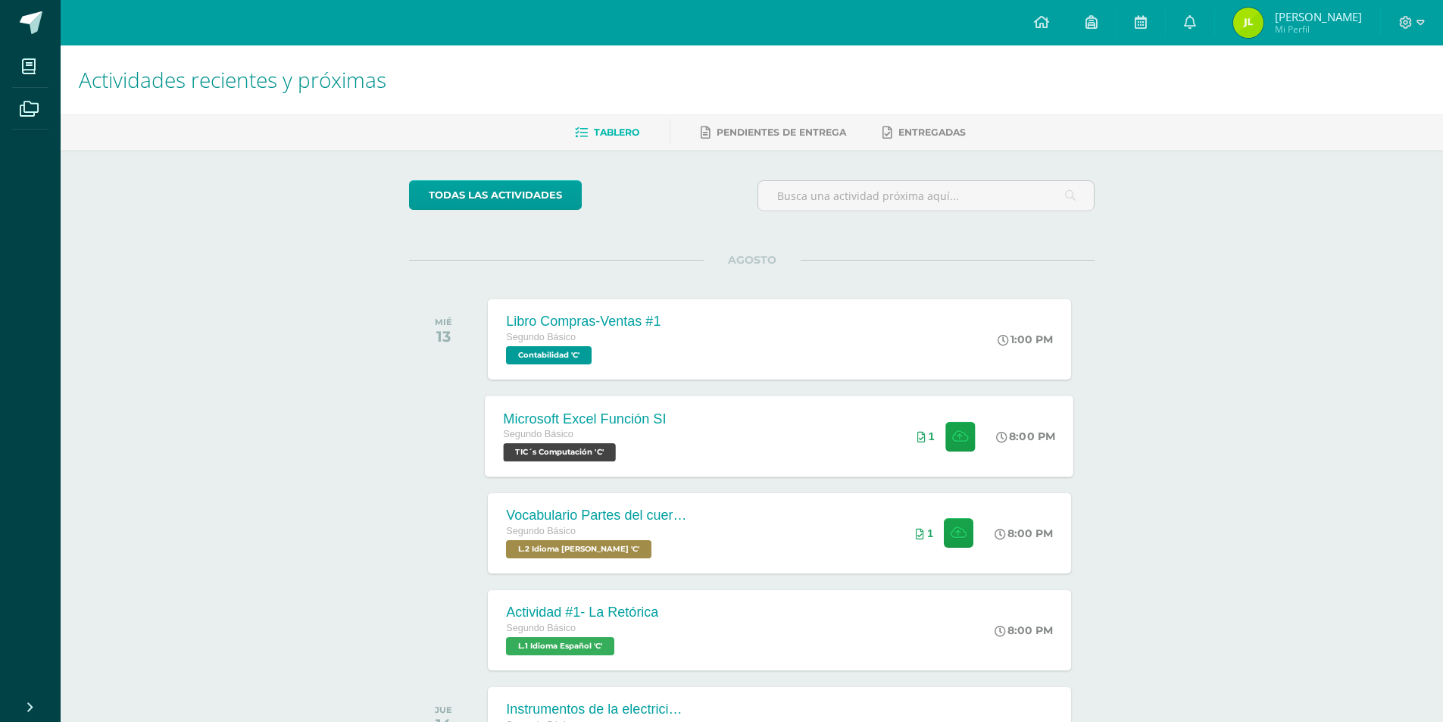
click at [862, 436] on div "Microsoft Excel Función SI Segundo Básico TIC´s Computación 'C' 8:00 PM 1 Micro…" at bounding box center [780, 436] width 589 height 81
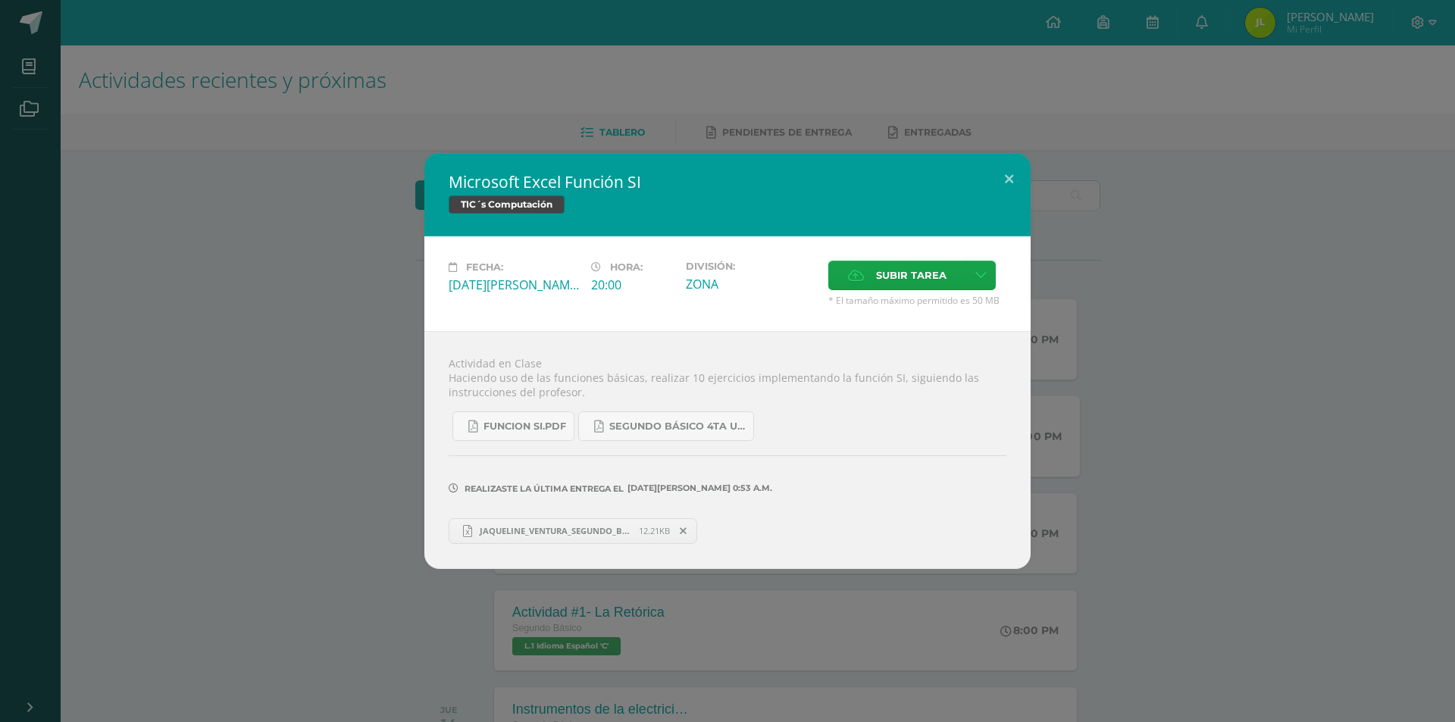
click at [634, 522] on link "JAQUELINE_VENTURA_SEGUNDO_BASICO__(1)_(1)_(4) (1).xlsx 12.21KB" at bounding box center [573, 531] width 249 height 26
drag, startPoint x: 1309, startPoint y: 63, endPoint x: 1368, endPoint y: 259, distance: 204.7
click at [1368, 259] on div "Microsoft Excel Función SI TIC´s Computación Fecha: [DATE][PERSON_NAME] Hora: 2…" at bounding box center [727, 360] width 1443 height 415
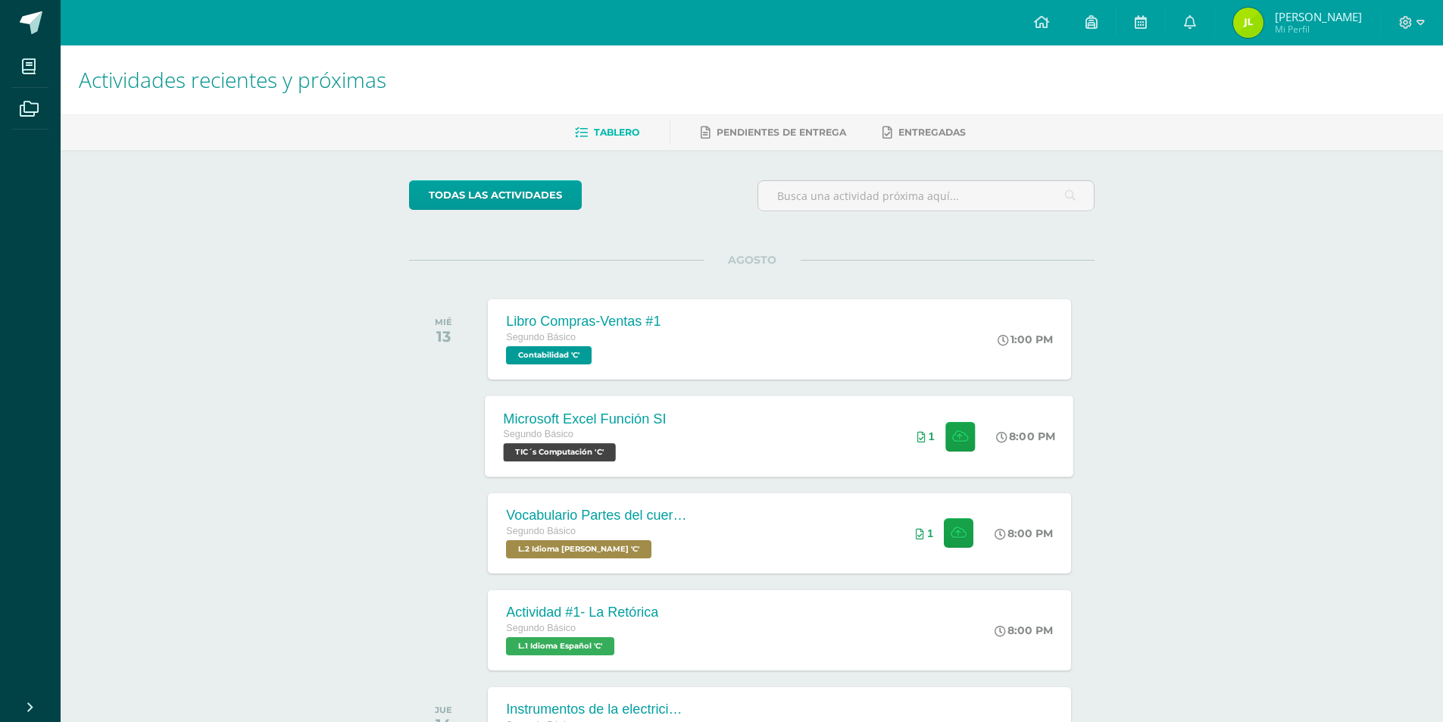
click at [1390, 42] on div at bounding box center [1412, 22] width 62 height 45
click at [1410, 30] on span at bounding box center [1412, 22] width 26 height 17
click at [1384, 102] on span "Cerrar sesión" at bounding box center [1374, 103] width 68 height 14
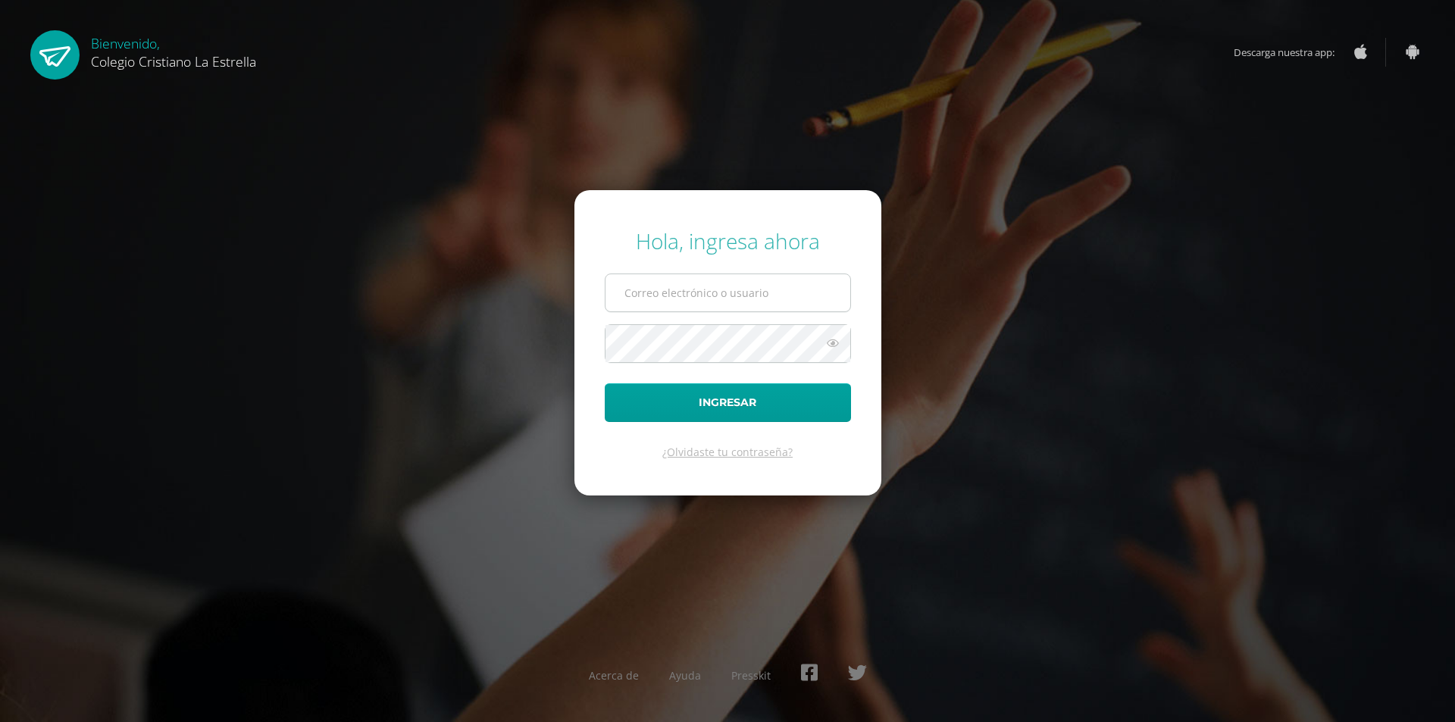
type input "[EMAIL_ADDRESS][DOMAIN_NAME]"
click at [758, 302] on input "[EMAIL_ADDRESS][DOMAIN_NAME]" at bounding box center [727, 292] width 245 height 37
click at [711, 402] on button "Ingresar" at bounding box center [728, 402] width 246 height 39
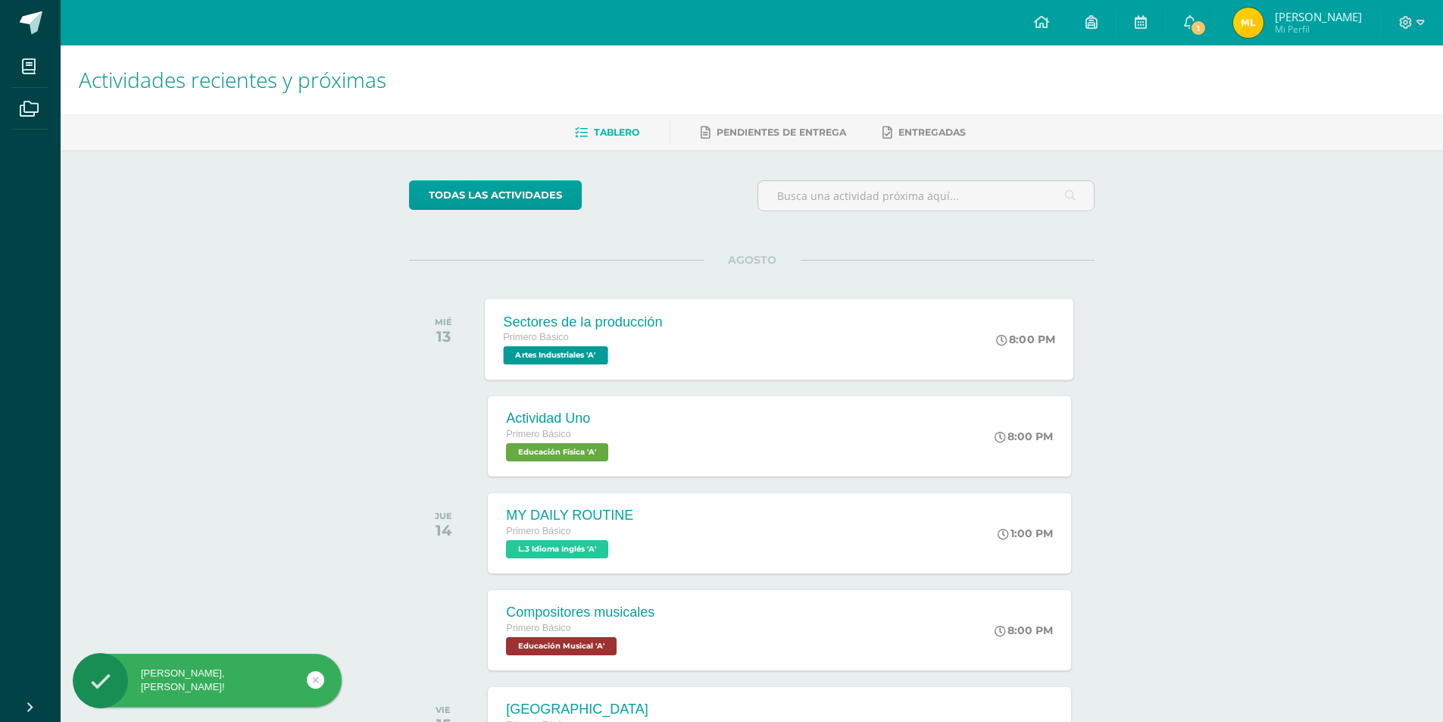
click at [605, 354] on span "Artes Industriales 'A'" at bounding box center [556, 355] width 105 height 18
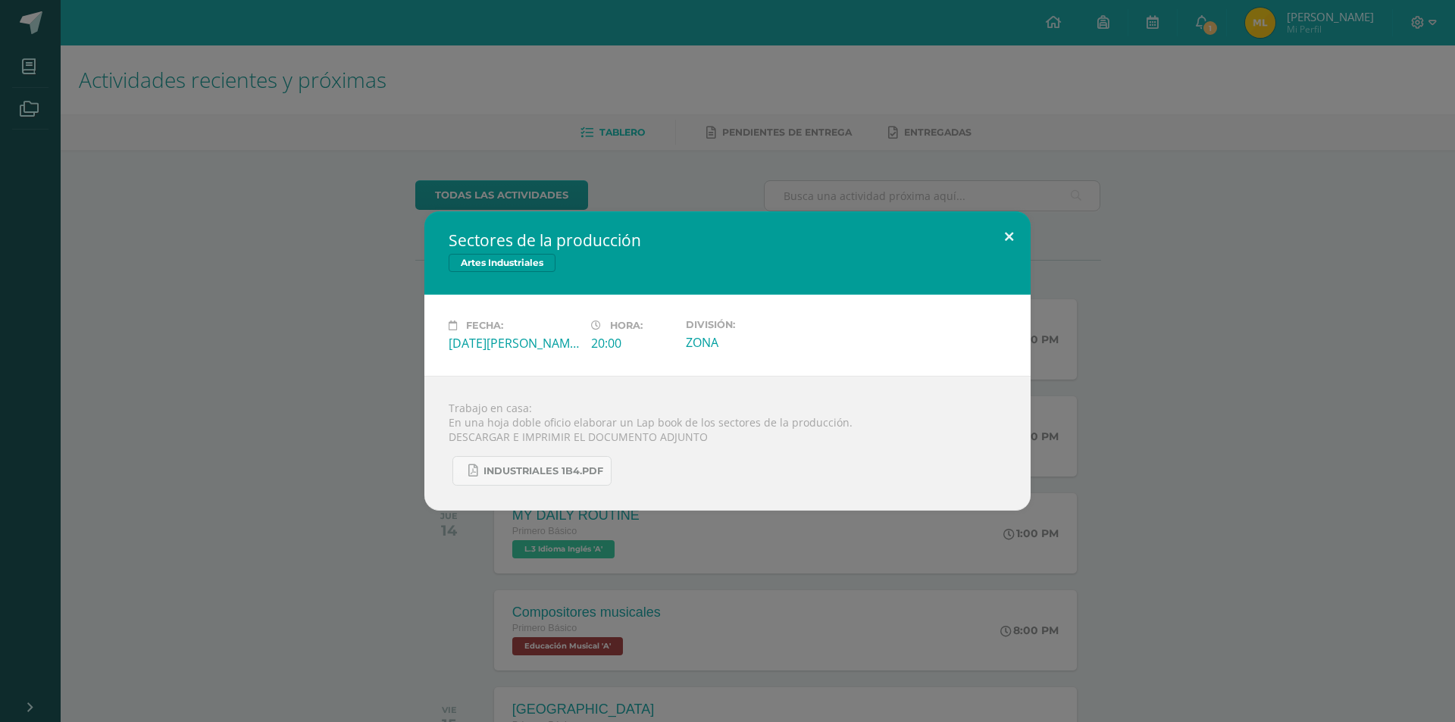
click at [1009, 249] on button at bounding box center [1008, 237] width 43 height 52
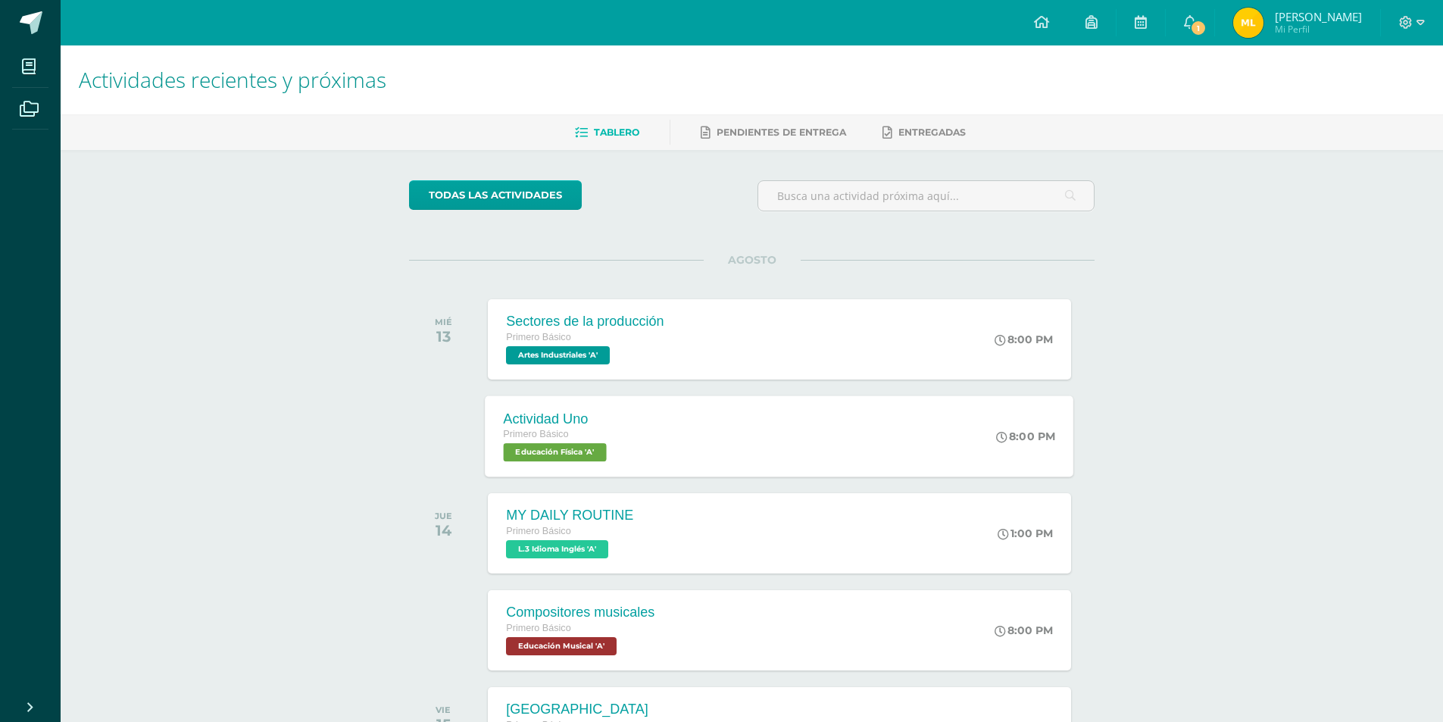
click at [578, 413] on div "Actividad Uno" at bounding box center [557, 419] width 107 height 16
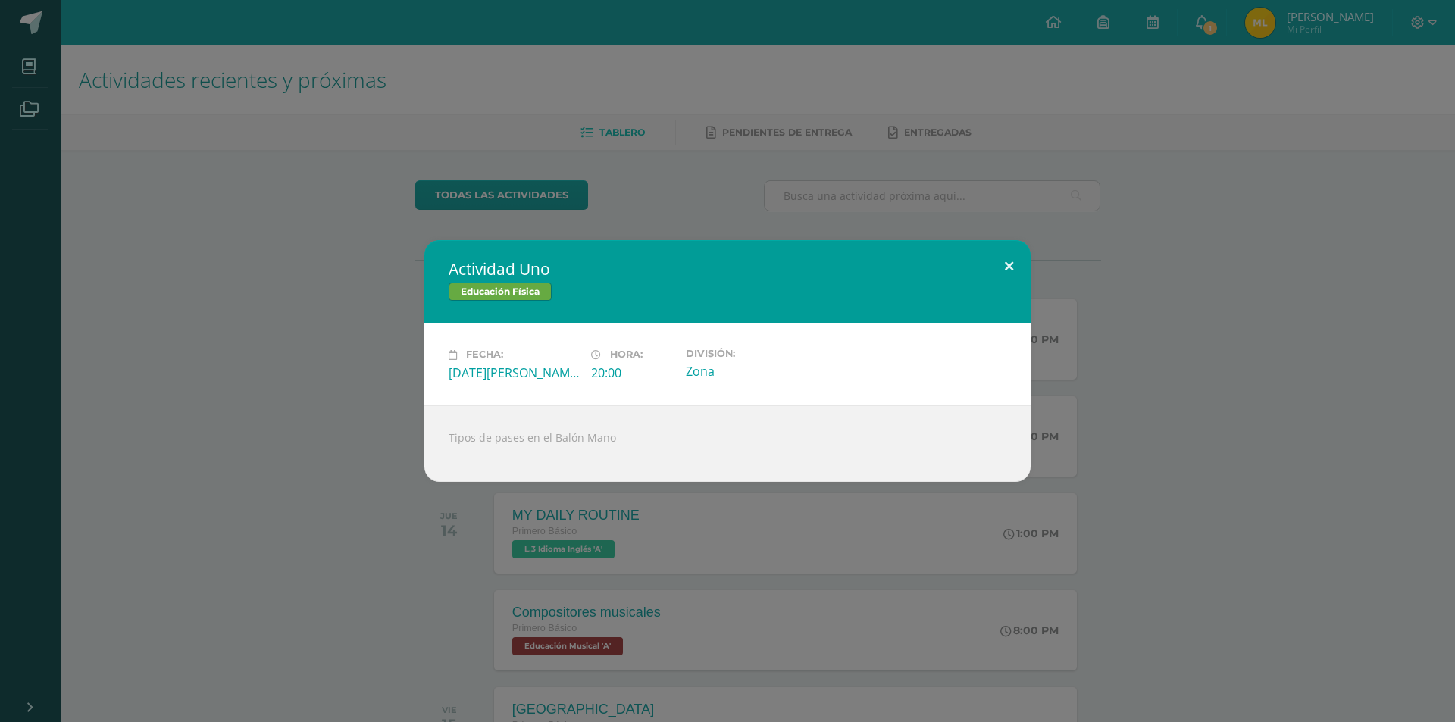
click at [995, 265] on button at bounding box center [1008, 266] width 43 height 52
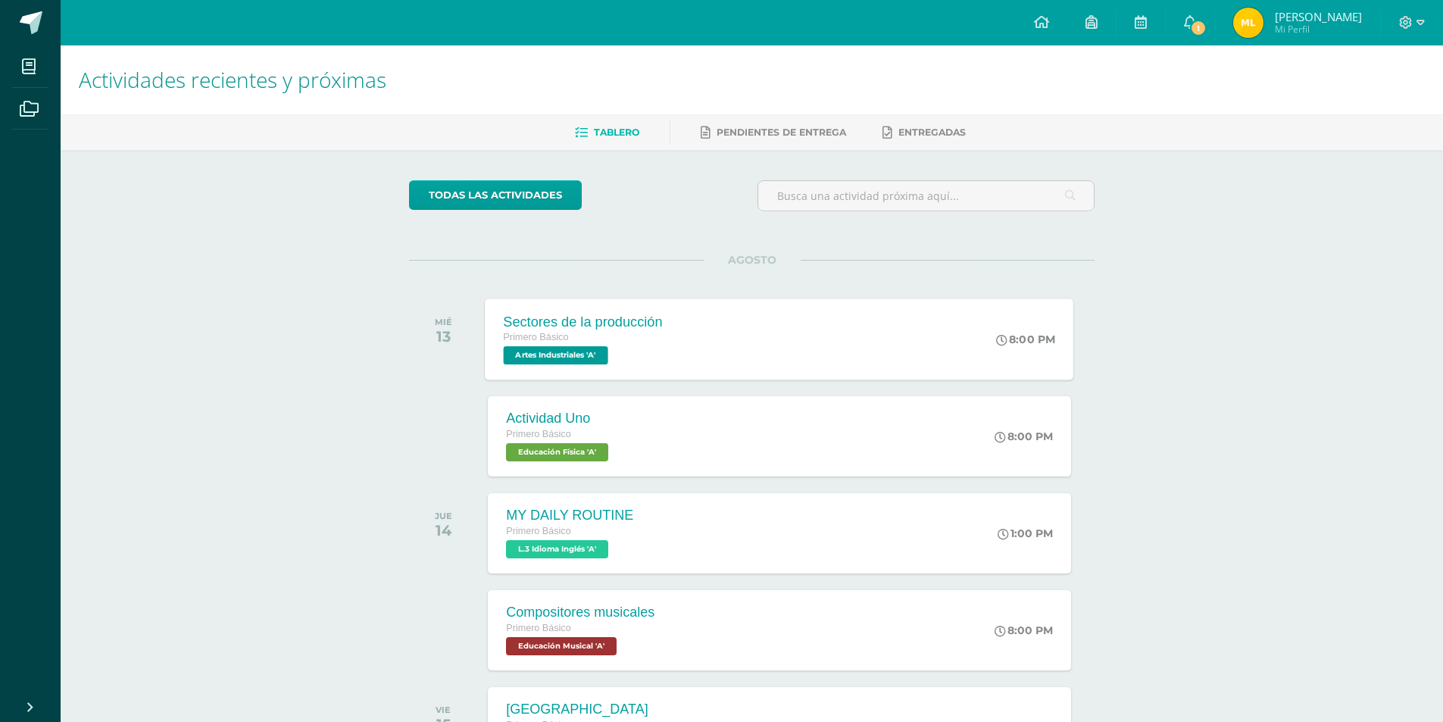
click at [642, 340] on div "Primero Básico" at bounding box center [583, 338] width 159 height 17
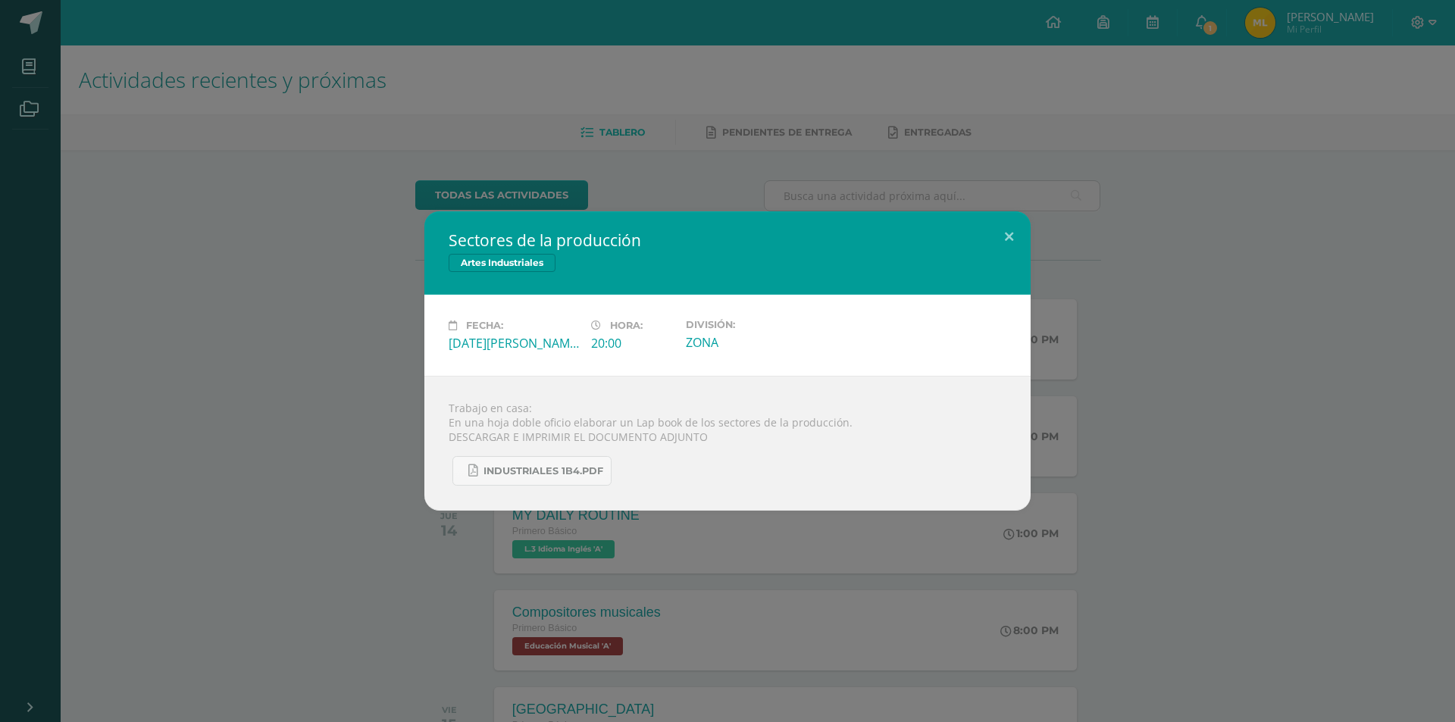
click at [1032, 250] on div "Sectores de la producción Artes Industriales Fecha: [DATE][PERSON_NAME] Hora: 2…" at bounding box center [727, 360] width 1443 height 299
